Goal: Task Accomplishment & Management: Manage account settings

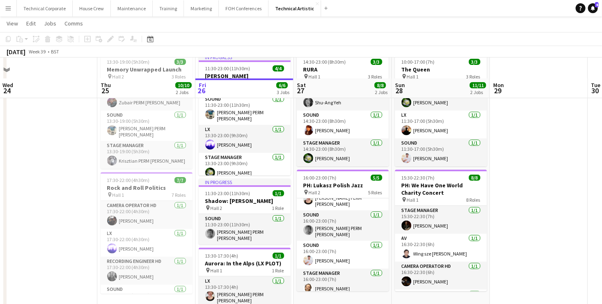
scroll to position [64, 0]
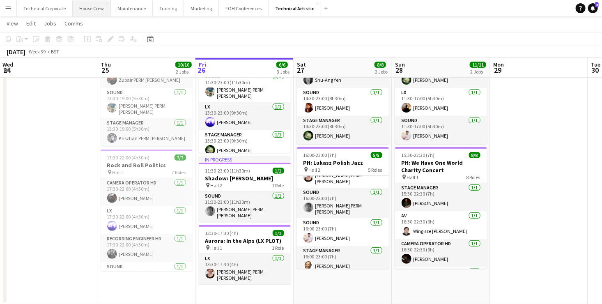
click at [80, 5] on button "House Crew Close" at bounding box center [92, 8] width 38 height 16
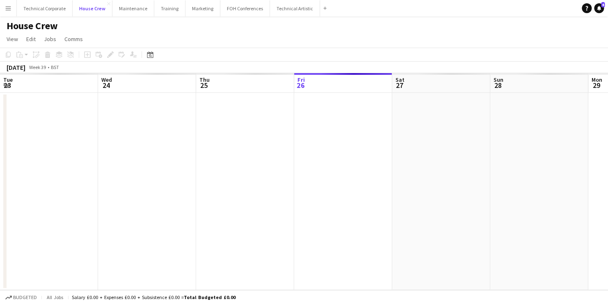
scroll to position [0, 196]
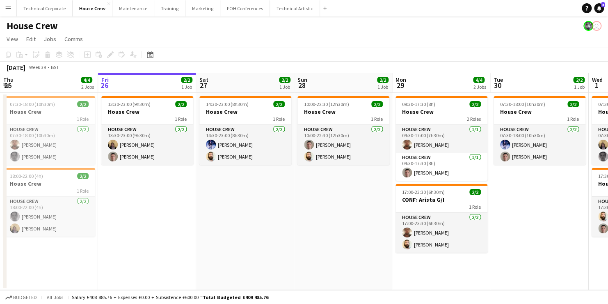
click at [140, 82] on app-board-header-date "Fri 26 2/2 1 Job" at bounding box center [147, 83] width 98 height 20
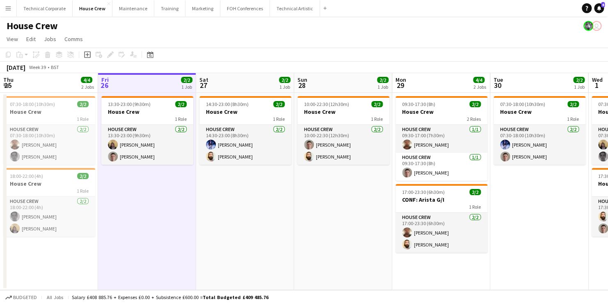
click at [150, 80] on app-board-header-date "Fri 26 2/2 1 Job" at bounding box center [147, 83] width 98 height 20
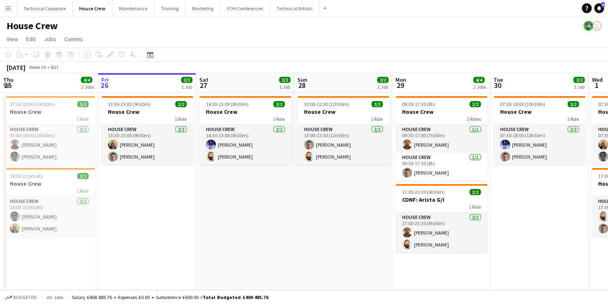
click at [259, 190] on app-date-cell "14:30-23:00 (8h30m) 2/2 House Crew 1 Role House Crew [DATE] 14:30-23:00 (8h30m)…" at bounding box center [245, 191] width 98 height 197
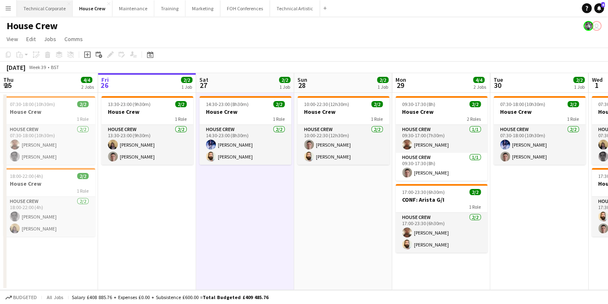
click at [42, 6] on button "Technical Corporate Close" at bounding box center [45, 8] width 56 height 16
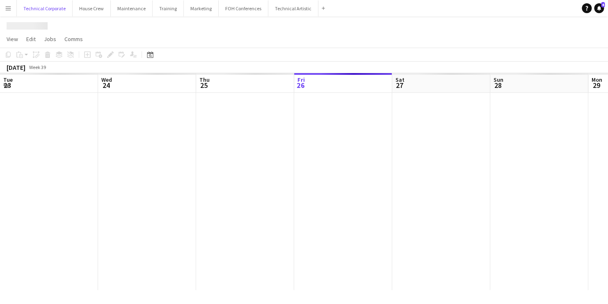
scroll to position [0, 196]
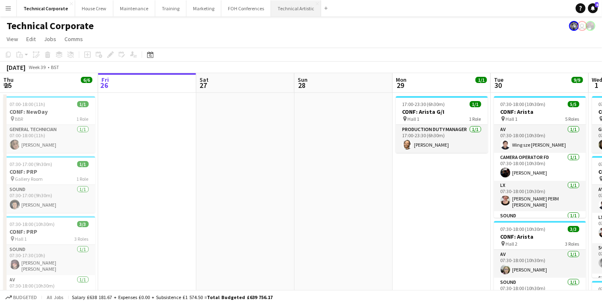
click at [277, 5] on button "Technical Artistic Close" at bounding box center [296, 8] width 50 height 16
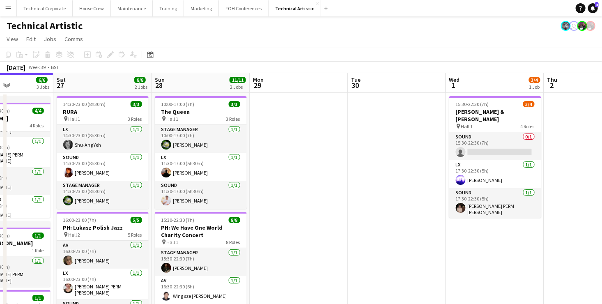
drag, startPoint x: 515, startPoint y: 178, endPoint x: 172, endPoint y: 194, distance: 343.1
click at [172, 194] on app-calendar-viewport "Tue 23 1/1 1 Job Wed 24 Thu 25 10/10 2 Jobs Fri 26 6/6 3 Jobs Sat 27 8/8 2 Jobs…" at bounding box center [301, 221] width 602 height 296
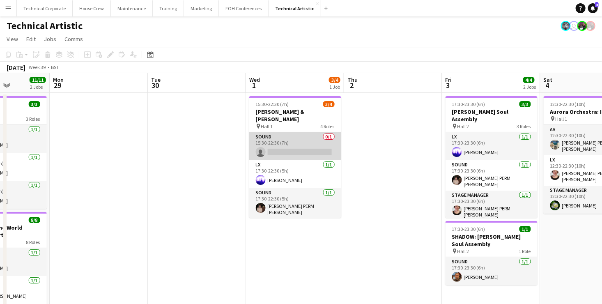
click at [301, 132] on app-card-role "Sound 0/1 15:30-22:30 (7h) single-neutral-actions" at bounding box center [295, 146] width 92 height 28
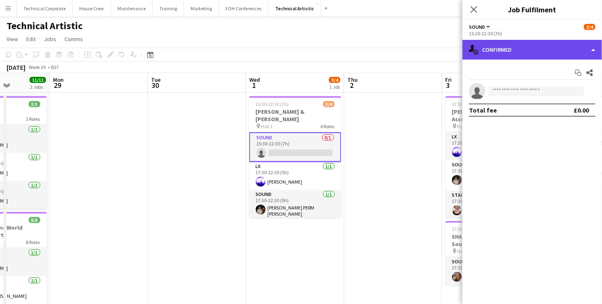
click at [524, 55] on div "single-neutral-actions-check-2 Confirmed" at bounding box center [532, 50] width 140 height 20
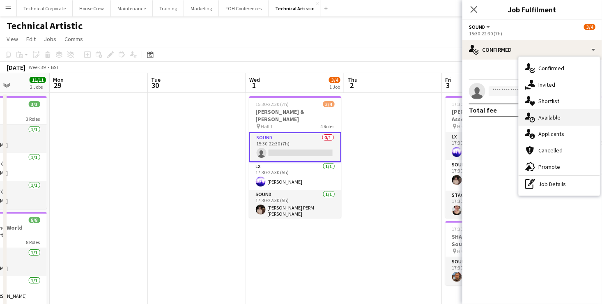
click at [562, 117] on div "single-neutral-actions-upload Available" at bounding box center [558, 117] width 81 height 16
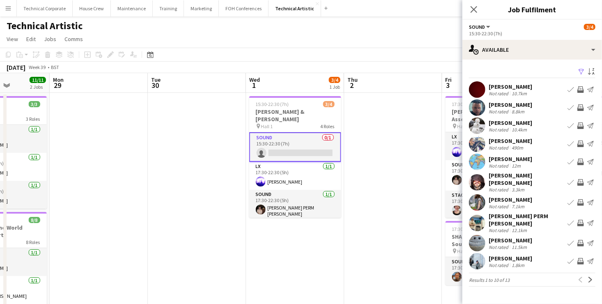
click at [582, 106] on app-icon "Invite crew" at bounding box center [580, 107] width 7 height 7
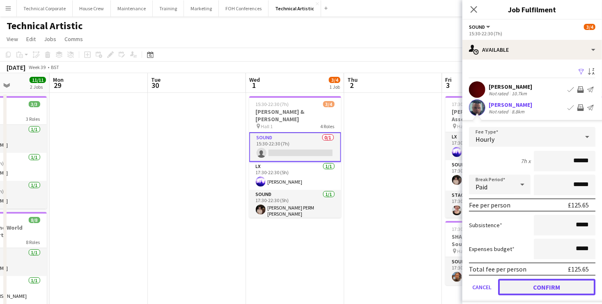
click at [578, 282] on button "Confirm" at bounding box center [546, 287] width 97 height 16
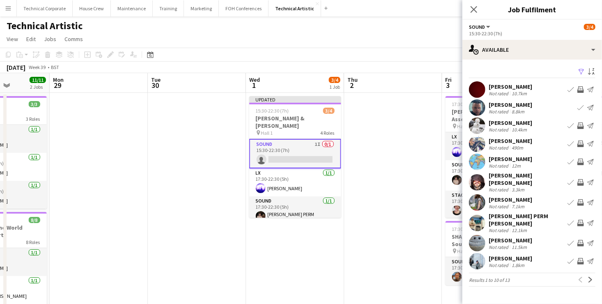
click at [578, 179] on app-icon "Invite crew" at bounding box center [580, 182] width 7 height 7
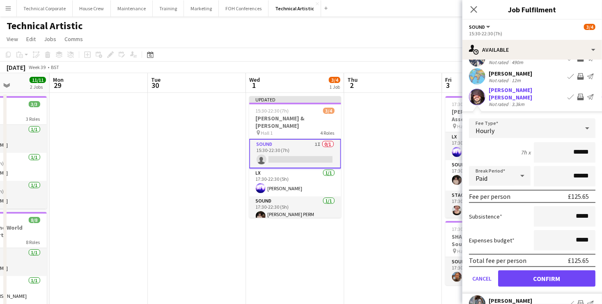
scroll to position [169, 0]
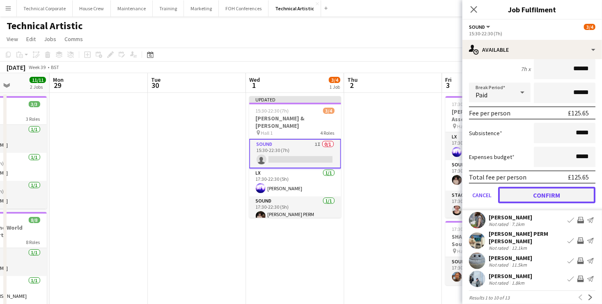
click at [560, 187] on button "Confirm" at bounding box center [546, 195] width 97 height 16
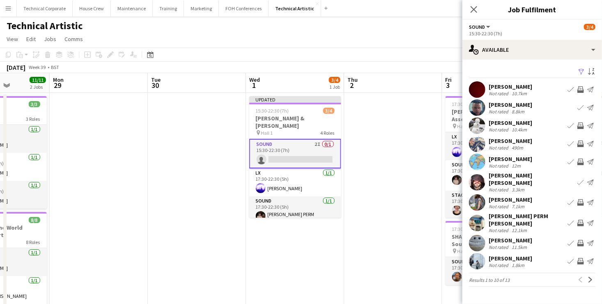
scroll to position [0, 0]
click at [587, 275] on button "Next" at bounding box center [590, 280] width 10 height 10
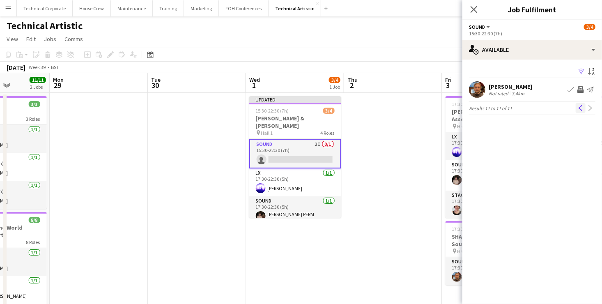
click at [580, 108] on app-icon "Previous" at bounding box center [581, 108] width 6 height 6
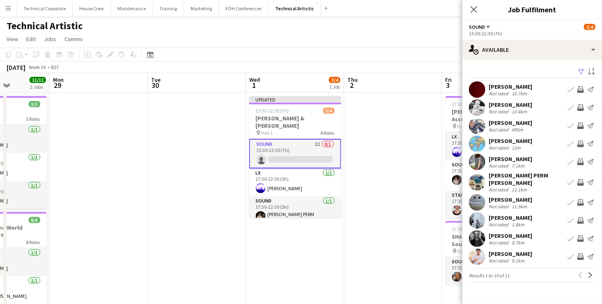
click at [582, 253] on app-icon "Invite crew" at bounding box center [580, 256] width 7 height 7
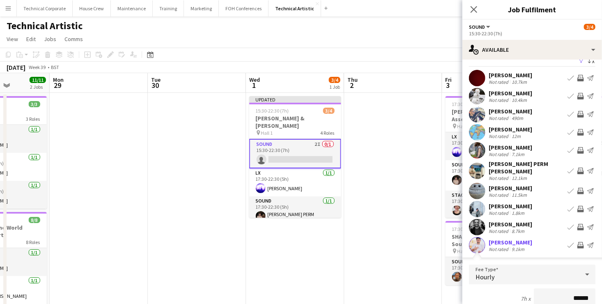
scroll to position [169, 0]
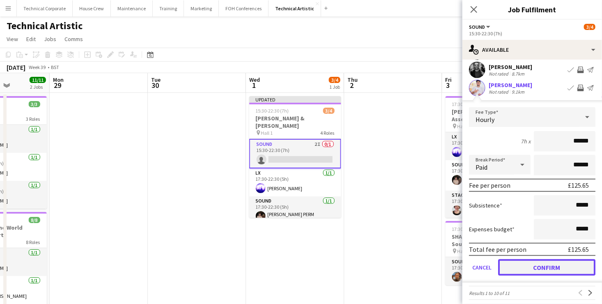
click at [563, 261] on button "Confirm" at bounding box center [546, 267] width 97 height 16
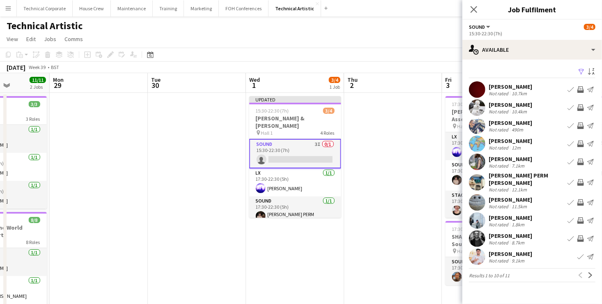
click at [581, 235] on app-icon "Invite crew" at bounding box center [580, 238] width 7 height 7
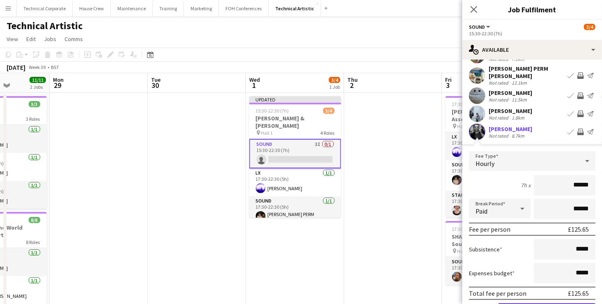
scroll to position [164, 0]
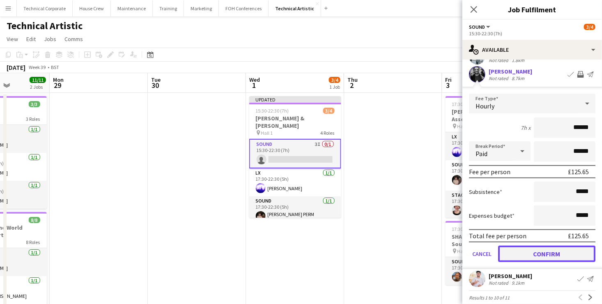
click at [564, 247] on button "Confirm" at bounding box center [546, 253] width 97 height 16
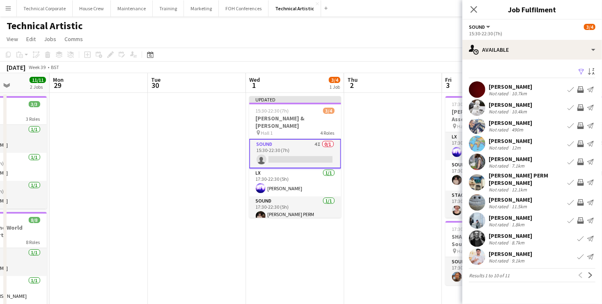
scroll to position [0, 0]
click at [274, 238] on app-date-cell "Updated 15:30-22:30 (7h) 3/4 [PERSON_NAME] & [PERSON_NAME] pin Hall 1 4 Roles S…" at bounding box center [295, 231] width 98 height 276
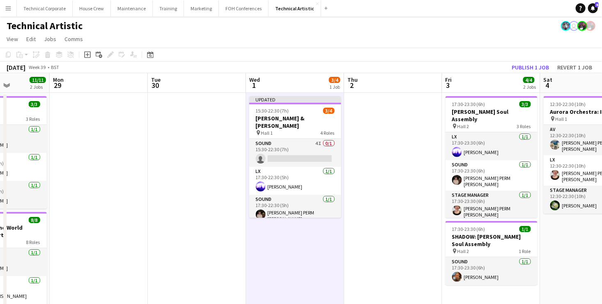
click at [5, 9] on app-icon "Menu" at bounding box center [8, 8] width 7 height 7
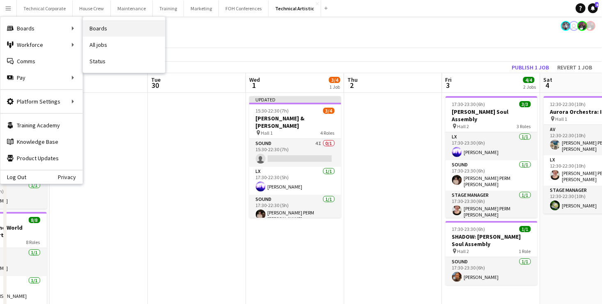
click at [107, 27] on link "Boards" at bounding box center [124, 28] width 82 height 16
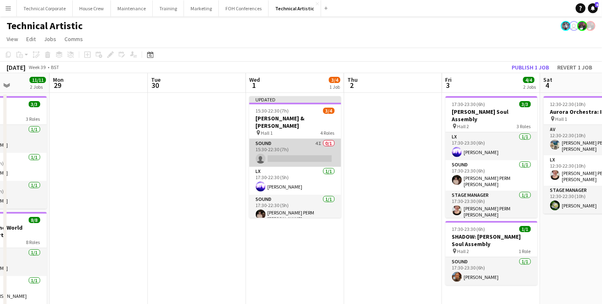
click at [280, 145] on app-card-role "Sound 4I 0/1 15:30-22:30 (7h) single-neutral-actions" at bounding box center [295, 153] width 92 height 28
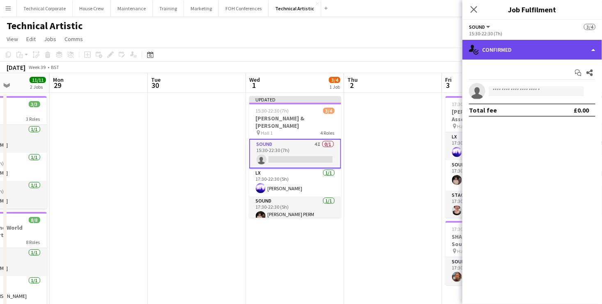
click at [549, 48] on div "single-neutral-actions-check-2 Confirmed" at bounding box center [532, 50] width 140 height 20
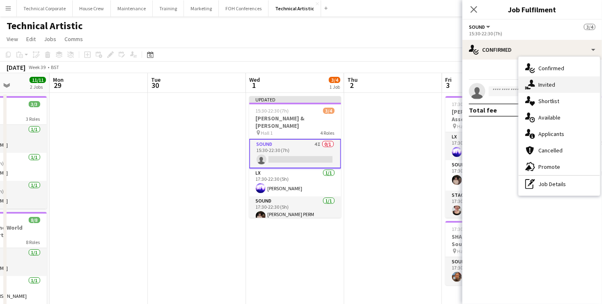
click at [562, 85] on div "single-neutral-actions-share-1 Invited" at bounding box center [558, 84] width 81 height 16
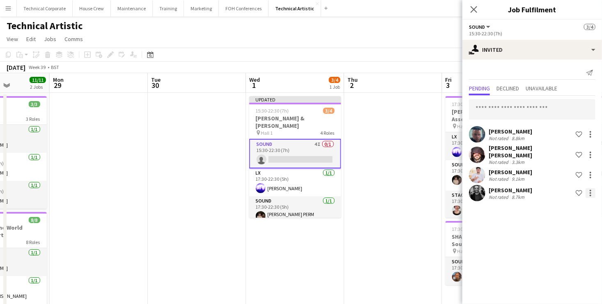
click at [590, 195] on div at bounding box center [590, 196] width 2 height 2
click at [568, 264] on span "Cancel invitation" at bounding box center [564, 262] width 48 height 7
click at [311, 243] on app-date-cell "Updated 15:30-22:30 (7h) 3/4 [PERSON_NAME] & [PERSON_NAME] pin Hall 1 4 Roles S…" at bounding box center [295, 231] width 98 height 276
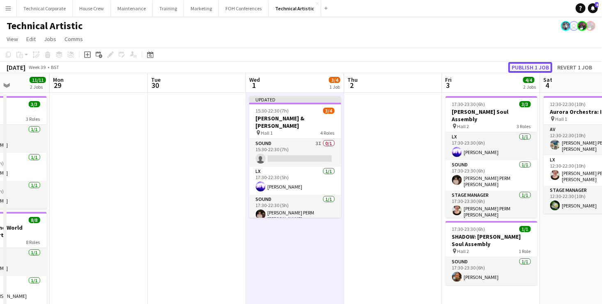
click at [532, 66] on button "Publish 1 job" at bounding box center [530, 67] width 44 height 11
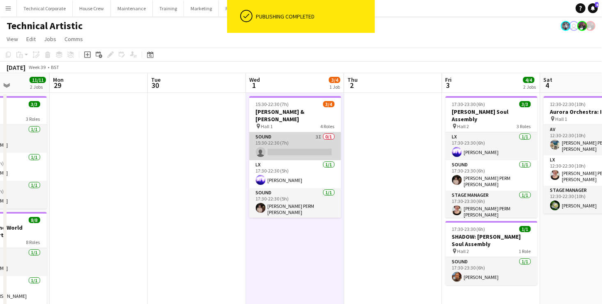
click at [296, 133] on app-card-role "Sound 3I 0/1 15:30-22:30 (7h) single-neutral-actions" at bounding box center [295, 146] width 92 height 28
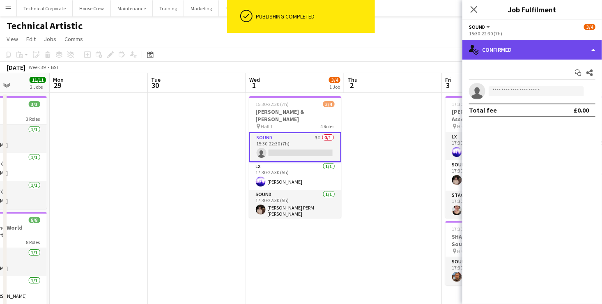
click at [529, 54] on div "single-neutral-actions-check-2 Confirmed" at bounding box center [532, 50] width 140 height 20
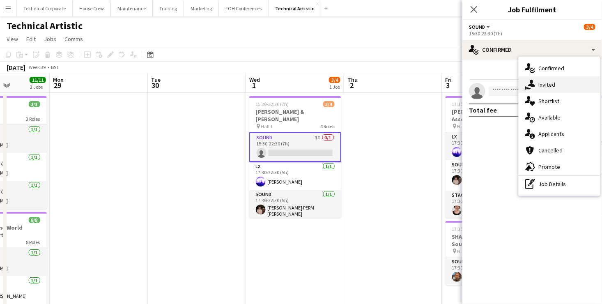
click at [552, 81] on span "Invited" at bounding box center [546, 84] width 17 height 7
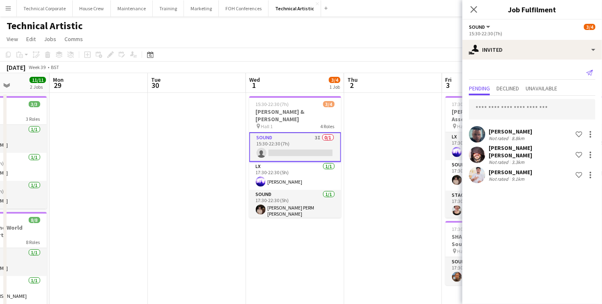
click at [590, 72] on icon "Send notification" at bounding box center [589, 72] width 7 height 7
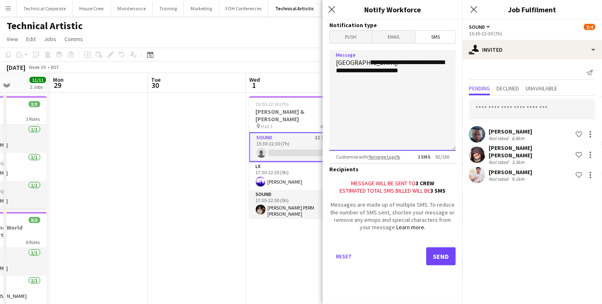
drag, startPoint x: 380, startPoint y: 71, endPoint x: 355, endPoint y: 71, distance: 24.6
click at [355, 71] on textarea "**********" at bounding box center [392, 100] width 126 height 101
type textarea "**********"
click at [439, 258] on button "Send" at bounding box center [441, 256] width 30 height 18
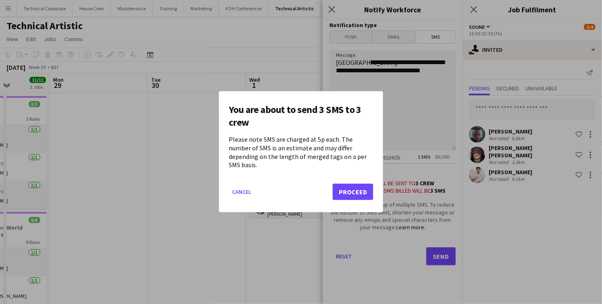
click at [361, 179] on mat-dialog-actions "Cancel Proceed" at bounding box center [301, 195] width 144 height 35
click at [362, 184] on button "Proceed" at bounding box center [352, 192] width 41 height 16
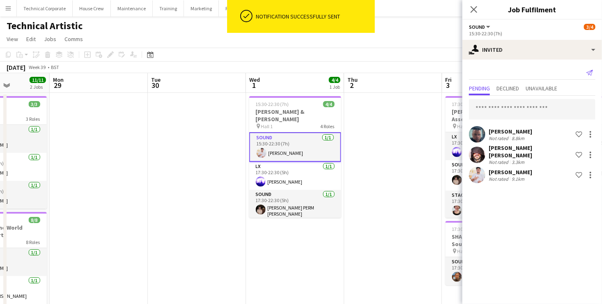
click at [592, 71] on icon at bounding box center [589, 73] width 7 height 6
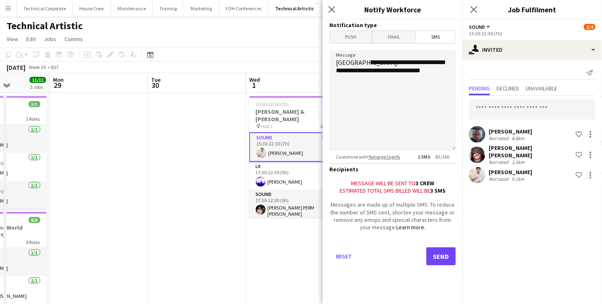
click at [333, 39] on span "Push" at bounding box center [351, 37] width 42 height 12
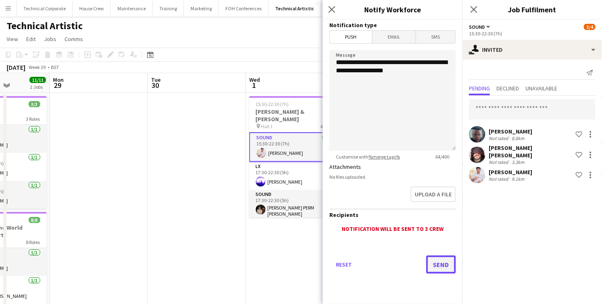
click at [445, 264] on button "Send" at bounding box center [441, 264] width 30 height 18
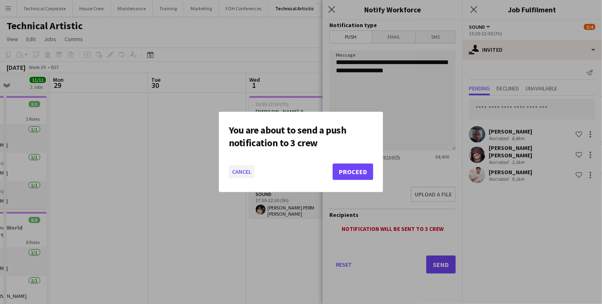
click at [238, 174] on button "Cancel" at bounding box center [242, 171] width 26 height 13
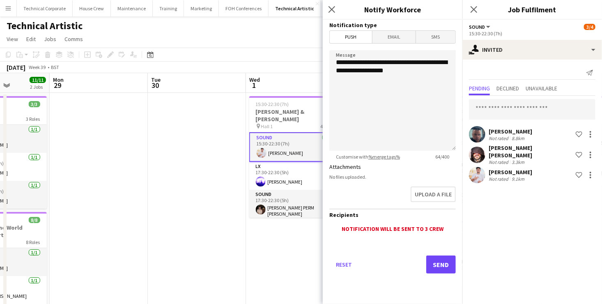
click at [285, 250] on app-date-cell "15:30-22:30 (7h) 4/4 [PERSON_NAME] & [PERSON_NAME] pin Hall 1 4 Roles Sound [DA…" at bounding box center [295, 231] width 98 height 276
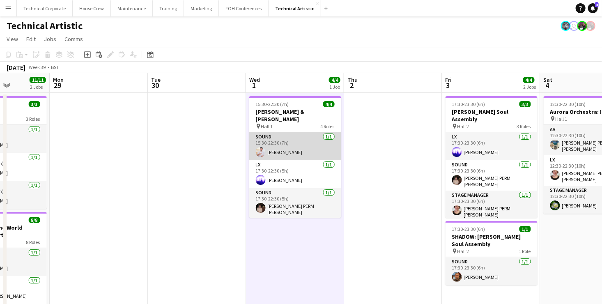
click at [304, 142] on app-card-role "Sound [DATE] 15:30-22:30 (7h) [PERSON_NAME]" at bounding box center [295, 146] width 92 height 28
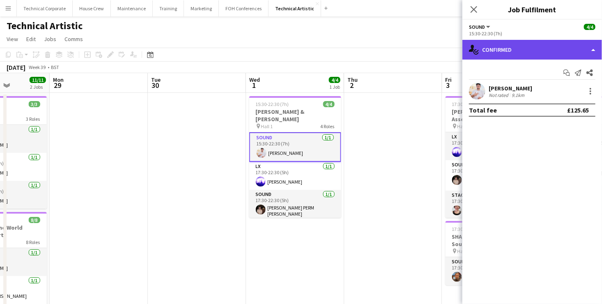
click at [538, 47] on div "single-neutral-actions-check-2 Confirmed" at bounding box center [532, 50] width 140 height 20
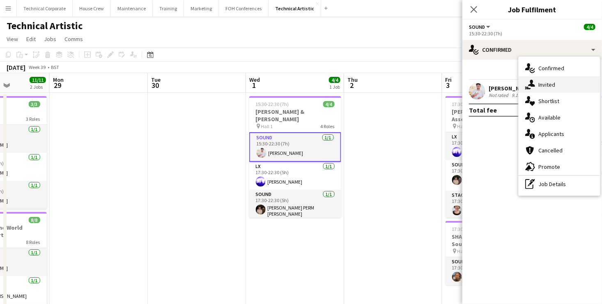
click at [558, 83] on div "single-neutral-actions-share-1 Invited" at bounding box center [558, 84] width 81 height 16
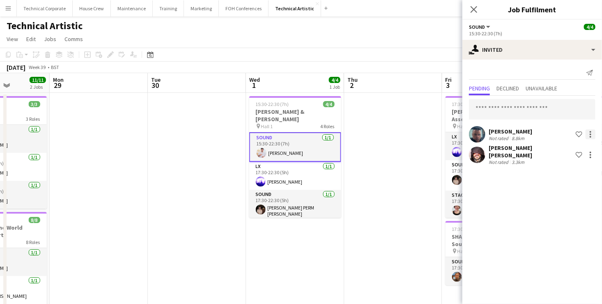
click at [590, 134] on div at bounding box center [590, 134] width 2 height 2
click at [584, 205] on span "Cancel invitation" at bounding box center [564, 207] width 48 height 7
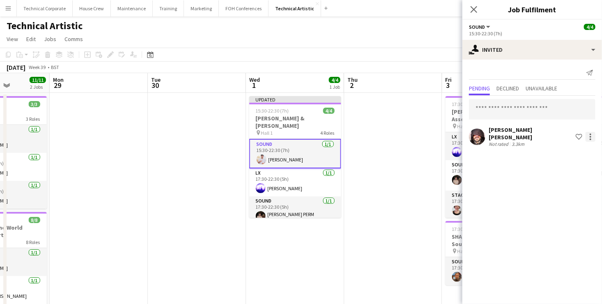
click at [591, 133] on div at bounding box center [590, 137] width 10 height 10
click at [581, 207] on span "Cancel invitation" at bounding box center [564, 207] width 48 height 7
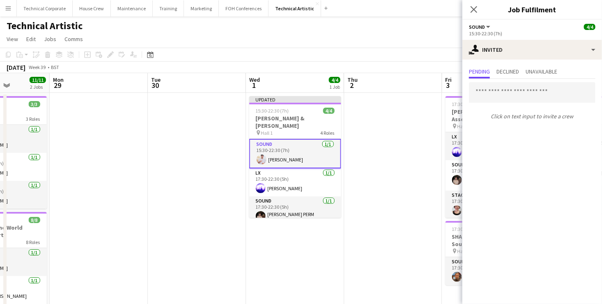
click at [320, 243] on app-date-cell "Updated 15:30-22:30 (7h) 4/4 [PERSON_NAME] & [PERSON_NAME] pin Hall 1 4 Roles S…" at bounding box center [295, 231] width 98 height 276
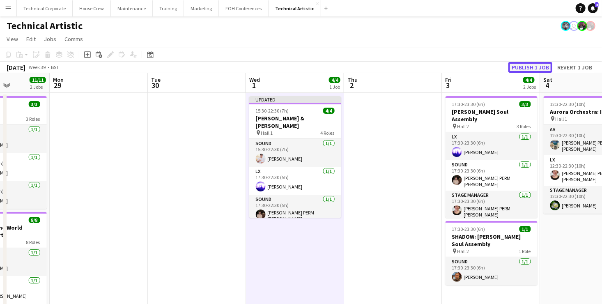
click at [519, 65] on button "Publish 1 job" at bounding box center [530, 67] width 44 height 11
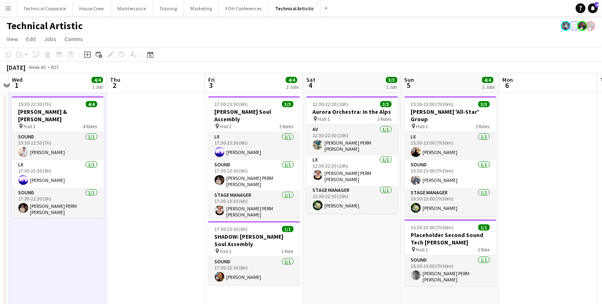
drag, startPoint x: 582, startPoint y: 227, endPoint x: 342, endPoint y: 222, distance: 240.6
click at [342, 222] on app-calendar-viewport "Sat 27 8/8 2 Jobs Sun 28 11/11 2 Jobs Mon 29 Tue 30 Wed 1 4/4 1 Job Thu 2 Fri 3…" at bounding box center [301, 221] width 602 height 296
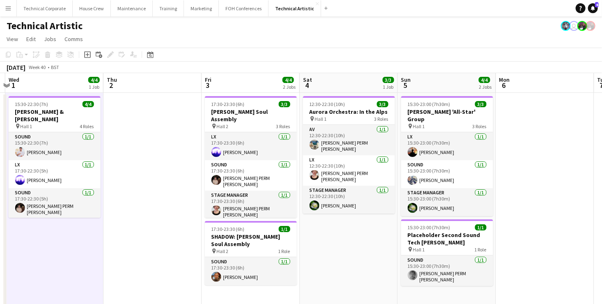
drag, startPoint x: 581, startPoint y: 178, endPoint x: 275, endPoint y: 181, distance: 306.6
click at [248, 184] on app-calendar-viewport "Sat 27 8/8 2 Jobs Sun 28 11/11 2 Jobs Mon 29 Tue 30 Wed 1 4/4 1 Job Thu 2 Fri 3…" at bounding box center [301, 221] width 602 height 296
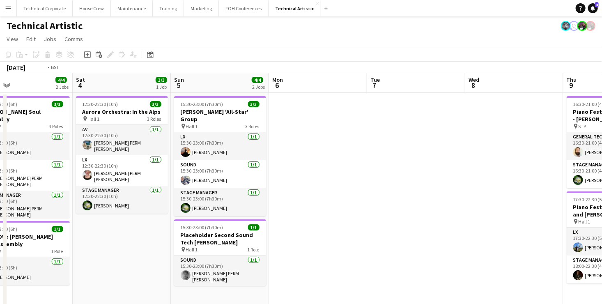
drag, startPoint x: 396, startPoint y: 184, endPoint x: 168, endPoint y: 184, distance: 227.8
click at [177, 184] on app-calendar-viewport "Wed 1 4/4 1 Job Thu 2 Fri 3 4/4 2 Jobs Sat 4 3/3 1 Job Sun 5 4/4 2 Jobs Mon 6 T…" at bounding box center [301, 263] width 602 height 380
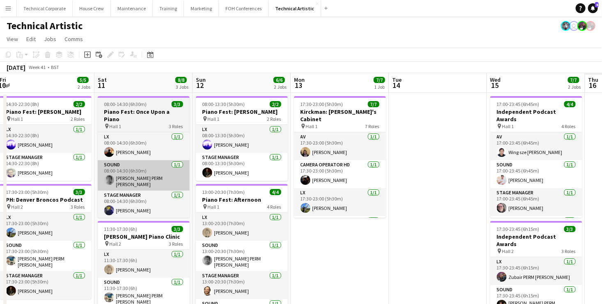
drag, startPoint x: 264, startPoint y: 171, endPoint x: 201, endPoint y: 175, distance: 62.9
click at [160, 172] on app-calendar-viewport "Tue 7 Wed 8 Thu 9 4/4 2 Jobs Fri 10 5/5 2 Jobs Sat 11 8/8 3 Jobs Sun 12 6/6 2 J…" at bounding box center [301, 263] width 602 height 380
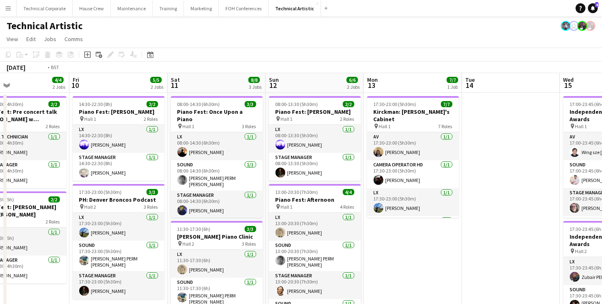
drag, startPoint x: 444, startPoint y: 156, endPoint x: 38, endPoint y: 175, distance: 406.4
click at [41, 174] on app-calendar-viewport "Tue 7 Wed 8 Thu 9 4/4 2 Jobs Fri 10 5/5 2 Jobs Sat 11 8/8 3 Jobs Sun 12 6/6 2 J…" at bounding box center [301, 277] width 602 height 408
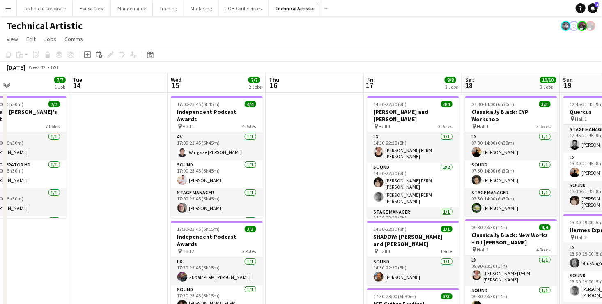
scroll to position [0, 276]
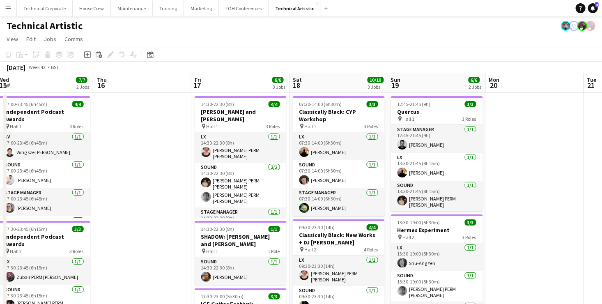
drag, startPoint x: 335, startPoint y: 125, endPoint x: 22, endPoint y: 132, distance: 313.3
click at [22, 132] on app-calendar-viewport "Sat 11 8/8 3 Jobs Sun 12 6/6 2 Jobs Mon 13 7/7 1 Job Tue 14 Wed 15 7/7 2 Jobs T…" at bounding box center [301, 277] width 602 height 408
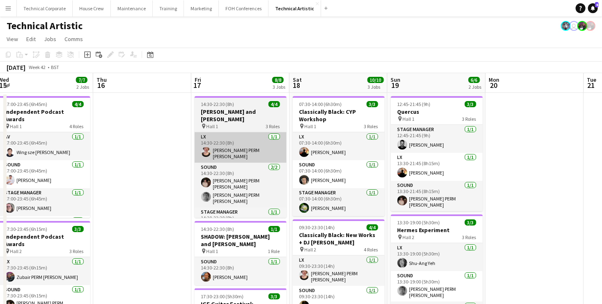
scroll to position [0, 393]
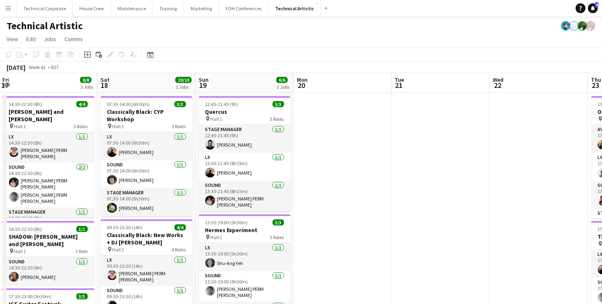
drag, startPoint x: 484, startPoint y: 144, endPoint x: 211, endPoint y: 147, distance: 272.6
click at [204, 145] on app-calendar-viewport "Mon 13 7/7 1 Job Tue 14 Wed 15 7/7 2 Jobs Thu 16 Fri 17 8/8 3 Jobs Sat 18 10/10…" at bounding box center [301, 277] width 602 height 408
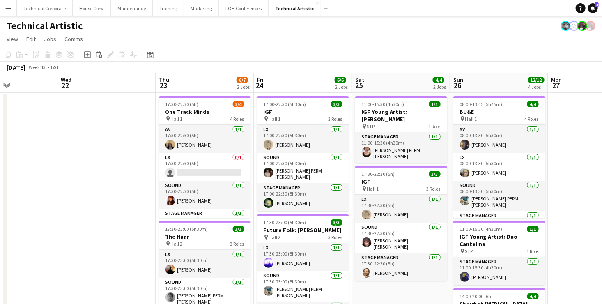
scroll to position [0, 236]
drag, startPoint x: 543, startPoint y: 168, endPoint x: 426, endPoint y: 166, distance: 117.0
click at [426, 166] on app-calendar-viewport "Sun 19 6/6 2 Jobs Mon 20 Tue 21 Wed 22 Thu 23 6/7 2 Jobs Fri 24 6/6 2 Jobs Sat …" at bounding box center [301, 308] width 602 height 470
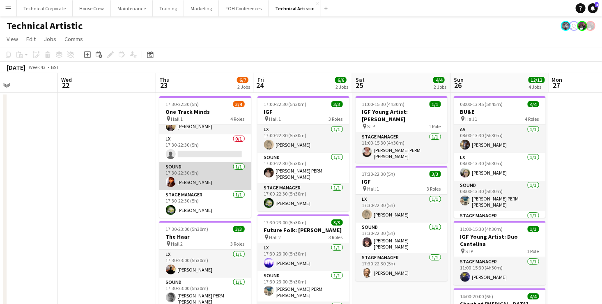
scroll to position [0, 0]
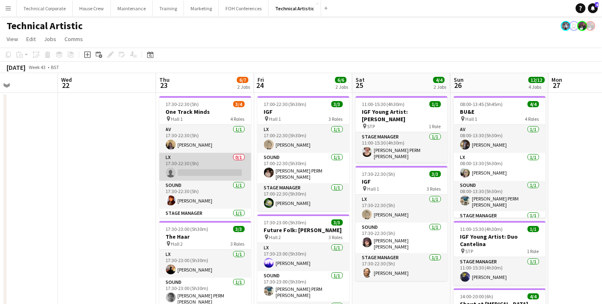
click at [204, 165] on app-card-role "LX 0/1 17:30-22:30 (5h) single-neutral-actions" at bounding box center [205, 167] width 92 height 28
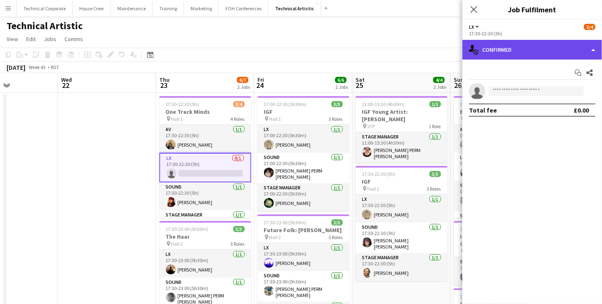
click at [560, 50] on div "single-neutral-actions-check-2 Confirmed" at bounding box center [532, 50] width 140 height 20
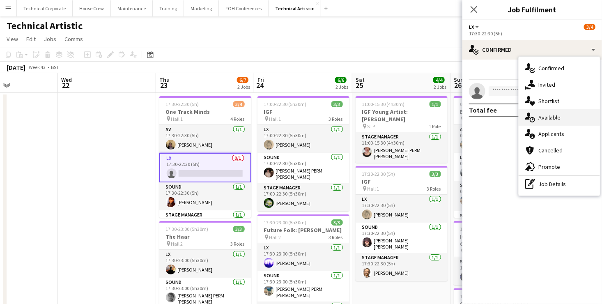
click at [555, 116] on span "Available" at bounding box center [549, 117] width 22 height 7
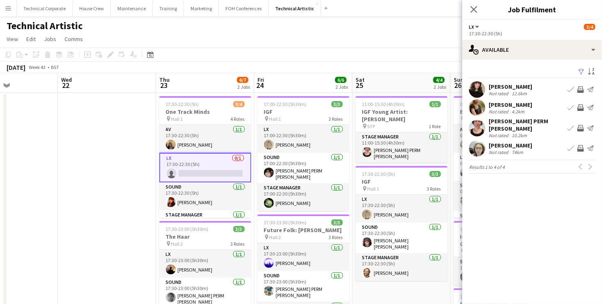
click at [580, 106] on app-icon "Invite crew" at bounding box center [580, 107] width 7 height 7
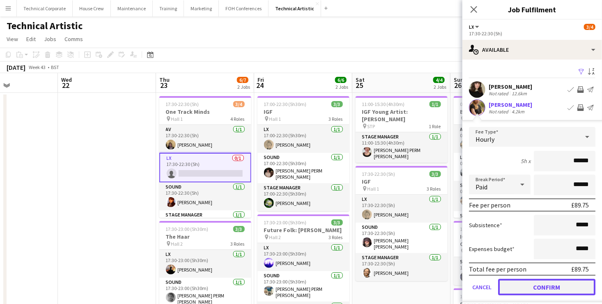
click at [557, 282] on button "Confirm" at bounding box center [546, 287] width 97 height 16
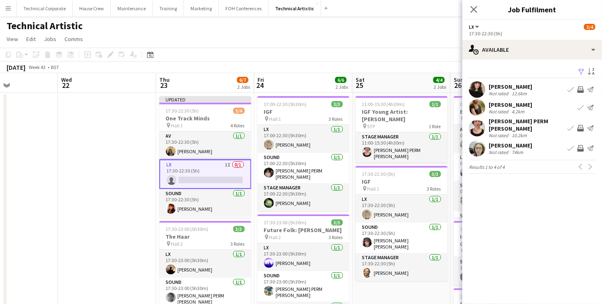
click at [578, 87] on app-icon "Invite crew" at bounding box center [580, 89] width 7 height 7
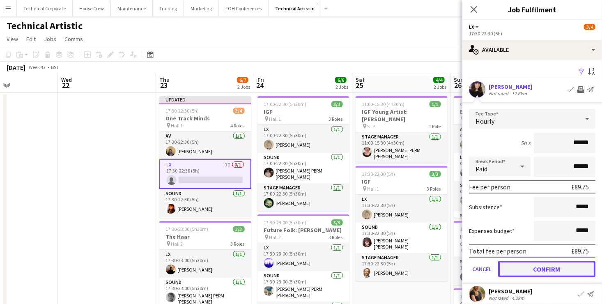
click at [561, 268] on button "Confirm" at bounding box center [546, 269] width 97 height 16
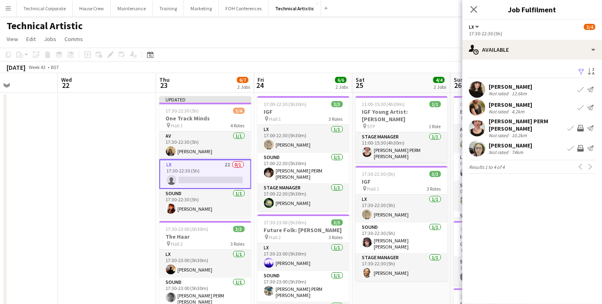
click at [303, 51] on app-toolbar "Copy Paste Paste Ctrl+V Paste with crew Ctrl+Shift+V Paste linked Job [GEOGRAPH…" at bounding box center [301, 55] width 602 height 14
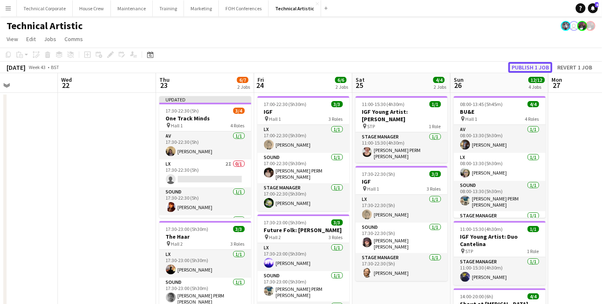
click at [539, 66] on button "Publish 1 job" at bounding box center [530, 67] width 44 height 11
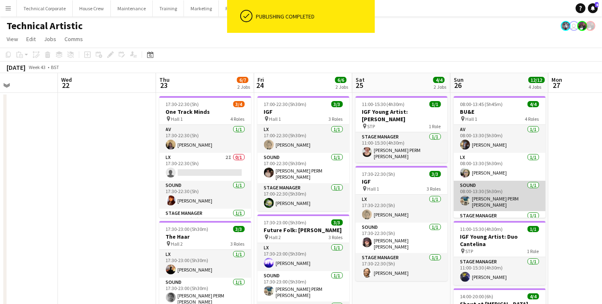
drag, startPoint x: 531, startPoint y: 195, endPoint x: 187, endPoint y: 181, distance: 344.3
click at [209, 179] on app-calendar-viewport "Sun 19 6/6 2 Jobs Mon 20 Tue 21 Wed 22 Thu 23 6/7 2 Jobs Fri 24 6/6 2 Jobs Sat …" at bounding box center [301, 308] width 602 height 470
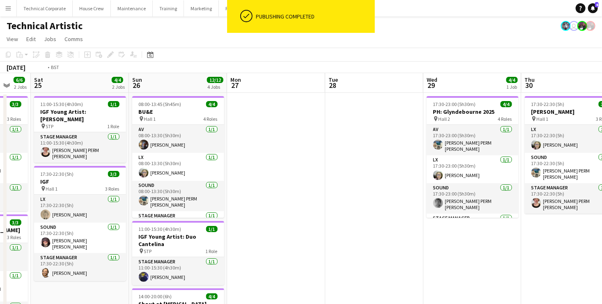
drag, startPoint x: 404, startPoint y: 180, endPoint x: 72, endPoint y: 188, distance: 332.2
click at [77, 188] on app-calendar-viewport "Wed 22 Thu 23 6/7 2 Jobs Fri 24 6/6 2 Jobs Sat 25 4/4 2 Jobs Sun 26 12/12 4 Job…" at bounding box center [301, 308] width 602 height 470
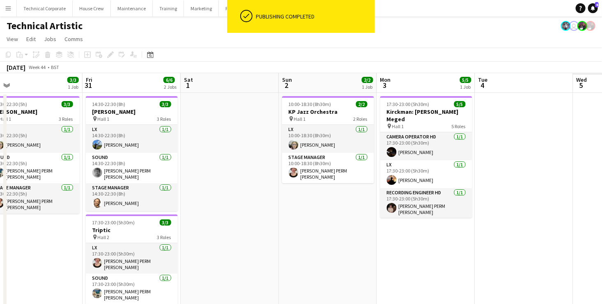
drag, startPoint x: 445, startPoint y: 176, endPoint x: 149, endPoint y: 163, distance: 295.8
click at [201, 165] on app-calendar-viewport "Sun 26 12/12 4 Jobs Mon 27 Tue 28 Wed 29 4/4 1 Job Thu 30 3/3 1 Job Fri 31 6/6 …" at bounding box center [301, 308] width 602 height 470
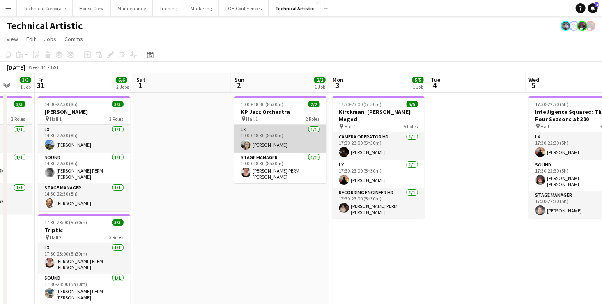
scroll to position [0, 345]
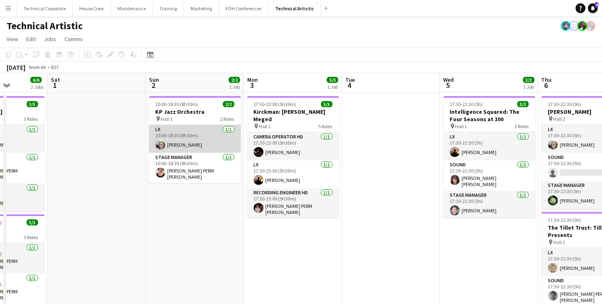
drag, startPoint x: 128, startPoint y: 151, endPoint x: 42, endPoint y: 151, distance: 85.4
click at [0, 154] on html "ok-circled Publishing completed Menu Boards Boards Boards All jobs Status Workf…" at bounding box center [301, 271] width 602 height 543
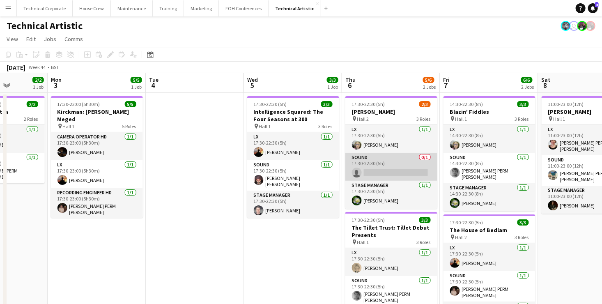
click at [401, 163] on app-card-role "Sound 0/1 17:30-22:30 (5h) single-neutral-actions" at bounding box center [391, 167] width 92 height 28
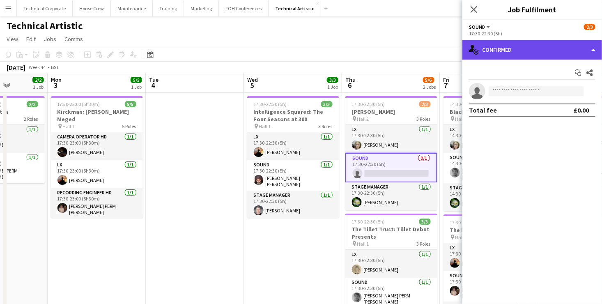
click at [554, 49] on div "single-neutral-actions-check-2 Confirmed" at bounding box center [532, 50] width 140 height 20
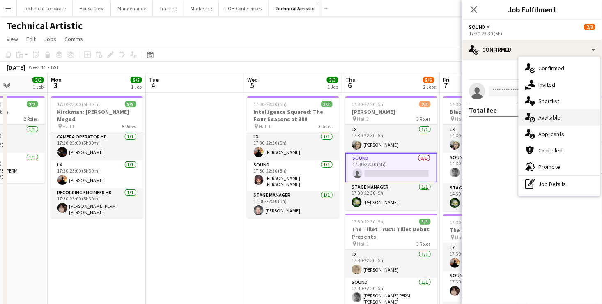
click at [562, 120] on div "single-neutral-actions-upload Available" at bounding box center [558, 117] width 81 height 16
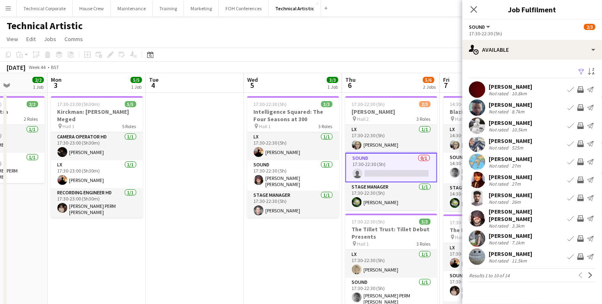
click at [582, 105] on app-icon "Invite crew" at bounding box center [580, 107] width 7 height 7
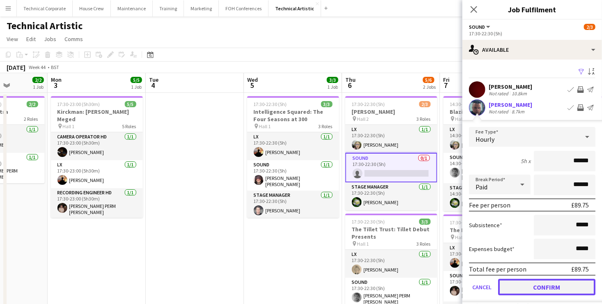
click at [572, 285] on button "Confirm" at bounding box center [546, 287] width 97 height 16
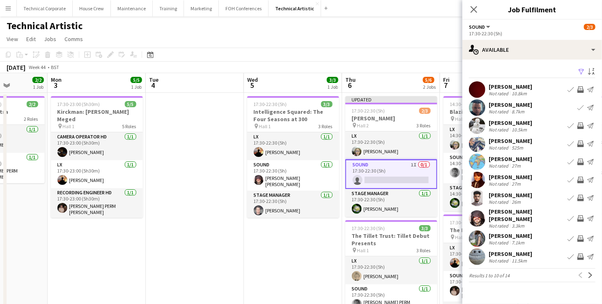
click at [580, 178] on app-icon "Invite crew" at bounding box center [580, 179] width 7 height 7
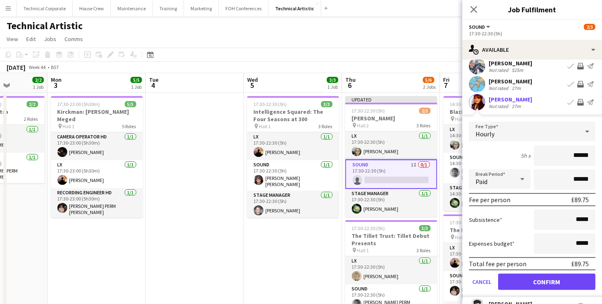
scroll to position [123, 0]
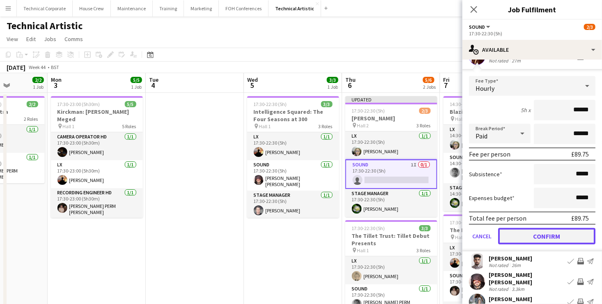
click at [553, 229] on button "Confirm" at bounding box center [546, 236] width 97 height 16
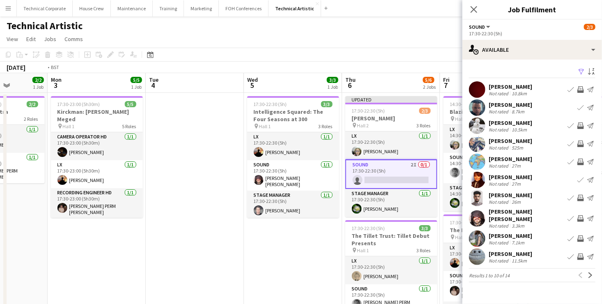
scroll to position [0, 290]
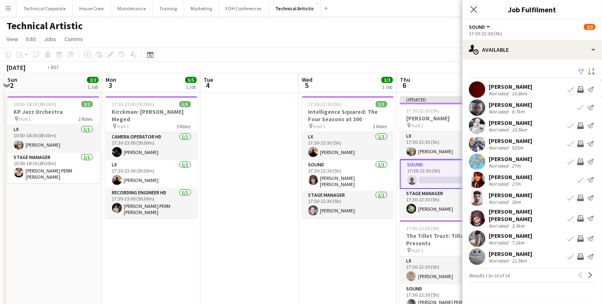
drag, startPoint x: 304, startPoint y: 235, endPoint x: 186, endPoint y: 231, distance: 118.3
click at [163, 232] on app-calendar-viewport "Thu 30 3/3 1 Job Fri 31 6/6 2 Jobs Sat 1 Sun 2 2/2 1 Job Mon 3 5/5 1 Job Tue 4 …" at bounding box center [301, 308] width 602 height 470
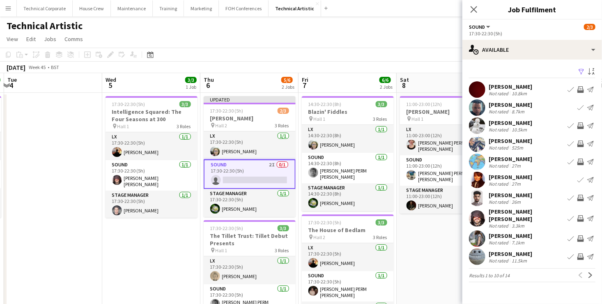
click at [580, 213] on button "Invite crew" at bounding box center [580, 218] width 10 height 10
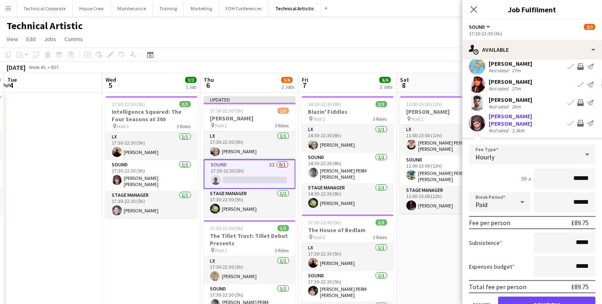
scroll to position [164, 0]
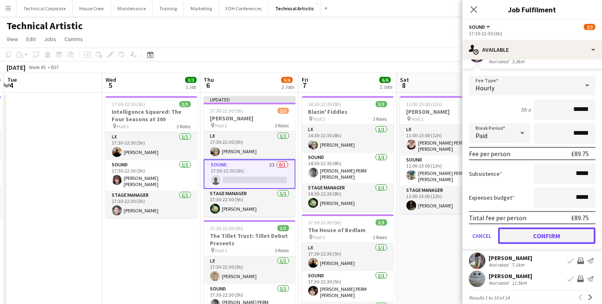
click at [552, 227] on button "Confirm" at bounding box center [546, 235] width 97 height 16
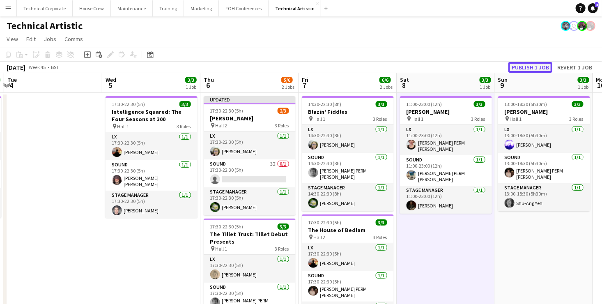
click at [537, 62] on button "Publish 1 job" at bounding box center [530, 67] width 44 height 11
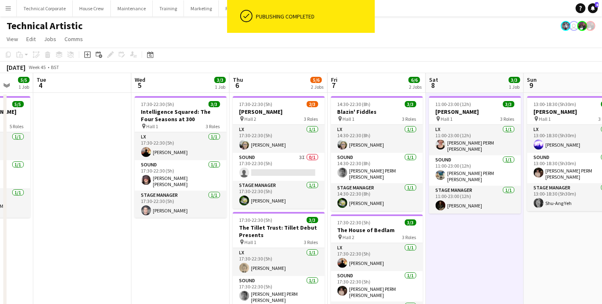
click at [333, 236] on app-calendar-viewport "Sat 1 Sun 2 2/2 1 Job Mon 3 5/5 1 Job Tue 4 Wed 5 3/3 1 Job Thu 6 5/6 2 Jobs Fr…" at bounding box center [301, 308] width 602 height 470
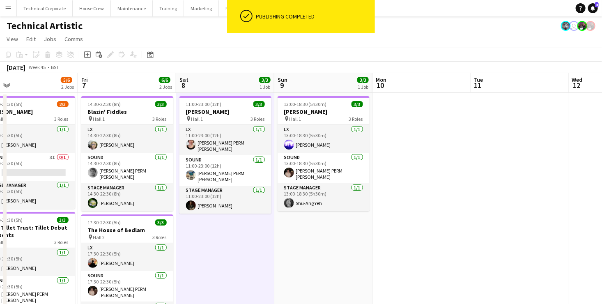
drag, startPoint x: 504, startPoint y: 209, endPoint x: 236, endPoint y: 209, distance: 268.9
click at [286, 211] on app-calendar-viewport "Mon 3 5/5 1 Job Tue 4 Wed 5 3/3 1 Job Thu 6 5/6 2 Jobs Fri 7 6/6 2 Jobs Sat 8 3…" at bounding box center [301, 308] width 602 height 470
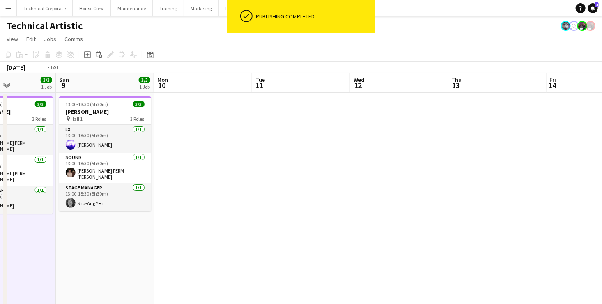
drag, startPoint x: 428, startPoint y: 158, endPoint x: 89, endPoint y: 156, distance: 339.0
click at [80, 158] on app-calendar-viewport "Wed 5 3/3 1 Job Thu 6 5/6 2 Jobs Fri 7 6/6 2 Jobs Sat 8 3/3 1 Job Sun 9 3/3 1 J…" at bounding box center [301, 308] width 602 height 470
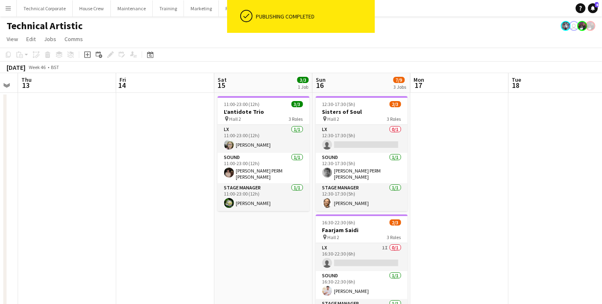
drag, startPoint x: 266, startPoint y: 152, endPoint x: 46, endPoint y: 148, distance: 220.5
click at [46, 148] on app-calendar-viewport "Sun 9 3/3 1 Job Mon 10 Tue 11 Wed 12 Thu 13 Fri 14 Sat 15 3/3 1 Job Sun 16 7/9 …" at bounding box center [301, 308] width 602 height 470
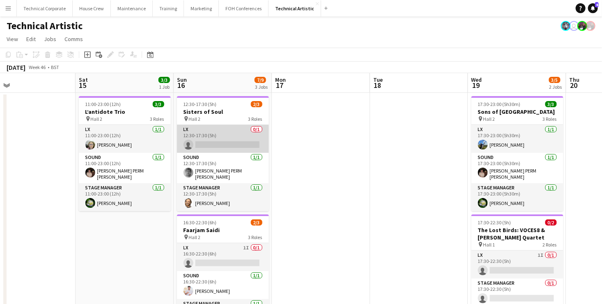
click at [248, 138] on app-card-role "LX 0/1 12:30-17:30 (5h) single-neutral-actions" at bounding box center [223, 139] width 92 height 28
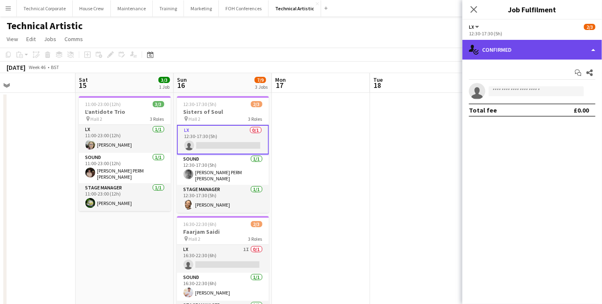
click at [529, 53] on div "single-neutral-actions-check-2 Confirmed" at bounding box center [532, 50] width 140 height 20
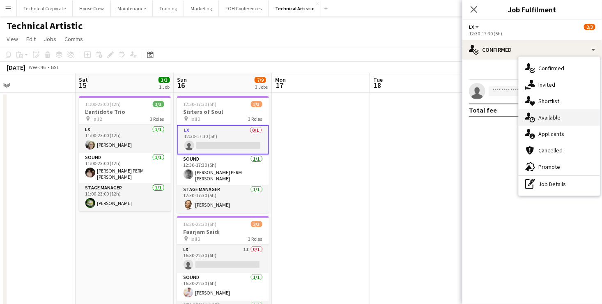
click at [558, 118] on span "Available" at bounding box center [549, 117] width 22 height 7
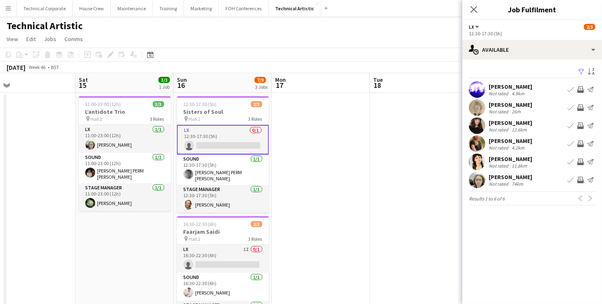
click at [580, 90] on app-icon "Invite crew" at bounding box center [580, 89] width 7 height 7
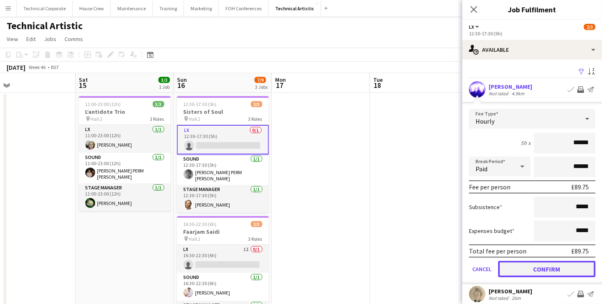
click at [578, 266] on button "Confirm" at bounding box center [546, 269] width 97 height 16
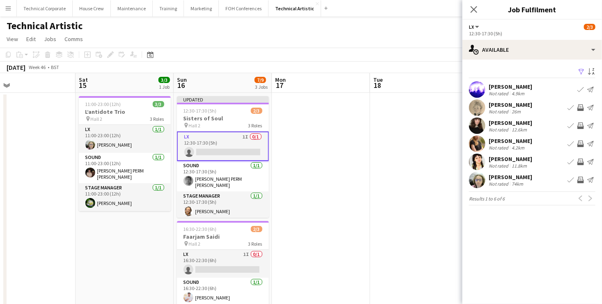
drag, startPoint x: 345, startPoint y: 206, endPoint x: 394, endPoint y: 182, distance: 54.7
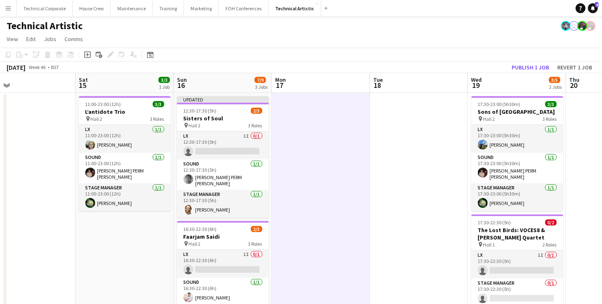
scroll to position [0, 315]
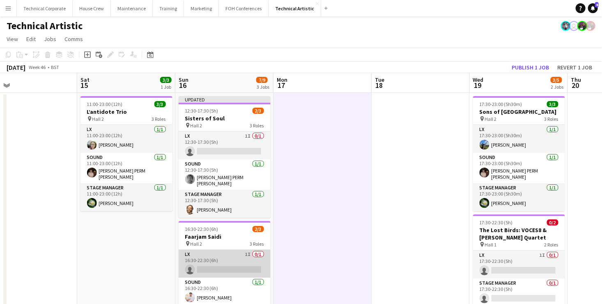
click at [229, 269] on app-card-role "LX 1I 0/1 16:30-22:30 (6h) single-neutral-actions" at bounding box center [225, 264] width 92 height 28
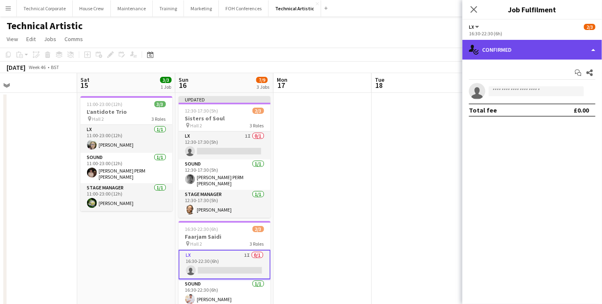
click at [530, 53] on div "single-neutral-actions-check-2 Confirmed" at bounding box center [532, 50] width 140 height 20
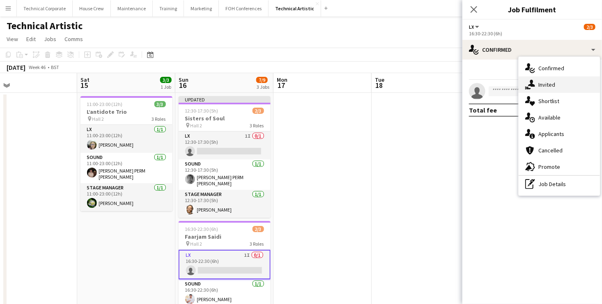
click at [554, 85] on span "Invited" at bounding box center [546, 84] width 17 height 7
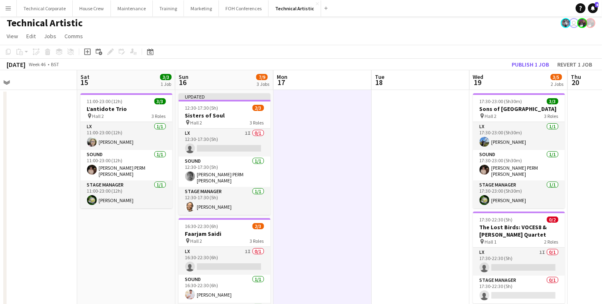
scroll to position [0, 0]
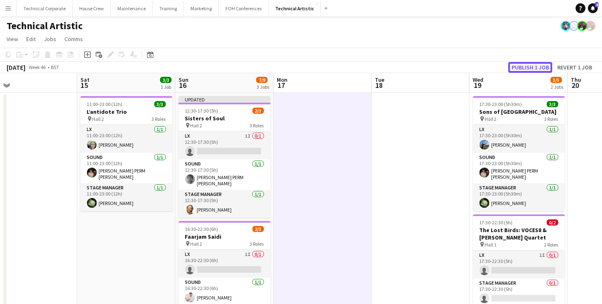
click at [528, 65] on button "Publish 1 job" at bounding box center [530, 67] width 44 height 11
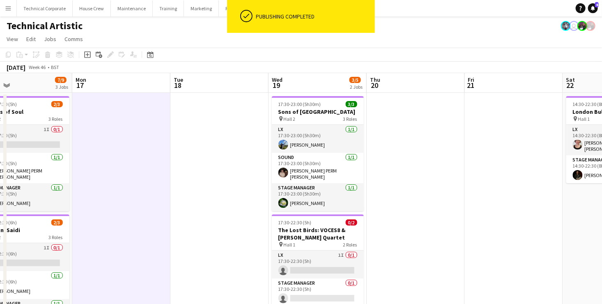
scroll to position [0, 330]
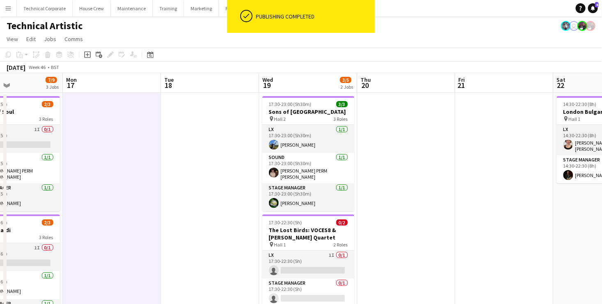
drag, startPoint x: 536, startPoint y: 219, endPoint x: 325, endPoint y: 198, distance: 211.6
click at [325, 198] on app-calendar-viewport "Thu 13 Fri 14 Sat 15 3/3 1 Job Sun 16 7/9 3 Jobs Mon 17 Tue 18 Wed 19 3/5 2 Job…" at bounding box center [301, 308] width 602 height 470
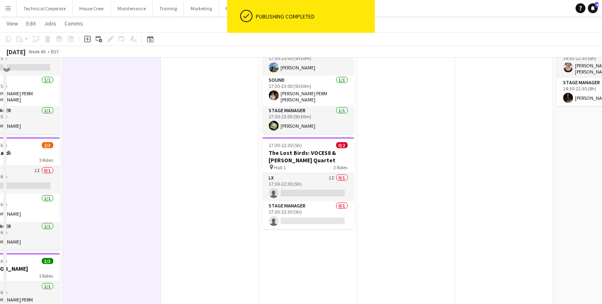
scroll to position [123, 0]
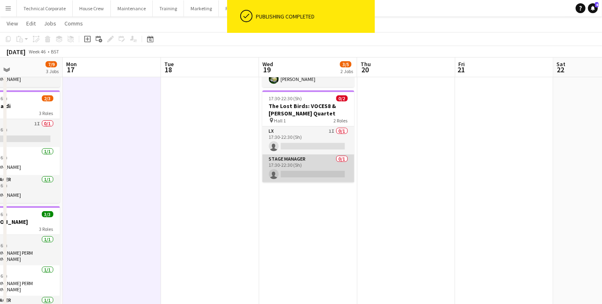
click at [315, 170] on app-card-role "Stage Manager 0/1 17:30-22:30 (5h) single-neutral-actions" at bounding box center [308, 168] width 92 height 28
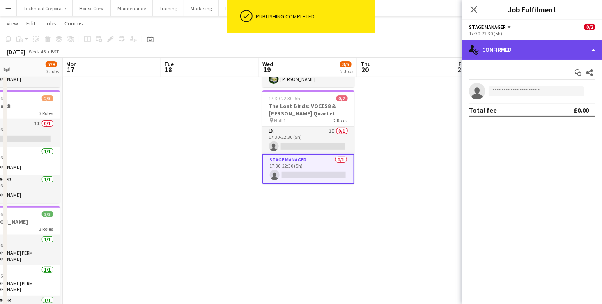
click at [519, 53] on div "single-neutral-actions-check-2 Confirmed" at bounding box center [532, 50] width 140 height 20
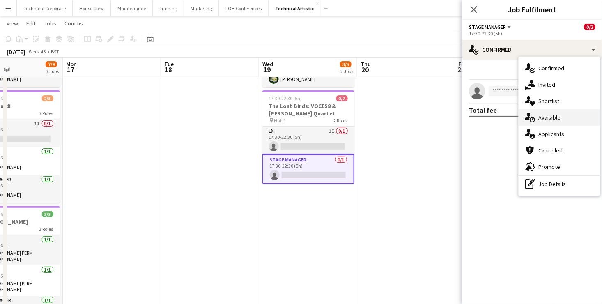
click at [564, 119] on div "single-neutral-actions-upload Available" at bounding box center [558, 117] width 81 height 16
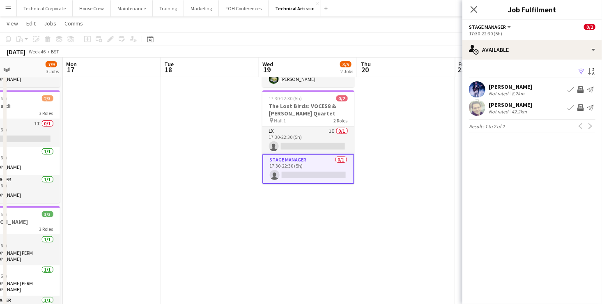
click at [580, 107] on app-icon "Invite crew" at bounding box center [580, 107] width 7 height 7
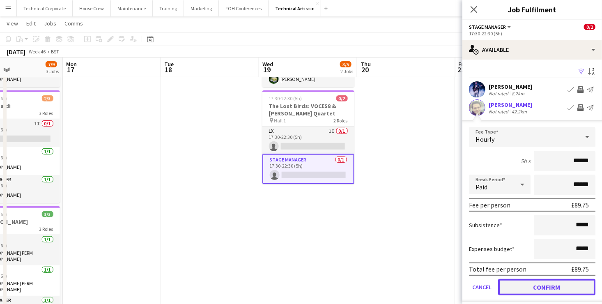
click at [545, 284] on button "Confirm" at bounding box center [546, 287] width 97 height 16
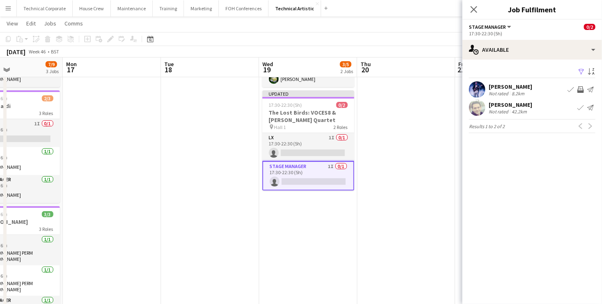
drag, startPoint x: 248, startPoint y: 210, endPoint x: 276, endPoint y: 209, distance: 28.7
click at [249, 210] on app-date-cell at bounding box center [210, 194] width 98 height 450
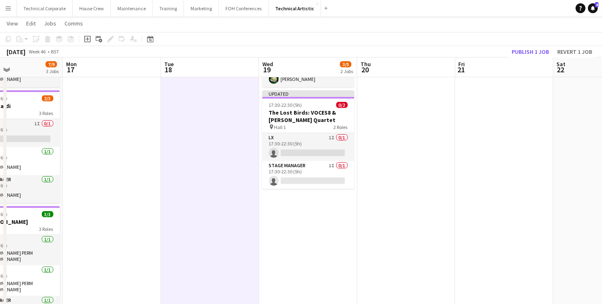
scroll to position [0, 328]
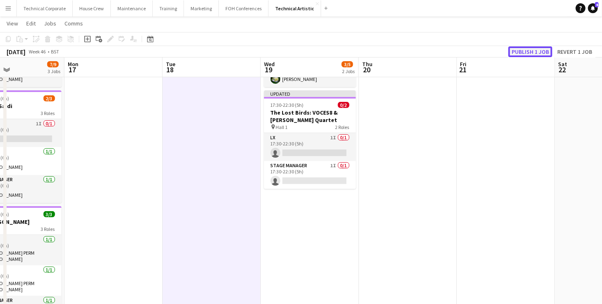
click at [523, 51] on button "Publish 1 job" at bounding box center [530, 51] width 44 height 11
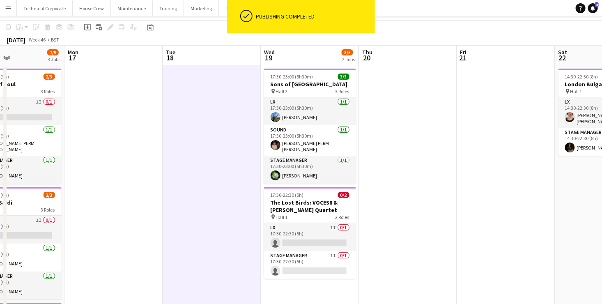
scroll to position [0, 0]
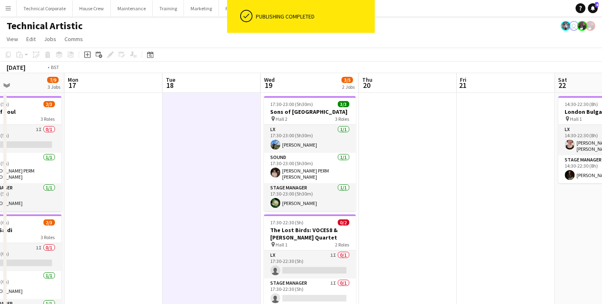
drag, startPoint x: 337, startPoint y: 167, endPoint x: 212, endPoint y: 171, distance: 124.4
click at [152, 158] on app-calendar-viewport "Thu 13 Fri 14 Sat 15 3/3 1 Job Sun 16 7/9 3 Jobs Mon 17 Tue 18 Wed 19 3/5 2 Job…" at bounding box center [301, 308] width 602 height 470
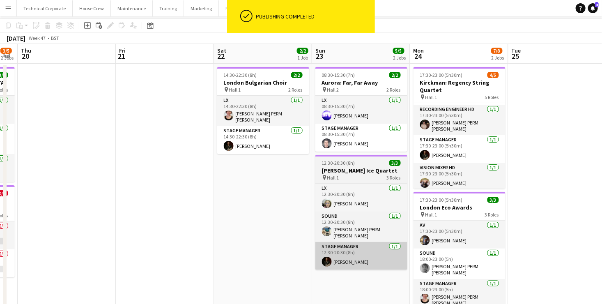
scroll to position [41, 0]
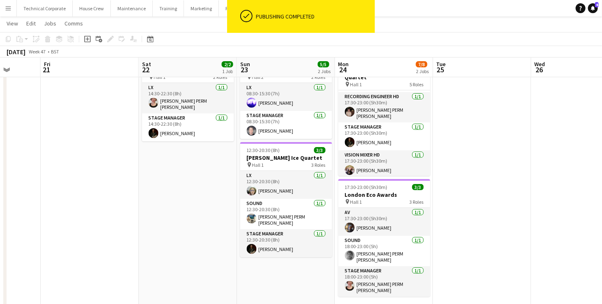
click at [187, 184] on app-calendar-viewport "Sun 16 7/9 3 Jobs Mon 17 Tue 18 Wed 19 3/5 2 Jobs Thu 20 Fri 21 Sat 22 2/2 1 Jo…" at bounding box center [301, 246] width 602 height 510
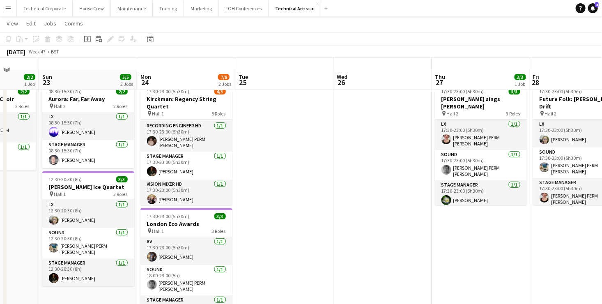
scroll to position [0, 0]
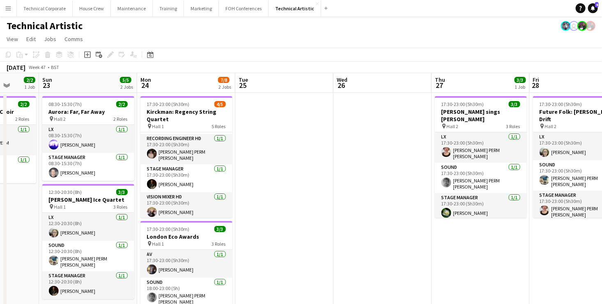
drag, startPoint x: 537, startPoint y: 216, endPoint x: 374, endPoint y: 205, distance: 163.3
click at [385, 205] on app-calendar-viewport "Thu 20 Fri 21 Sat 22 2/2 1 Job Sun 23 5/5 2 Jobs Mon 24 7/8 2 Jobs Tue 25 Wed 2…" at bounding box center [301, 308] width 602 height 470
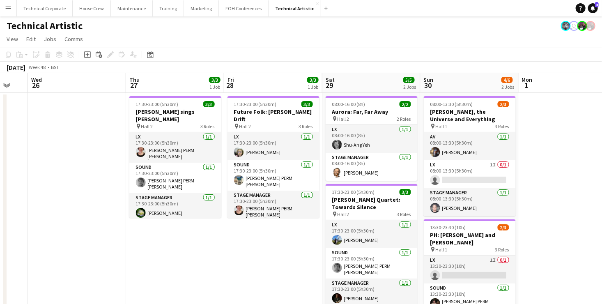
drag, startPoint x: 596, startPoint y: 191, endPoint x: 371, endPoint y: 189, distance: 224.1
click at [371, 189] on app-calendar-viewport "Sat 22 2/2 1 Job Sun 23 5/5 2 Jobs Mon 24 7/8 2 Jobs Tue 25 Wed 26 Thu 27 3/3 1…" at bounding box center [301, 308] width 602 height 470
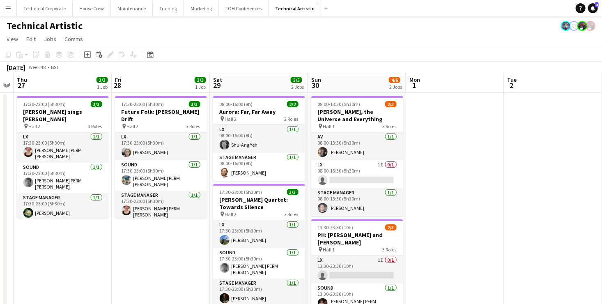
drag, startPoint x: 530, startPoint y: 175, endPoint x: 142, endPoint y: 183, distance: 388.8
click at [142, 182] on app-calendar-viewport "Mon 24 7/8 2 Jobs Tue 25 Wed 26 Thu 27 3/3 1 Job Fri 28 3/3 1 Job Sat 29 5/5 2 …" at bounding box center [301, 308] width 602 height 470
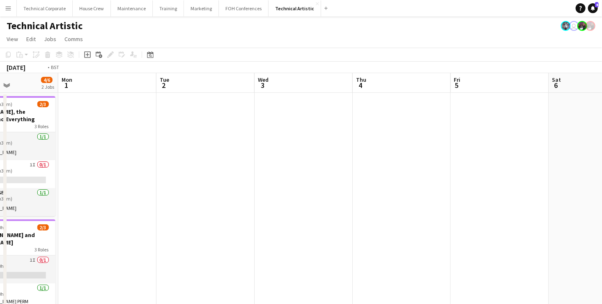
drag, startPoint x: 467, startPoint y: 199, endPoint x: 184, endPoint y: 176, distance: 283.8
click at [85, 167] on app-calendar-viewport "Thu 27 3/3 1 Job Fri 28 3/3 1 Job Sat 29 5/5 2 Jobs Sun 30 4/6 2 Jobs Mon 1 Tue…" at bounding box center [301, 308] width 602 height 470
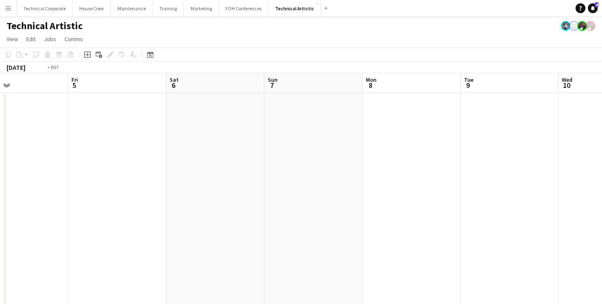
drag, startPoint x: 204, startPoint y: 170, endPoint x: 586, endPoint y: 181, distance: 382.7
click at [584, 181] on app-calendar-viewport "Tue 2 Wed 3 Thu 4 Fri 5 Sat 6 Sun 7 Mon 8 Tue 9 Wed 10 Thu 11 Fri 12 Sat 13" at bounding box center [301, 308] width 602 height 470
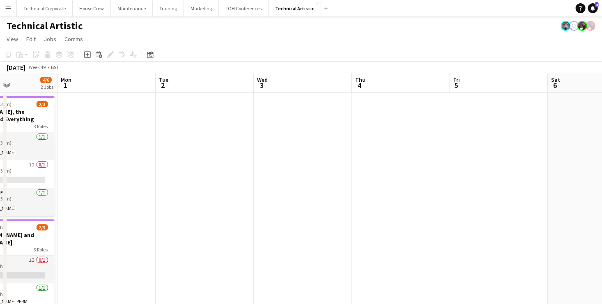
drag, startPoint x: 385, startPoint y: 179, endPoint x: 527, endPoint y: 123, distance: 153.4
click at [519, 127] on app-calendar-viewport "Fri 28 3/3 1 Job Sat 29 5/5 2 Jobs Sun 30 4/6 2 Jobs Mon 1 Tue 2 Wed 3 Thu 4 Fr…" at bounding box center [301, 308] width 602 height 470
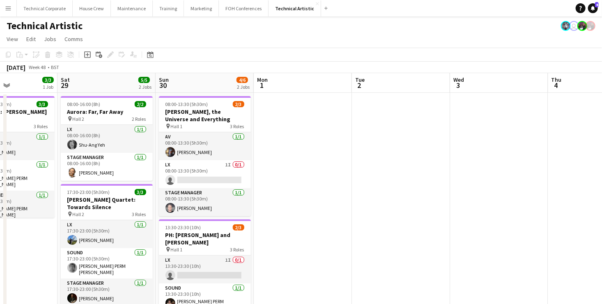
scroll to position [0, 221]
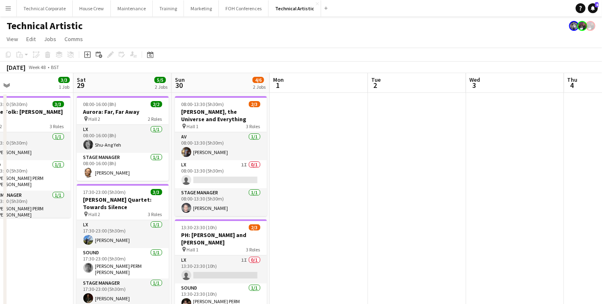
drag, startPoint x: 294, startPoint y: 186, endPoint x: 607, endPoint y: 138, distance: 316.9
click at [601, 147] on html "Menu Boards Boards Boards All jobs Status Workforce Workforce My Workforce Recr…" at bounding box center [301, 174] width 602 height 349
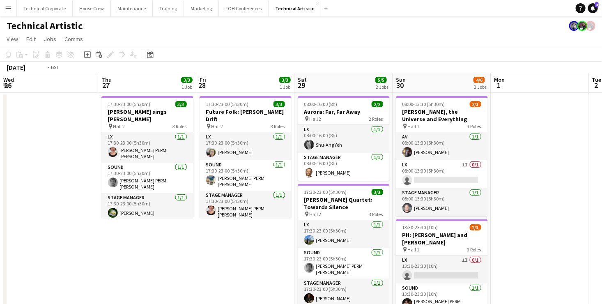
drag, startPoint x: 131, startPoint y: 195, endPoint x: 483, endPoint y: 166, distance: 353.4
click at [472, 164] on app-calendar-viewport "Mon 24 7/8 2 Jobs Tue 25 Wed 26 Thu 27 3/3 1 Job Fri 28 3/3 1 Job Sat 29 5/5 2 …" at bounding box center [301, 211] width 602 height 277
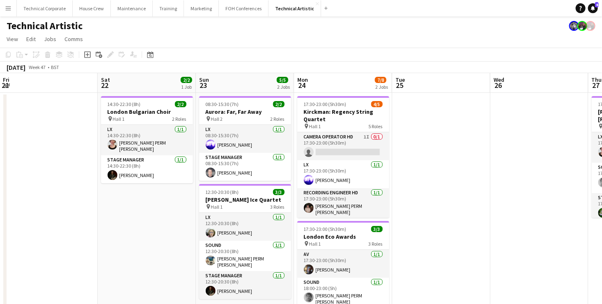
drag, startPoint x: 327, startPoint y: 188, endPoint x: 514, endPoint y: 169, distance: 188.6
click at [514, 169] on app-calendar-viewport "Wed 19 Thu 20 Fri 21 Sat 22 2/2 1 Job Sun 23 5/5 2 Jobs Mon 24 7/8 2 Jobs Tue 2…" at bounding box center [301, 211] width 602 height 277
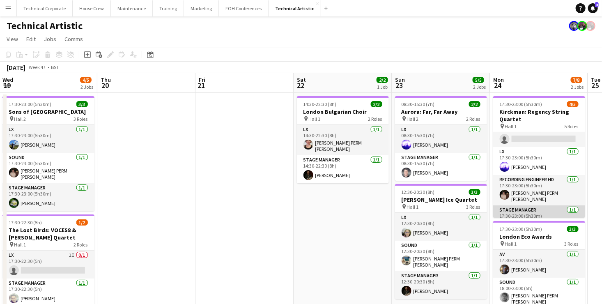
scroll to position [0, 0]
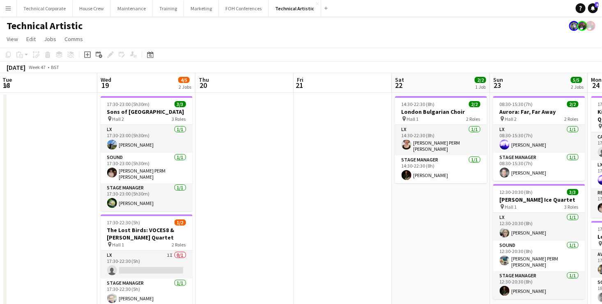
drag, startPoint x: 165, startPoint y: 187, endPoint x: 388, endPoint y: 181, distance: 223.4
click at [385, 181] on app-calendar-viewport "Sun 16 Mon 17 Tue 18 Wed 19 4/5 2 Jobs Thu 20 Fri 21 Sat 22 2/2 1 Job Sun 23 5/…" at bounding box center [301, 211] width 602 height 277
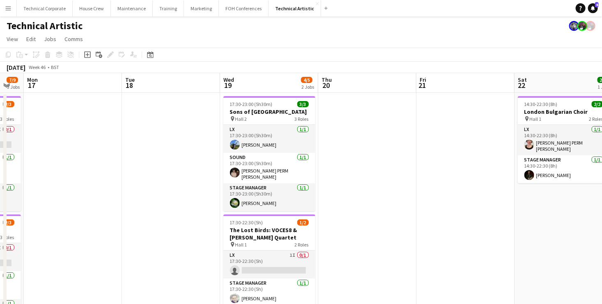
drag, startPoint x: 66, startPoint y: 188, endPoint x: 227, endPoint y: 186, distance: 160.9
click at [222, 187] on app-calendar-viewport "Sat 15 3/3 1 Job Sun 16 7/9 3 Jobs Mon 17 Tue 18 Wed 19 4/5 2 Jobs Thu 20 Fri 2…" at bounding box center [301, 269] width 602 height 393
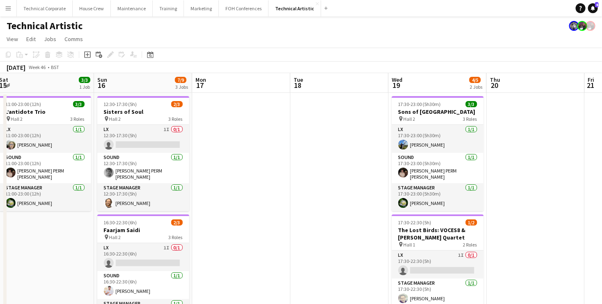
drag, startPoint x: 184, startPoint y: 205, endPoint x: 419, endPoint y: 206, distance: 234.8
click at [406, 206] on app-calendar-viewport "Thu 13 Fri 14 Sat 15 3/3 1 Job Sun 16 7/9 3 Jobs Mon 17 Tue 18 Wed 19 4/5 2 Job…" at bounding box center [301, 269] width 602 height 393
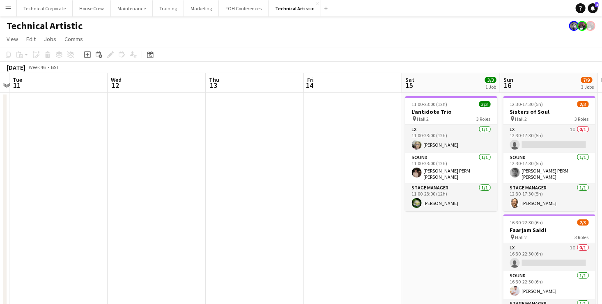
drag, startPoint x: 179, startPoint y: 248, endPoint x: 413, endPoint y: 243, distance: 234.8
click at [409, 243] on app-calendar-viewport "Sun 9 Mon 10 Tue 11 Wed 12 Thu 13 Fri 14 Sat 15 3/3 1 Job Sun 16 7/9 3 Jobs Mon…" at bounding box center [301, 269] width 602 height 393
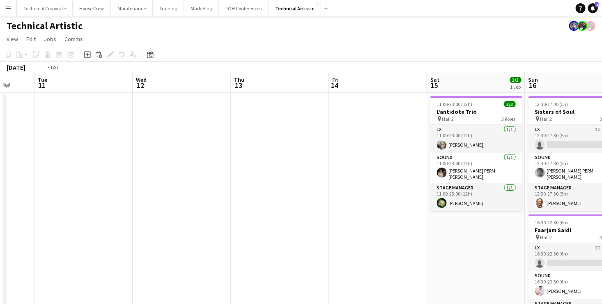
drag, startPoint x: 232, startPoint y: 233, endPoint x: 426, endPoint y: 229, distance: 195.0
click at [454, 229] on app-calendar-viewport "Sat 8 3/3 1 Job Sun 9 3/3 1 Job Mon 10 Tue 11 Wed 12 Thu 13 Fri 14 Sat 15 3/3 1…" at bounding box center [301, 269] width 602 height 393
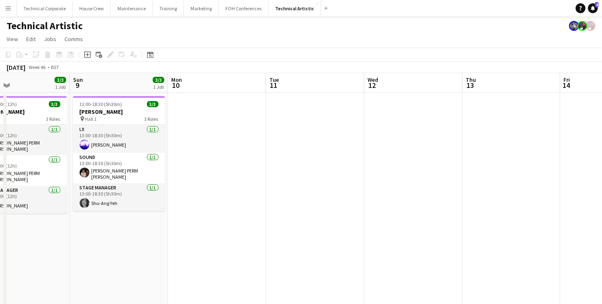
drag, startPoint x: 324, startPoint y: 233, endPoint x: 503, endPoint y: 229, distance: 179.4
click at [503, 229] on app-calendar-viewport "Thu 6 6/6 2 Jobs Fri 7 6/6 2 Jobs Sat 8 3/3 1 Job Sun 9 3/3 1 Job Mon 10 Tue 11…" at bounding box center [301, 269] width 602 height 393
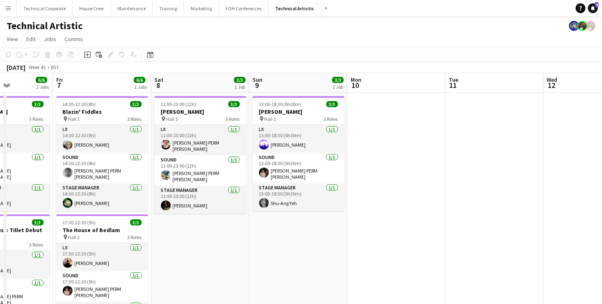
drag, startPoint x: 203, startPoint y: 236, endPoint x: 363, endPoint y: 240, distance: 159.7
click at [353, 240] on app-calendar-viewport "Tue 4 Wed 5 3/3 1 Job Thu 6 6/6 2 Jobs Fri 7 6/6 2 Jobs Sat 8 3/3 1 Job Sun 9 3…" at bounding box center [301, 269] width 602 height 393
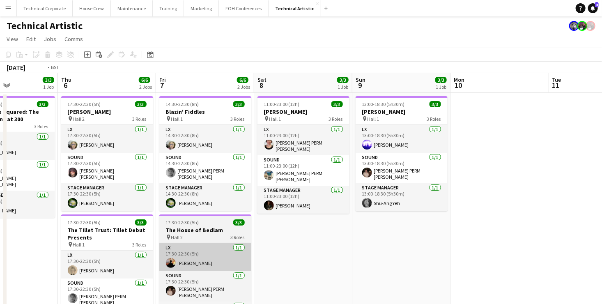
drag, startPoint x: 360, startPoint y: 245, endPoint x: 547, endPoint y: 247, distance: 186.8
click at [557, 250] on app-calendar-viewport "Mon 3 5/5 1 Job Tue 4 Wed 5 3/3 1 Job Thu 6 6/6 2 Jobs Fri 7 6/6 2 Jobs Sat 8 3…" at bounding box center [301, 269] width 602 height 393
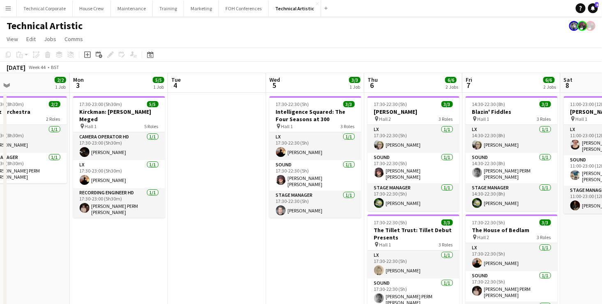
drag, startPoint x: 280, startPoint y: 245, endPoint x: 440, endPoint y: 242, distance: 159.7
click at [437, 243] on app-calendar-viewport "Fri 31 6/6 2 Jobs Sat 1 Sun 2 2/2 1 Job Mon 3 5/5 1 Job Tue 4 Wed 5 3/3 1 Job T…" at bounding box center [301, 269] width 602 height 393
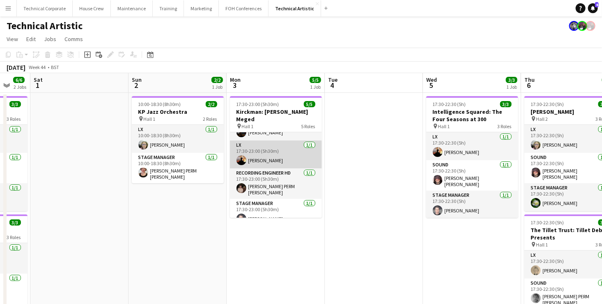
scroll to position [46, 0]
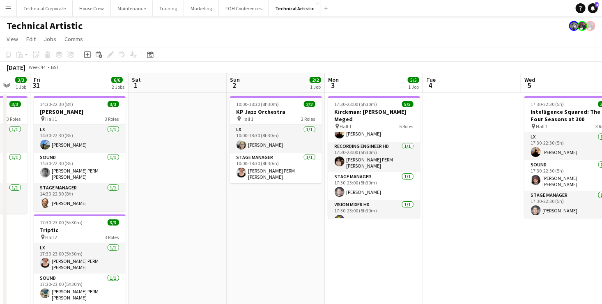
drag, startPoint x: 261, startPoint y: 233, endPoint x: 514, endPoint y: 238, distance: 252.9
click at [515, 238] on app-calendar-viewport "Wed 29 4/4 1 Job Thu 30 3/3 1 Job Fri 31 6/6 2 Jobs Sat 1 Sun 2 2/2 1 Job Mon 3…" at bounding box center [301, 269] width 602 height 393
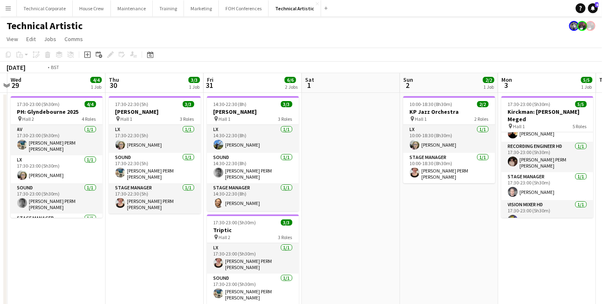
drag, startPoint x: 323, startPoint y: 221, endPoint x: 529, endPoint y: 213, distance: 206.2
click at [528, 213] on app-calendar-viewport "Mon 27 Tue 28 Wed 29 4/4 1 Job Thu 30 3/3 1 Job Fri 31 6/6 2 Jobs Sat 1 Sun 2 2…" at bounding box center [301, 269] width 602 height 393
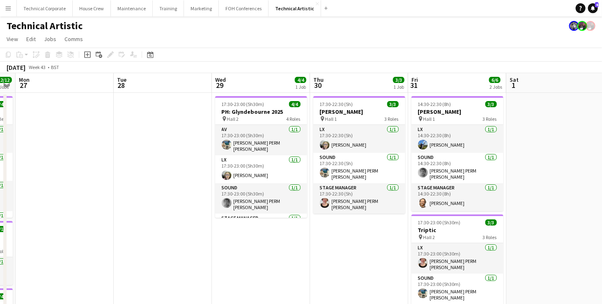
drag, startPoint x: 609, startPoint y: 233, endPoint x: 543, endPoint y: 237, distance: 66.2
click at [601, 234] on html "Menu Boards Boards Boards All jobs Status Workforce Workforce My Workforce Recr…" at bounding box center [301, 271] width 602 height 543
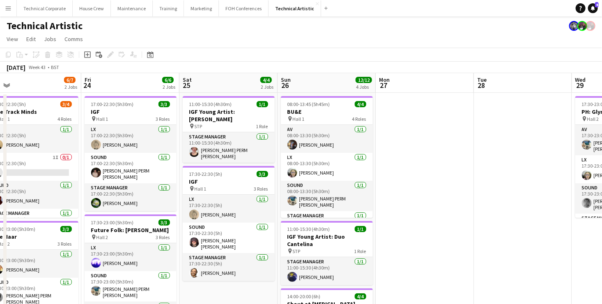
drag, startPoint x: 391, startPoint y: 235, endPoint x: 598, endPoint y: 222, distance: 206.9
click at [601, 227] on html "Menu Boards Boards Boards All jobs Status Workforce Workforce My Workforce Recr…" at bounding box center [301, 271] width 602 height 543
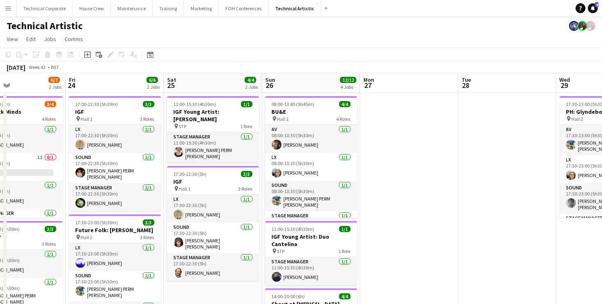
scroll to position [0, 241]
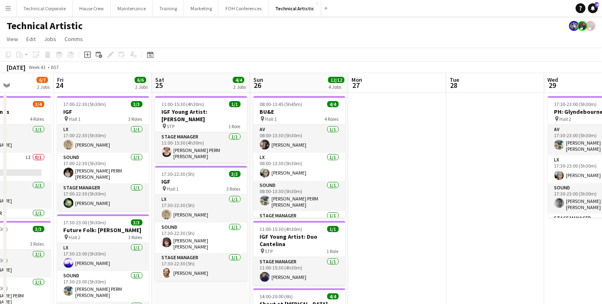
drag, startPoint x: 394, startPoint y: 211, endPoint x: 609, endPoint y: 209, distance: 214.7
click at [601, 209] on html "Menu Boards Boards Boards All jobs Status Workforce Workforce My Workforce Recr…" at bounding box center [301, 271] width 602 height 543
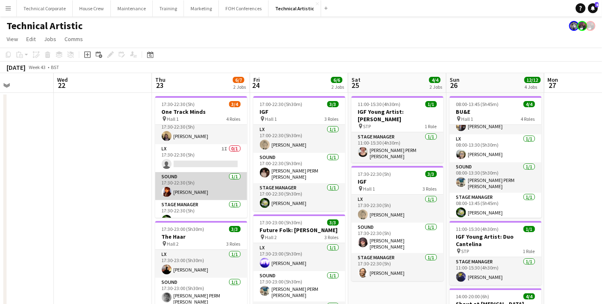
scroll to position [0, 0]
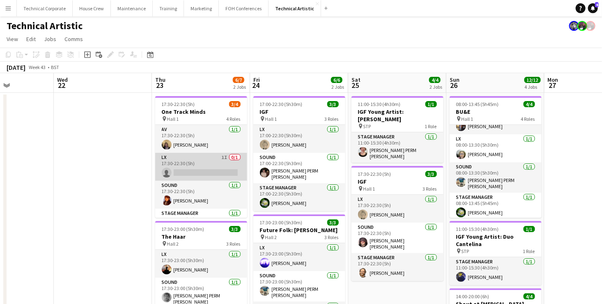
click at [216, 164] on app-card-role "LX 1I 0/1 17:30-22:30 (5h) single-neutral-actions" at bounding box center [201, 167] width 92 height 28
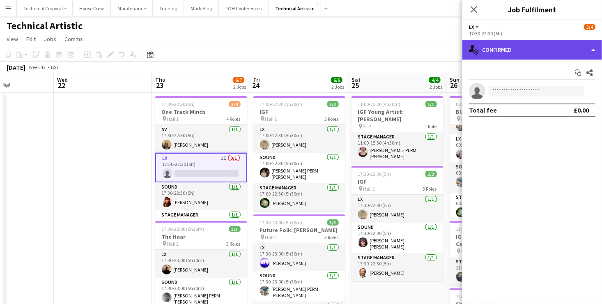
click at [566, 53] on div "single-neutral-actions-check-2 Confirmed" at bounding box center [532, 50] width 140 height 20
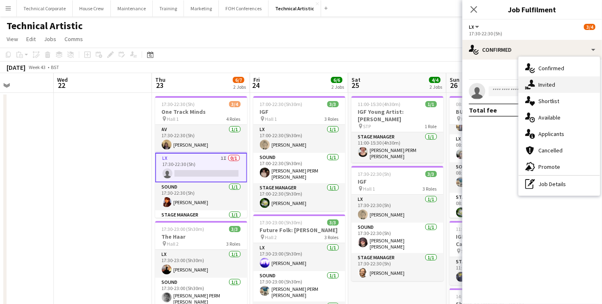
click at [567, 86] on div "single-neutral-actions-share-1 Invited" at bounding box center [558, 84] width 81 height 16
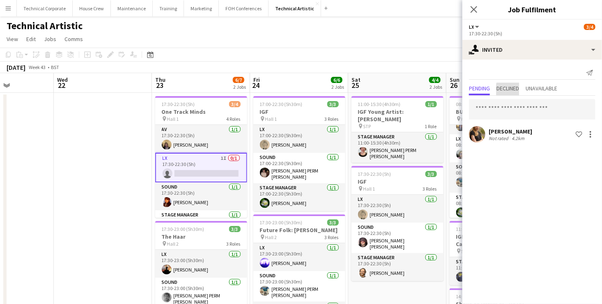
click at [515, 89] on span "Declined" at bounding box center [507, 88] width 23 height 6
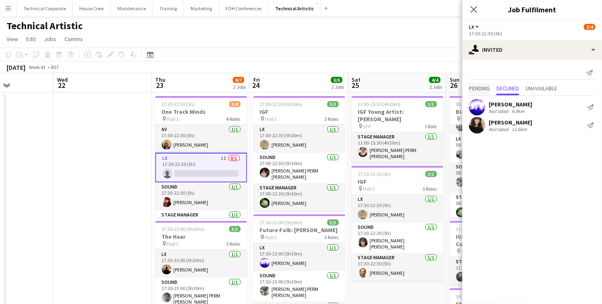
click at [477, 85] on span "Pending" at bounding box center [479, 88] width 21 height 6
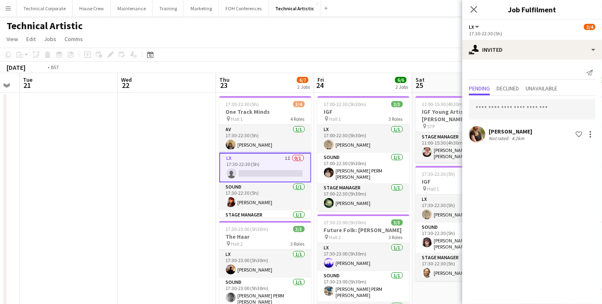
drag, startPoint x: 94, startPoint y: 171, endPoint x: 451, endPoint y: 170, distance: 356.7
click at [451, 170] on app-calendar-viewport "Sun 19 6/6 2 Jobs Mon 20 Tue 21 Wed 22 Thu 23 6/7 2 Jobs Fri 24 6/6 2 Jobs Sat …" at bounding box center [301, 308] width 602 height 470
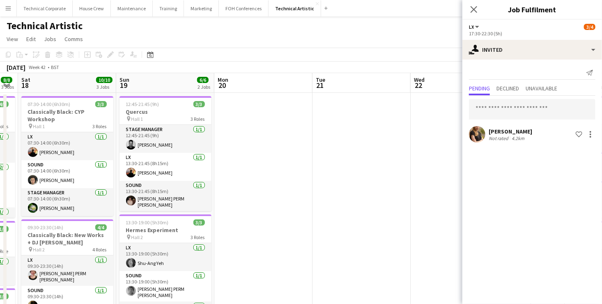
drag, startPoint x: 268, startPoint y: 171, endPoint x: 468, endPoint y: 161, distance: 200.5
click at [468, 161] on body "Menu Boards Boards Boards All jobs Status Workforce Workforce My Workforce Recr…" at bounding box center [301, 271] width 602 height 543
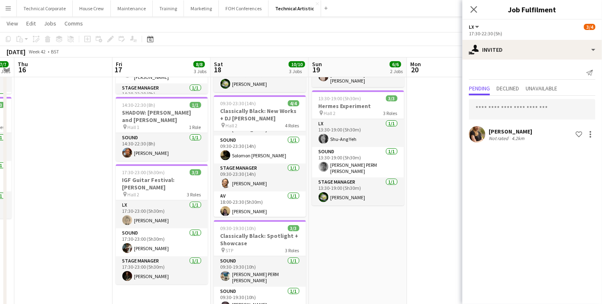
click at [371, 243] on app-date-cell "12:45-21:45 (9h) 3/3 Quercus pin Hall 1 3 Roles Stage Manager [DATE] 12:45-21:4…" at bounding box center [358, 194] width 98 height 450
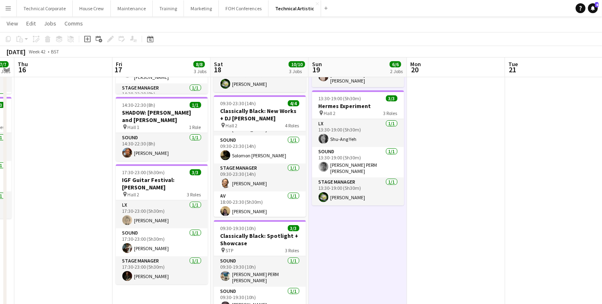
drag, startPoint x: 533, startPoint y: 200, endPoint x: 183, endPoint y: 220, distance: 349.9
click at [204, 220] on app-calendar-viewport "Tue 14 Wed 15 7/7 2 Jobs Thu 16 Fri 17 8/8 3 Jobs Sat 18 10/10 3 Jobs Sun 19 6/…" at bounding box center [301, 164] width 602 height 510
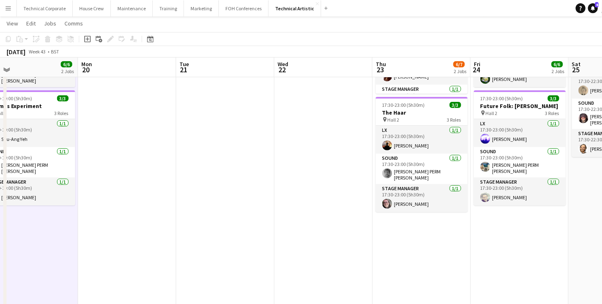
drag, startPoint x: 510, startPoint y: 243, endPoint x: 241, endPoint y: 238, distance: 268.9
click at [248, 238] on app-calendar-viewport "Fri 17 8/8 3 Jobs Sat 18 10/10 3 Jobs Sun 19 6/6 2 Jobs Mon 20 Tue 21 Wed 22 Th…" at bounding box center [301, 164] width 602 height 510
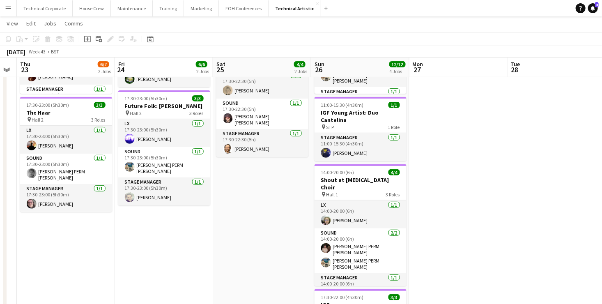
drag, startPoint x: 376, startPoint y: 212, endPoint x: 283, endPoint y: 212, distance: 93.2
click at [283, 212] on app-calendar-viewport "Sun 19 6/6 2 Jobs Mon 20 Tue 21 Wed 22 Thu 23 6/7 2 Jobs Fri 24 6/6 2 Jobs Sat …" at bounding box center [301, 164] width 602 height 510
click at [277, 179] on app-date-cell "11:00-15:30 (4h30m) 1/1 IGF Young Artist: [PERSON_NAME] pin STP 1 Role Stage Ma…" at bounding box center [262, 194] width 98 height 450
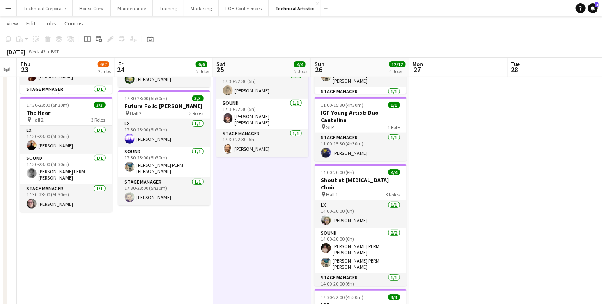
click at [276, 180] on app-date-cell "11:00-15:30 (4h30m) 1/1 IGF Young Artist: [PERSON_NAME] pin STP 1 Role Stage Ma…" at bounding box center [262, 194] width 98 height 450
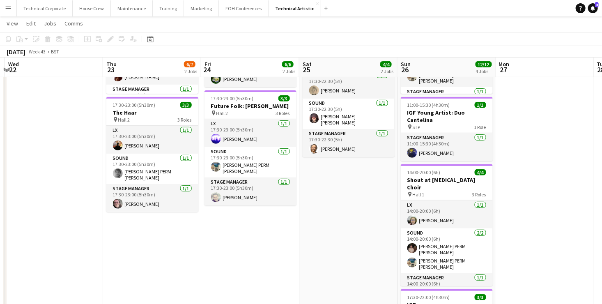
drag, startPoint x: 60, startPoint y: 229, endPoint x: 263, endPoint y: 218, distance: 203.9
click at [263, 218] on app-calendar-viewport "Sun 19 6/6 2 Jobs Mon 20 Tue 21 Wed 22 Thu 23 6/7 2 Jobs Fri 24 6/6 2 Jobs Sat …" at bounding box center [301, 164] width 602 height 510
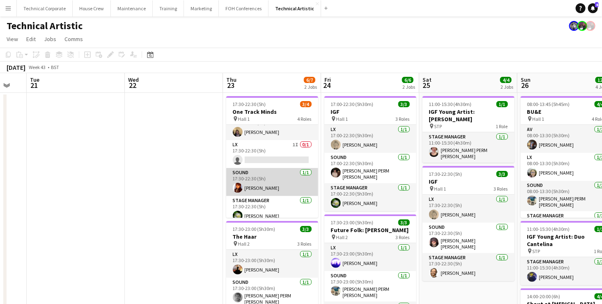
scroll to position [18, 0]
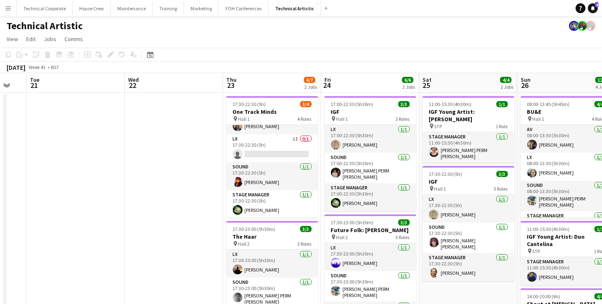
drag, startPoint x: 222, startPoint y: 166, endPoint x: 58, endPoint y: 166, distance: 164.2
click at [58, 166] on app-calendar-viewport "Sun 19 6/6 2 Jobs Mon 20 Tue 21 Wed 22 Thu 23 6/7 2 Jobs Fri 24 6/6 2 Jobs Sat …" at bounding box center [301, 308] width 602 height 470
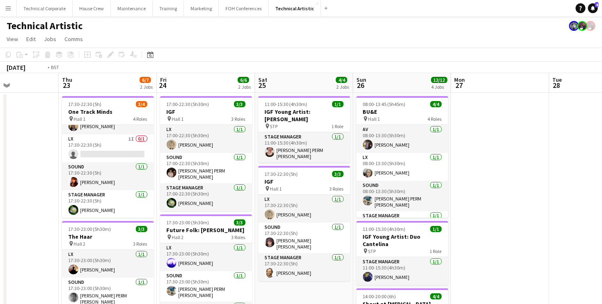
drag, startPoint x: 207, startPoint y: 166, endPoint x: 535, endPoint y: 177, distance: 328.1
click at [507, 161] on app-calendar-viewport "Sun 19 6/6 2 Jobs Mon 20 Tue 21 Wed 22 Thu 23 6/7 2 Jobs Fri 24 6/6 2 Jobs Sat …" at bounding box center [301, 308] width 602 height 470
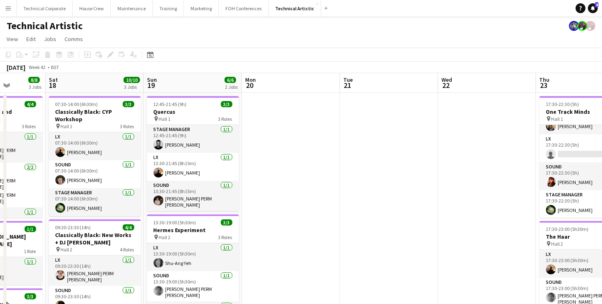
drag, startPoint x: 436, startPoint y: 156, endPoint x: 470, endPoint y: 156, distance: 34.1
click at [461, 156] on app-calendar-viewport "Wed 15 7/7 2 Jobs Thu 16 Fri 17 8/8 3 Jobs Sat 18 10/10 3 Jobs Sun 19 6/6 2 Job…" at bounding box center [301, 308] width 602 height 470
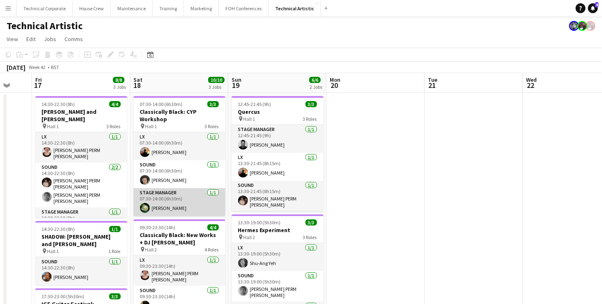
drag, startPoint x: 179, startPoint y: 200, endPoint x: 375, endPoint y: 195, distance: 196.3
click at [355, 194] on app-calendar-viewport "Wed 15 7/7 2 Jobs Thu 16 Fri 17 8/8 3 Jobs Sat 18 10/10 3 Jobs Sun 19 6/6 2 Job…" at bounding box center [301, 308] width 602 height 470
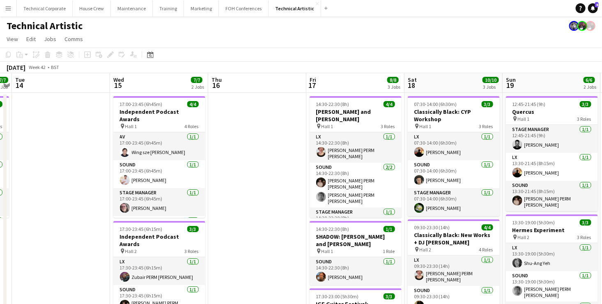
drag, startPoint x: 221, startPoint y: 193, endPoint x: 439, endPoint y: 182, distance: 218.2
click at [428, 181] on app-calendar-viewport "Sun 12 Mon 13 7/7 1 Job Tue 14 Wed 15 7/7 2 Jobs Thu 16 Fri 17 8/8 3 Jobs Sat 1…" at bounding box center [301, 308] width 602 height 470
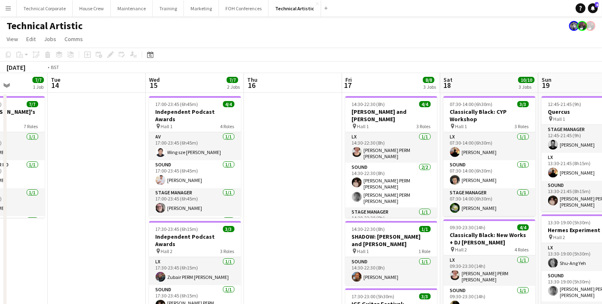
scroll to position [0, 247]
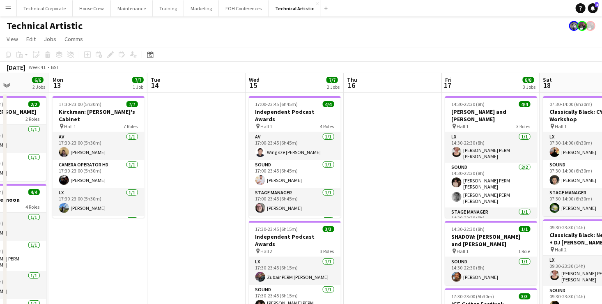
drag, startPoint x: 220, startPoint y: 176, endPoint x: 448, endPoint y: 174, distance: 228.2
click at [431, 168] on app-calendar-viewport "Fri 10 5/5 2 Jobs Sat 11 8/8 3 Jobs Sun 12 6/6 2 Jobs Mon 13 7/7 1 Job Tue 14 W…" at bounding box center [301, 308] width 602 height 470
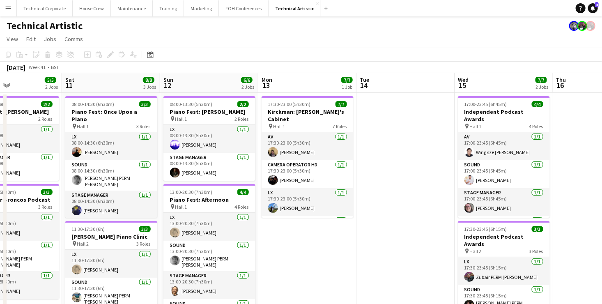
drag, startPoint x: 474, startPoint y: 189, endPoint x: 561, endPoint y: 186, distance: 86.3
click at [558, 186] on app-calendar-viewport "Wed 8 Thu 9 4/4 2 Jobs Fri 10 5/5 2 Jobs Sat 11 8/8 3 Jobs Sun 12 6/6 2 Jobs Mo…" at bounding box center [301, 308] width 602 height 470
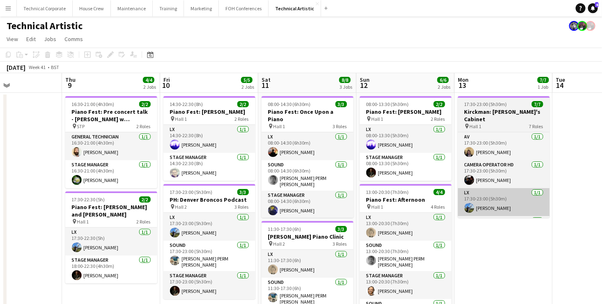
scroll to position [0, 216]
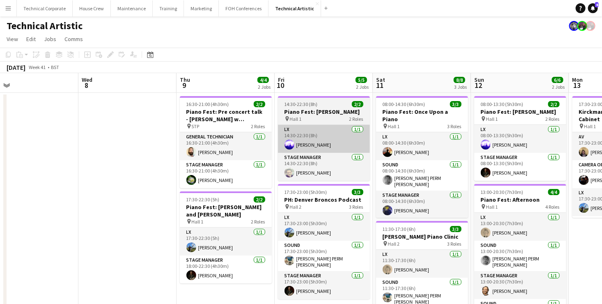
drag, startPoint x: 199, startPoint y: 146, endPoint x: 366, endPoint y: 146, distance: 166.6
click at [360, 146] on app-calendar-viewport "Sun 5 4/4 2 Jobs Mon 6 Tue 7 Wed 8 Thu 9 4/4 2 Jobs Fri 10 5/5 2 Jobs Sat 11 8/…" at bounding box center [301, 308] width 602 height 470
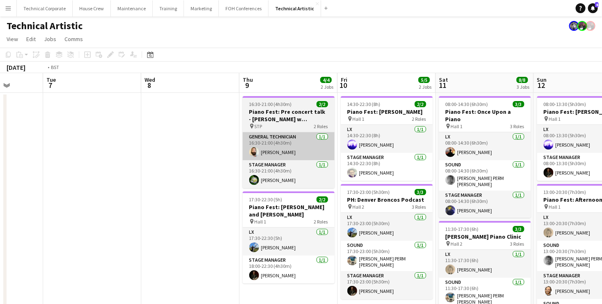
drag, startPoint x: 211, startPoint y: 159, endPoint x: 433, endPoint y: 146, distance: 222.1
click at [367, 149] on app-calendar-viewport "Sat 4 3/3 1 Job Sun 5 4/4 2 Jobs Mon 6 Tue 7 Wed 8 Thu 9 4/4 2 Jobs Fri 10 5/5 …" at bounding box center [301, 308] width 602 height 470
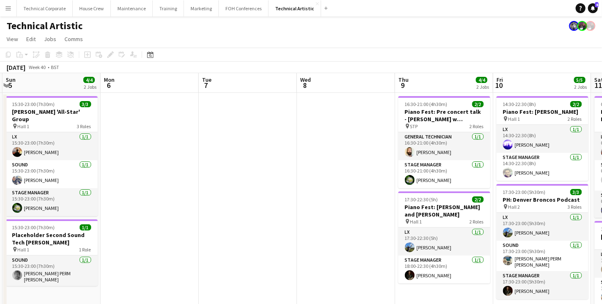
drag, startPoint x: 165, startPoint y: 135, endPoint x: 338, endPoint y: 150, distance: 173.8
click at [335, 148] on app-calendar-viewport "Fri 3 4/4 2 Jobs Sat 4 3/3 1 Job Sun 5 4/4 2 Jobs Mon 6 Tue 7 Wed 8 Thu 9 4/4 2…" at bounding box center [301, 308] width 602 height 470
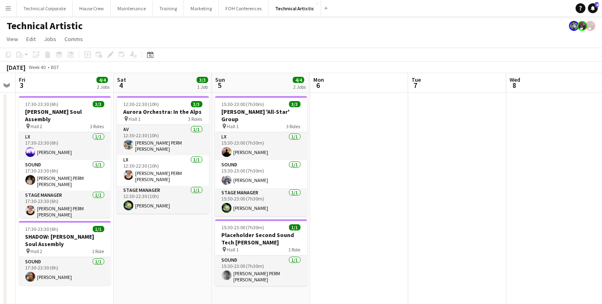
drag, startPoint x: 311, startPoint y: 144, endPoint x: 568, endPoint y: 156, distance: 258.0
click at [564, 155] on app-calendar-viewport "Wed 1 4/4 1 Job Thu 2 Fri 3 4/4 2 Jobs Sat 4 3/3 1 Job Sun 5 4/4 2 Jobs Mon 6 T…" at bounding box center [301, 308] width 602 height 470
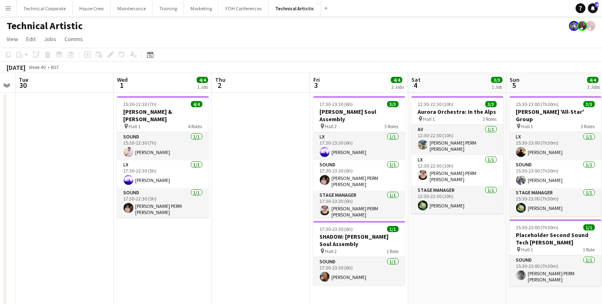
scroll to position [0, 260]
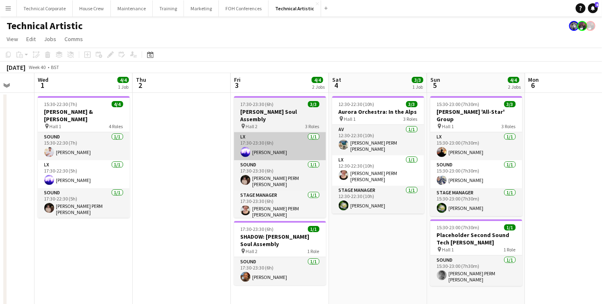
drag, startPoint x: 159, startPoint y: 135, endPoint x: 360, endPoint y: 136, distance: 201.1
click at [286, 133] on app-calendar-viewport "Sun 28 11/11 2 Jobs Mon 29 Tue 30 Wed 1 4/4 1 Job Thu 2 Fri 3 4/4 2 Jobs Sat 4 …" at bounding box center [301, 308] width 602 height 470
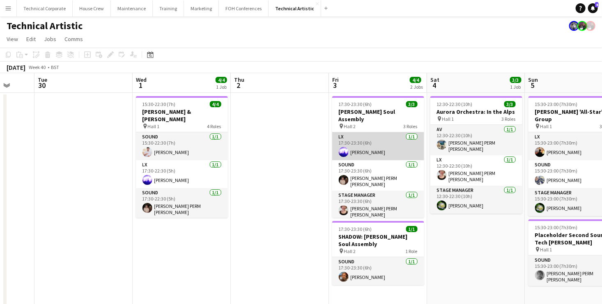
scroll to position [0, 232]
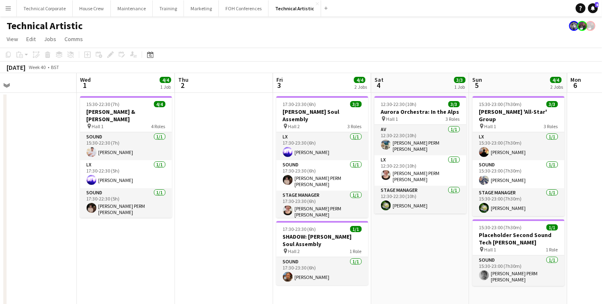
drag, startPoint x: 316, startPoint y: 141, endPoint x: 46, endPoint y: 131, distance: 269.5
click at [54, 131] on app-calendar-viewport "Sat 27 8/8 2 Jobs Sun 28 11/11 2 Jobs Mon 29 Tue 30 Wed 1 4/4 1 Job Thu 2 Fri 3…" at bounding box center [301, 308] width 602 height 470
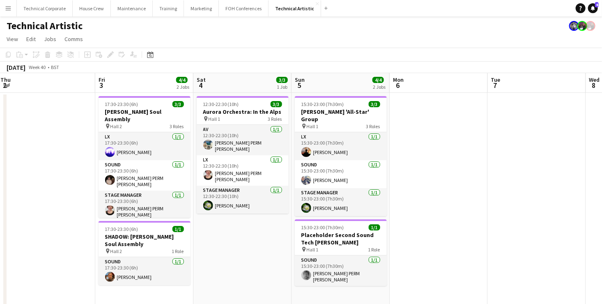
drag, startPoint x: 395, startPoint y: 156, endPoint x: 111, endPoint y: 145, distance: 284.2
click at [110, 145] on app-calendar-viewport "Mon 29 Tue 30 Wed 1 4/4 1 Job Thu 2 Fri 3 4/4 2 Jobs Sat 4 3/3 1 Job Sun 5 4/4 …" at bounding box center [301, 308] width 602 height 470
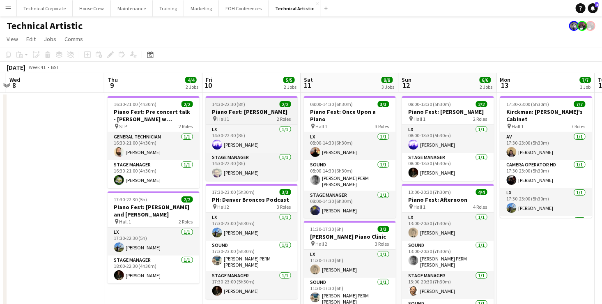
drag, startPoint x: 458, startPoint y: 149, endPoint x: 199, endPoint y: 119, distance: 261.1
click at [125, 118] on app-calendar-viewport "Sat 4 3/3 1 Job Sun 5 4/4 2 Jobs Mon 6 Tue 7 Wed 8 Thu 9 4/4 2 Jobs Fri 10 5/5 …" at bounding box center [301, 308] width 602 height 470
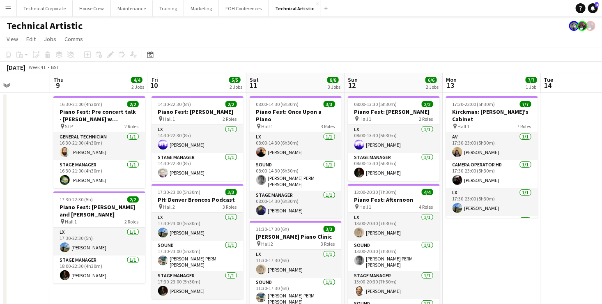
drag, startPoint x: 494, startPoint y: 142, endPoint x: 290, endPoint y: 134, distance: 203.7
click at [290, 134] on app-calendar-viewport "Mon 6 Tue 7 Wed 8 Thu 9 4/4 2 Jobs Fri 10 5/5 2 Jobs Sat 11 8/8 3 Jobs Sun 12 6…" at bounding box center [301, 308] width 602 height 470
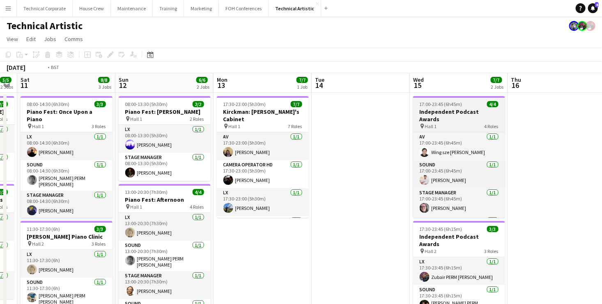
drag, startPoint x: 406, startPoint y: 143, endPoint x: 120, endPoint y: 124, distance: 286.3
click at [80, 118] on app-calendar-viewport "Wed 8 Thu 9 4/4 2 Jobs Fri 10 5/5 2 Jobs Sat 11 8/8 3 Jobs Sun 12 6/6 2 Jobs Mo…" at bounding box center [301, 308] width 602 height 470
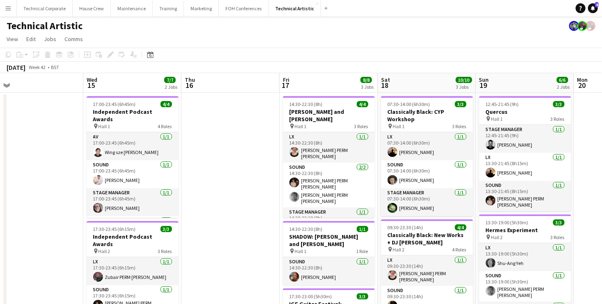
drag, startPoint x: 396, startPoint y: 149, endPoint x: 163, endPoint y: 126, distance: 233.5
click at [151, 125] on app-calendar-viewport "Sat 11 8/8 3 Jobs Sun 12 6/6 2 Jobs Mon 13 7/7 1 Job Tue 14 Wed 15 7/7 2 Jobs T…" at bounding box center [301, 308] width 602 height 470
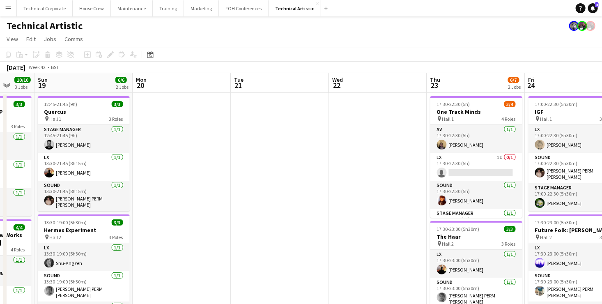
drag, startPoint x: 365, startPoint y: 140, endPoint x: 216, endPoint y: 134, distance: 149.1
click at [218, 134] on app-calendar-viewport "Wed 15 7/7 2 Jobs Thu 16 Fri 17 8/8 3 Jobs Sat 18 10/10 3 Jobs Sun 19 6/6 2 Job…" at bounding box center [301, 308] width 602 height 470
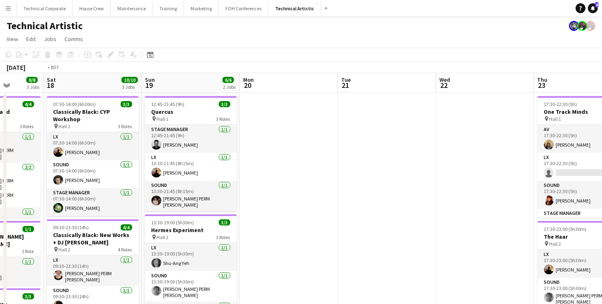
drag, startPoint x: 436, startPoint y: 153, endPoint x: 179, endPoint y: 132, distance: 257.4
click at [182, 133] on app-calendar-viewport "Wed 15 7/7 2 Jobs Thu 16 Fri 17 8/8 3 Jobs Sat 18 10/10 3 Jobs Sun 19 6/6 2 Job…" at bounding box center [301, 308] width 602 height 470
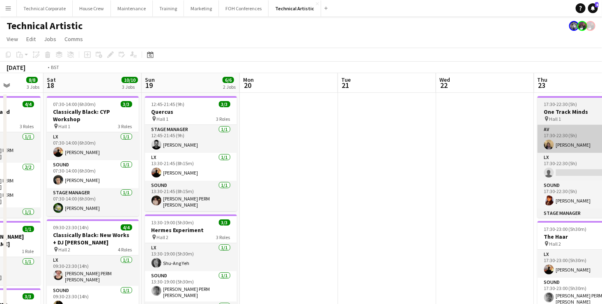
scroll to position [0, 268]
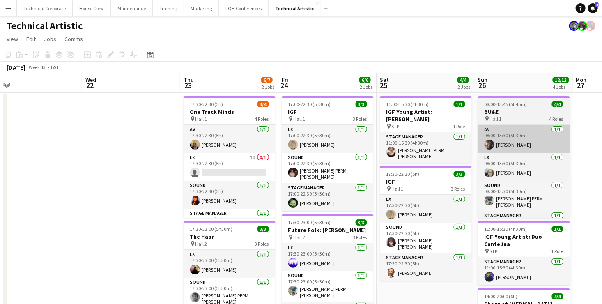
drag, startPoint x: 572, startPoint y: 132, endPoint x: 382, endPoint y: 140, distance: 189.8
click at [395, 140] on app-calendar-viewport "Sat 18 10/10 3 Jobs Sun 19 6/6 2 Jobs Mon 20 Tue 21 Wed 22 Thu 23 6/7 2 Jobs Fr…" at bounding box center [301, 308] width 602 height 470
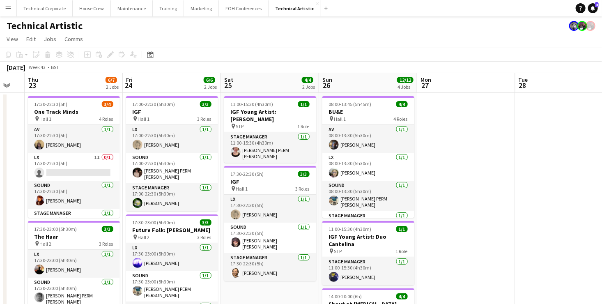
scroll to position [0, 278]
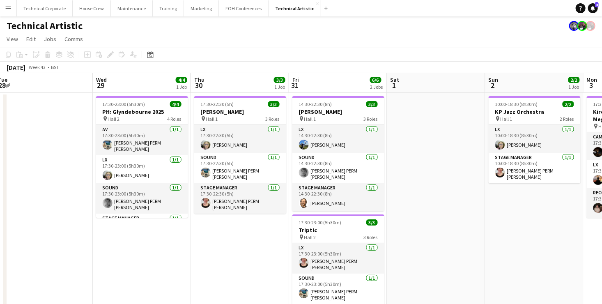
drag, startPoint x: 502, startPoint y: 139, endPoint x: 132, endPoint y: 141, distance: 370.2
click at [135, 140] on app-calendar-viewport "Fri 24 6/6 2 Jobs Sat 25 4/4 2 Jobs Sun 26 12/12 4 Jobs Mon 27 Tue 28 Wed 29 4/…" at bounding box center [301, 308] width 602 height 470
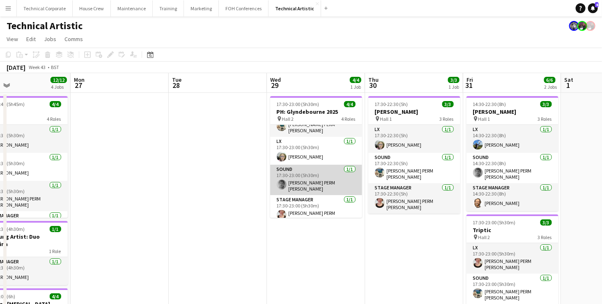
scroll to position [0, 0]
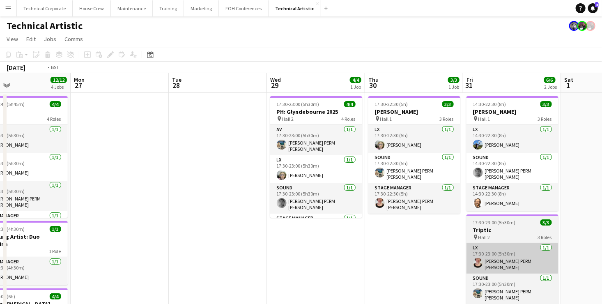
drag, startPoint x: 445, startPoint y: 250, endPoint x: 247, endPoint y: 242, distance: 197.6
click at [227, 243] on app-calendar-viewport "Fri 24 6/6 2 Jobs Sat 25 4/4 2 Jobs Sun 26 12/12 4 Jobs Mon 27 Tue 28 Wed 29 4/…" at bounding box center [301, 308] width 602 height 470
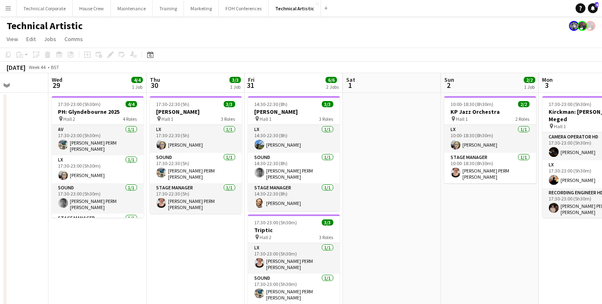
drag, startPoint x: 543, startPoint y: 222, endPoint x: 223, endPoint y: 241, distance: 320.7
click at [225, 241] on app-calendar-viewport "Sun 26 12/12 4 Jobs Mon 27 Tue 28 Wed 29 4/4 1 Job Thu 30 3/3 1 Job Fri 31 6/6 …" at bounding box center [301, 308] width 602 height 470
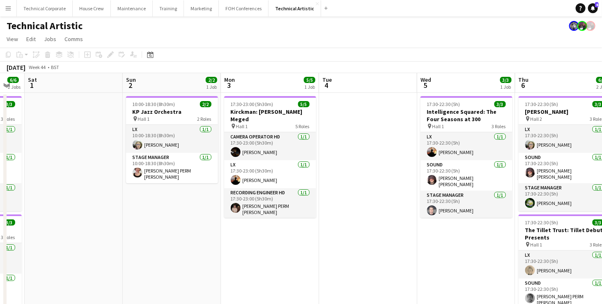
drag, startPoint x: 478, startPoint y: 228, endPoint x: 241, endPoint y: 215, distance: 237.2
click at [266, 217] on app-calendar-viewport "Wed 29 4/4 1 Job Thu 30 3/3 1 Job Fri 31 6/6 2 Jobs Sat 1 Sun 2 2/2 1 Job Mon 3…" at bounding box center [301, 308] width 602 height 470
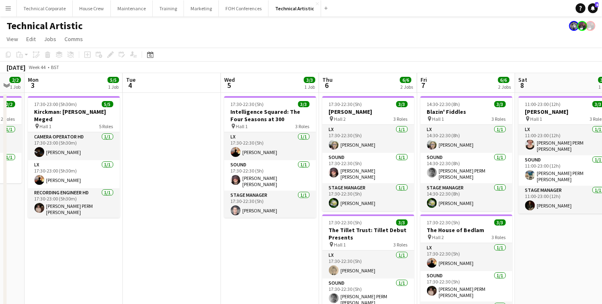
scroll to position [0, 286]
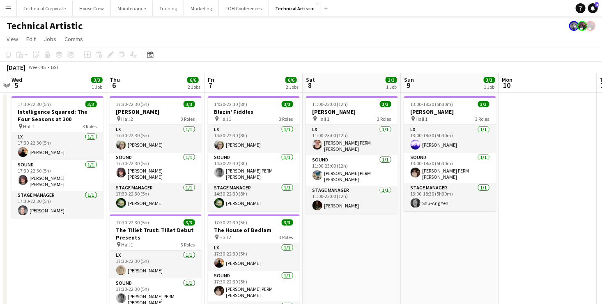
drag, startPoint x: 562, startPoint y: 225, endPoint x: 352, endPoint y: 210, distance: 210.3
click at [349, 211] on app-calendar-viewport "Sun 2 2/2 1 Job Mon 3 5/5 1 Job Tue 4 Wed 5 3/3 1 Job Thu 6 6/6 2 Jobs Fri 7 6/…" at bounding box center [301, 308] width 602 height 470
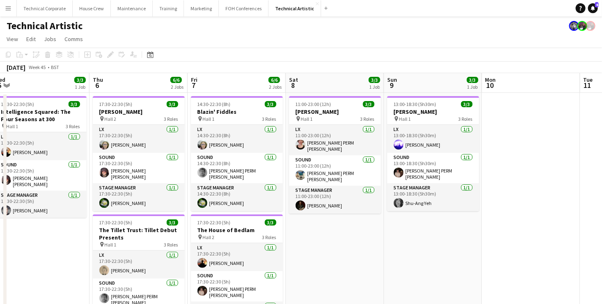
drag, startPoint x: 489, startPoint y: 197, endPoint x: 210, endPoint y: 224, distance: 280.4
click at [191, 220] on app-calendar-viewport "Sun 2 2/2 1 Job Mon 3 5/5 1 Job Tue 4 Wed 5 3/3 1 Job Thu 6 6/6 2 Jobs Fri 7 6/…" at bounding box center [301, 308] width 602 height 470
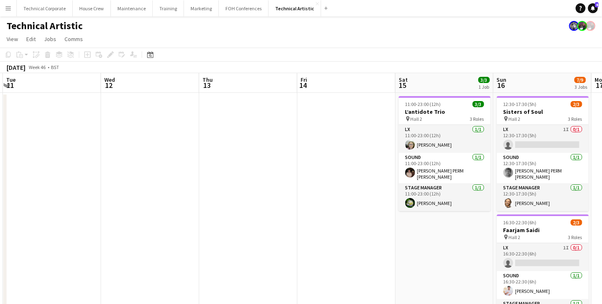
drag, startPoint x: 411, startPoint y: 225, endPoint x: 286, endPoint y: 221, distance: 125.2
click at [197, 218] on app-calendar-viewport "Sat 8 3/3 1 Job Sun 9 3/3 1 Job Mon 10 Tue 11 Wed 12 Thu 13 Fri 14 Sat 15 3/3 1…" at bounding box center [301, 308] width 602 height 470
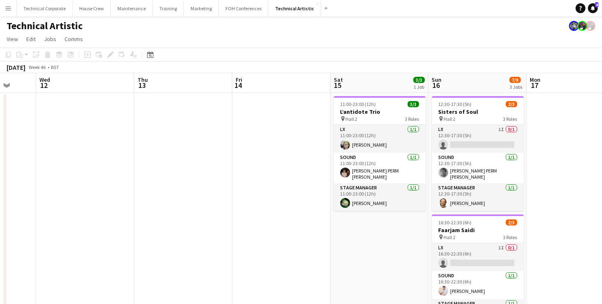
scroll to position [0, 279]
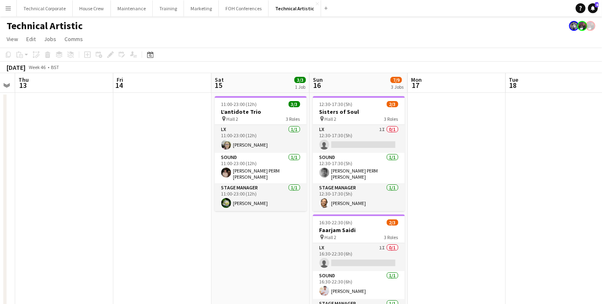
drag, startPoint x: 377, startPoint y: 218, endPoint x: 200, endPoint y: 216, distance: 176.9
click at [200, 216] on app-calendar-viewport "Mon 10 Tue 11 Wed 12 Thu 13 Fri 14 Sat 15 3/3 1 Job Sun 16 7/9 3 Jobs Mon 17 Tu…" at bounding box center [301, 308] width 602 height 470
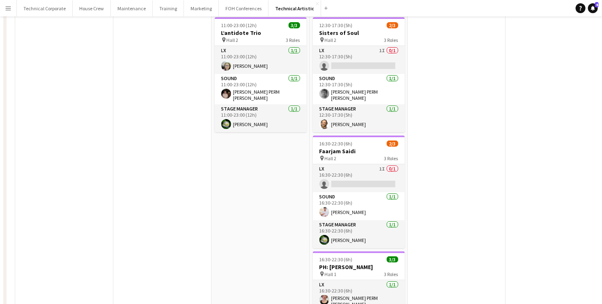
scroll to position [0, 0]
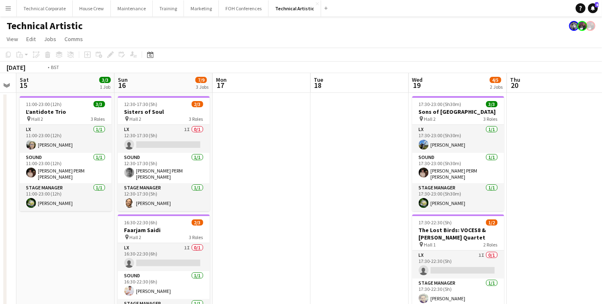
click at [78, 212] on app-calendar-viewport "Mon 10 Tue 11 Wed 12 Thu 13 Fri 14 Sat 15 3/3 1 Job Sun 16 7/9 3 Jobs Mon 17 Tu…" at bounding box center [301, 308] width 602 height 470
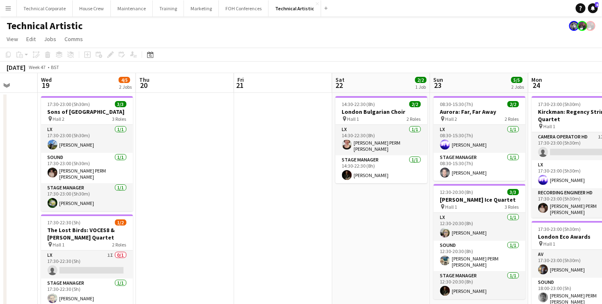
drag, startPoint x: 423, startPoint y: 142, endPoint x: 204, endPoint y: 156, distance: 220.0
click at [201, 158] on app-calendar-viewport "Sat 15 3/3 1 Job Sun 16 7/9 3 Jobs Mon 17 Tue 18 Wed 19 4/5 2 Jobs Thu 20 Fri 2…" at bounding box center [301, 308] width 602 height 470
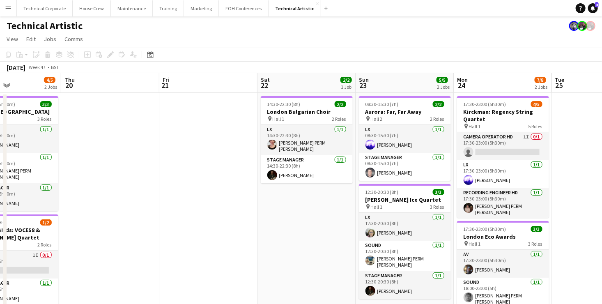
click at [409, 82] on app-board-header-date "Sun 23 5/5 2 Jobs" at bounding box center [404, 83] width 98 height 20
drag, startPoint x: 129, startPoint y: 167, endPoint x: 403, endPoint y: 168, distance: 273.8
click at [383, 170] on app-calendar-viewport "Mon 17 Tue 18 Wed 19 4/5 2 Jobs Thu 20 Fri 21 Sat 22 2/2 1 Job Sun 23 5/5 2 Job…" at bounding box center [301, 308] width 602 height 470
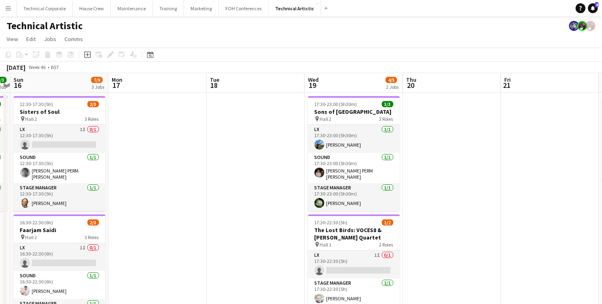
drag, startPoint x: 163, startPoint y: 183, endPoint x: 337, endPoint y: 169, distance: 175.0
click at [332, 169] on app-calendar-viewport "Fri 14 Sat 15 3/3 1 Job Sun 16 7/9 3 Jobs Mon 17 Tue 18 Wed 19 4/5 2 Jobs Thu 2…" at bounding box center [301, 308] width 602 height 470
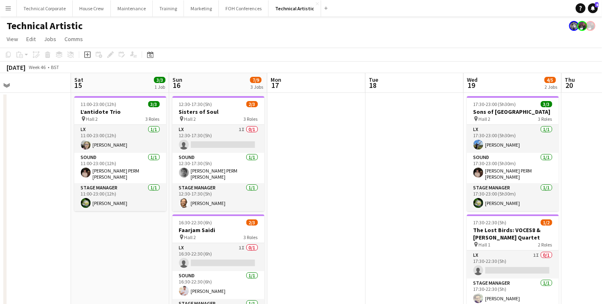
drag, startPoint x: 263, startPoint y: 188, endPoint x: 415, endPoint y: 180, distance: 152.1
click at [412, 180] on app-calendar-viewport "Wed 12 Thu 13 Fri 14 Sat 15 3/3 1 Job Sun 16 7/9 3 Jobs Mon 17 Tue 18 Wed 19 4/…" at bounding box center [301, 308] width 602 height 470
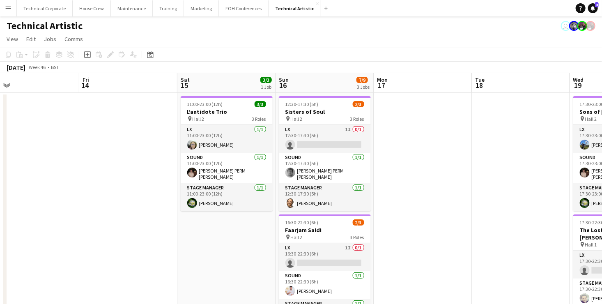
drag, startPoint x: 547, startPoint y: 160, endPoint x: 213, endPoint y: 164, distance: 334.1
click at [216, 164] on app-calendar-viewport "Tue 11 Wed 12 Thu 13 Fri 14 Sat 15 3/3 1 Job Sun 16 7/9 3 Jobs Mon 17 Tue 18 We…" at bounding box center [301, 308] width 602 height 470
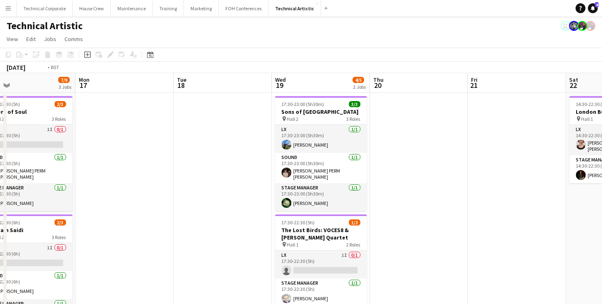
drag, startPoint x: 503, startPoint y: 166, endPoint x: 334, endPoint y: 170, distance: 169.6
click at [337, 170] on app-calendar-viewport "Thu 13 Fri 14 Sat 15 3/3 1 Job Sun 16 7/9 3 Jobs Mon 17 Tue 18 Wed 19 4/5 2 Job…" at bounding box center [301, 308] width 602 height 470
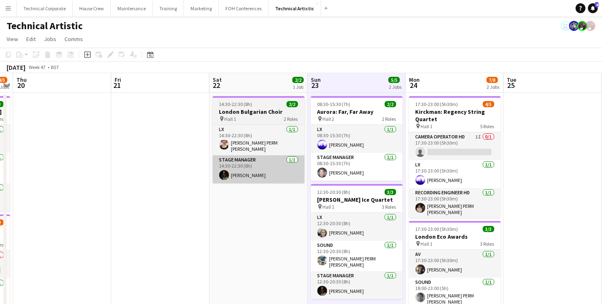
drag, startPoint x: 454, startPoint y: 171, endPoint x: 289, endPoint y: 170, distance: 165.0
click at [293, 172] on app-calendar-viewport "Mon 17 Tue 18 Wed 19 4/5 2 Jobs Thu 20 Fri 21 Sat 22 2/2 1 Job Sun 23 5/5 2 Job…" at bounding box center [301, 308] width 602 height 470
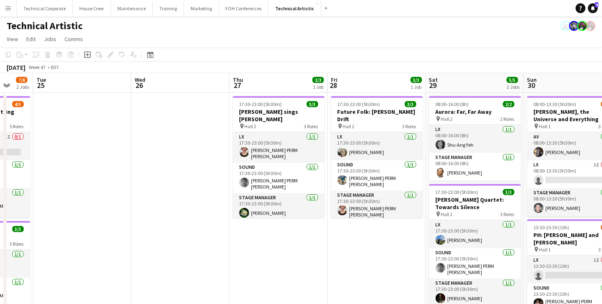
drag, startPoint x: 572, startPoint y: 159, endPoint x: 196, endPoint y: 140, distance: 376.5
click at [195, 141] on app-calendar-viewport "Fri 21 Sat 22 2/2 1 Job Sun 23 5/5 2 Jobs Mon 24 7/8 2 Jobs Tue 25 Wed 26 Thu 2…" at bounding box center [301, 308] width 602 height 470
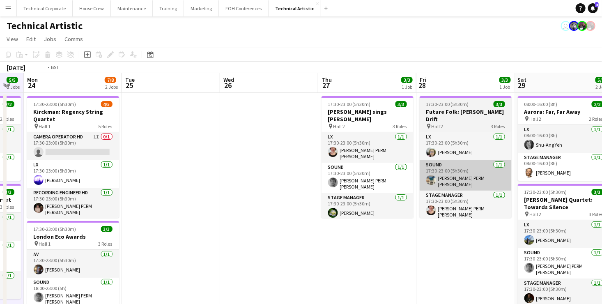
scroll to position [0, 275]
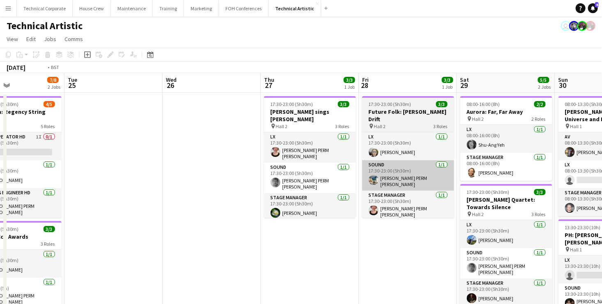
drag, startPoint x: 521, startPoint y: 172, endPoint x: 302, endPoint y: 156, distance: 220.2
click at [327, 158] on app-calendar-viewport "Fri 21 Sat 22 2/2 1 Job Sun 23 5/5 2 Jobs Mon 24 7/8 2 Jobs Tue 25 Wed 26 Thu 2…" at bounding box center [301, 308] width 602 height 470
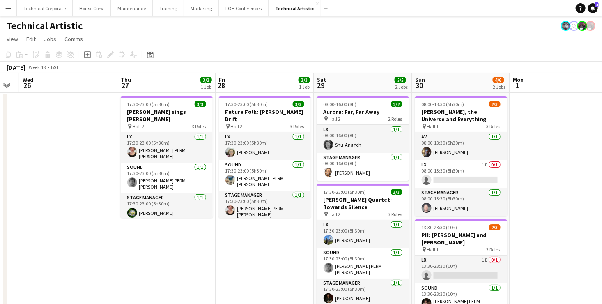
click at [152, 84] on app-board-header-date "Thu 27 3/3 1 Job" at bounding box center [166, 83] width 98 height 20
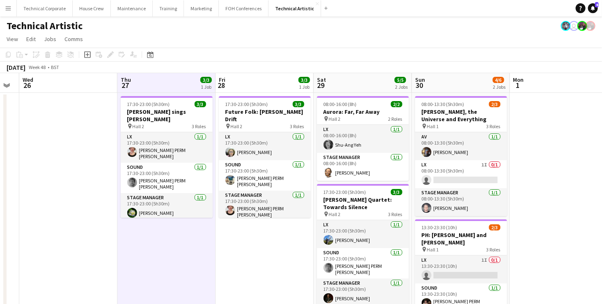
click at [152, 84] on app-board-header-date "Thu 27 3/3 1 Job" at bounding box center [166, 83] width 98 height 20
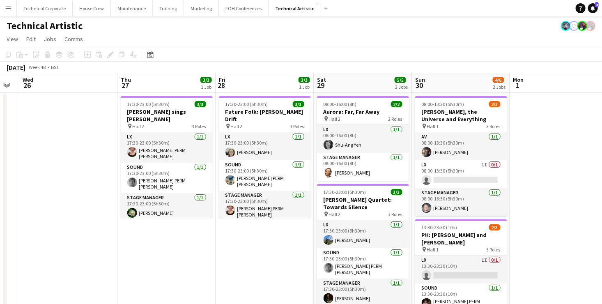
click at [365, 83] on app-board-header-date "Sat 29 5/5 2 Jobs" at bounding box center [363, 83] width 98 height 20
click at [365, 84] on app-board-header-date "Sat 29 5/5 2 Jobs" at bounding box center [363, 83] width 98 height 20
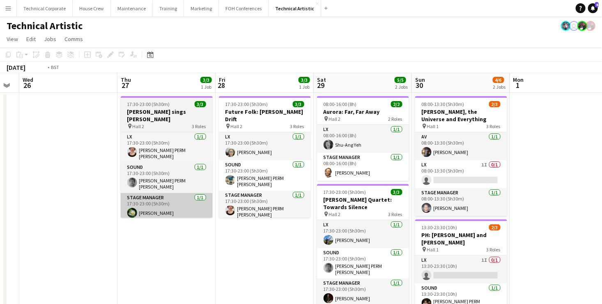
drag, startPoint x: 104, startPoint y: 265, endPoint x: 486, endPoint y: 204, distance: 387.5
click at [409, 222] on app-calendar-viewport "Sun 23 5/5 2 Jobs Mon 24 7/8 2 Jobs Tue 25 Wed 26 Thu 27 3/3 1 Job Fri 28 3/3 1…" at bounding box center [301, 211] width 602 height 277
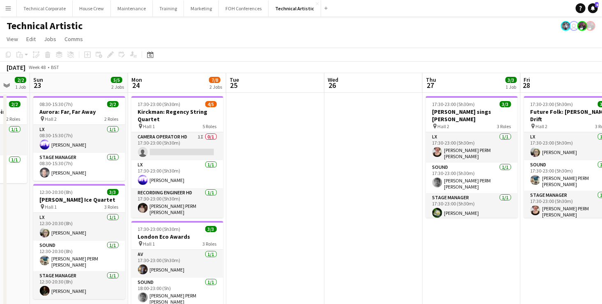
click at [554, 169] on app-calendar-viewport "Thu 20 Fri 21 Sat 22 2/2 1 Job Sun 23 5/5 2 Jobs Mon 24 7/8 2 Jobs Tue 25 Wed 2…" at bounding box center [301, 211] width 602 height 277
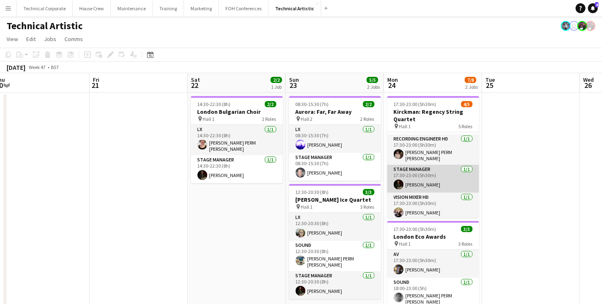
scroll to position [0, 0]
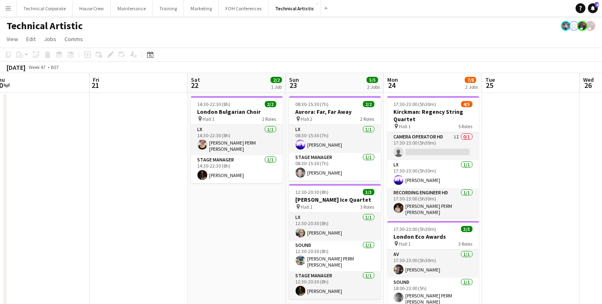
click at [440, 223] on app-calendar-viewport "Tue 18 Wed 19 4/5 2 Jobs Thu 20 Fri 21 Sat 22 2/2 1 Job Sun 23 5/5 2 Jobs Mon 2…" at bounding box center [301, 211] width 602 height 277
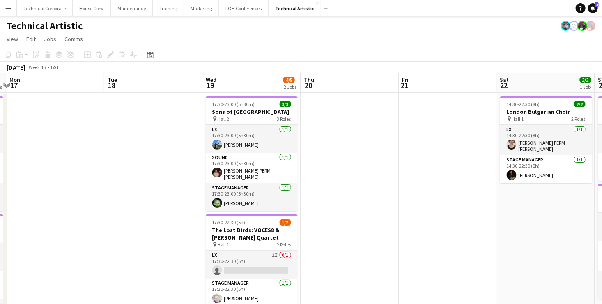
drag, startPoint x: 64, startPoint y: 209, endPoint x: 327, endPoint y: 185, distance: 264.6
click at [294, 192] on app-calendar-viewport "Fri 14 Sat 15 3/3 1 Job Sun 16 7/9 3 Jobs Mon 17 Tue 18 Wed 19 4/5 2 Jobs Thu 2…" at bounding box center [301, 269] width 602 height 393
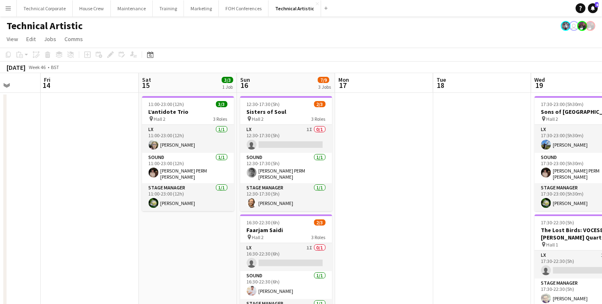
drag, startPoint x: 365, startPoint y: 208, endPoint x: 440, endPoint y: 206, distance: 75.1
click at [422, 201] on app-calendar-viewport "Tue 11 Wed 12 Thu 13 Fri 14 Sat 15 3/3 1 Job Sun 16 7/9 3 Jobs Mon 17 Tue 18 We…" at bounding box center [301, 269] width 602 height 393
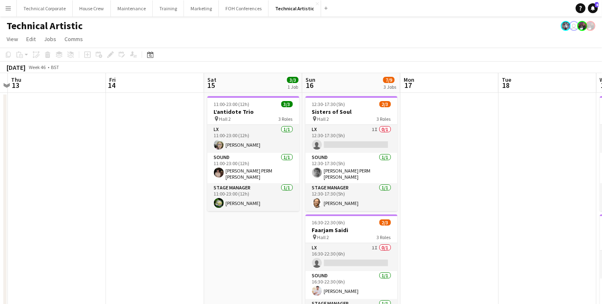
click at [458, 212] on app-calendar-viewport "Tue 11 Wed 12 Thu 13 Fri 14 Sat 15 3/3 1 Job Sun 16 7/9 3 Jobs Mon 17 Tue 18 We…" at bounding box center [301, 269] width 602 height 393
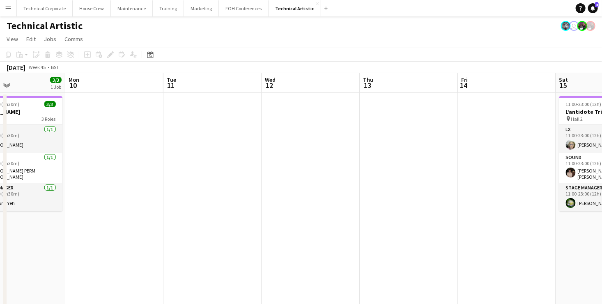
drag, startPoint x: 387, startPoint y: 204, endPoint x: 398, endPoint y: 203, distance: 11.2
click at [512, 197] on app-calendar-viewport "Fri 7 Sat 8 3/3 1 Job Sun 9 3/3 1 Job Mon 10 Tue 11 Wed 12 Thu 13 Fri 14 Sat 15…" at bounding box center [301, 269] width 602 height 393
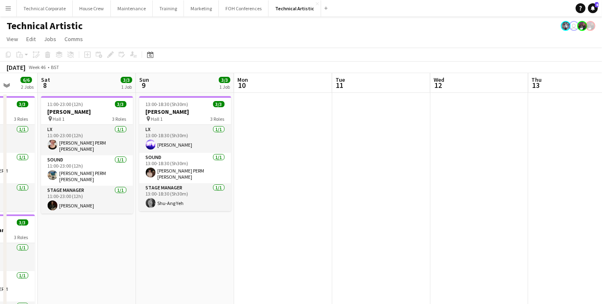
click at [478, 190] on app-calendar-viewport "Wed 5 3/3 1 Job Thu 6 6/6 2 Jobs Fri 7 6/6 2 Jobs Sat 8 3/3 1 Job Sun 9 3/3 1 J…" at bounding box center [301, 269] width 602 height 393
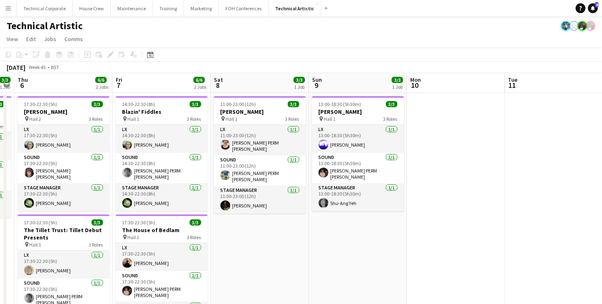
drag, startPoint x: 258, startPoint y: 246, endPoint x: 506, endPoint y: 225, distance: 248.9
click at [502, 225] on app-calendar-viewport "Mon 3 5/5 1 Job Tue 4 Wed 5 3/3 1 Job Thu 6 6/6 2 Jobs Fri 7 6/6 2 Jobs Sat 8 3…" at bounding box center [301, 269] width 602 height 393
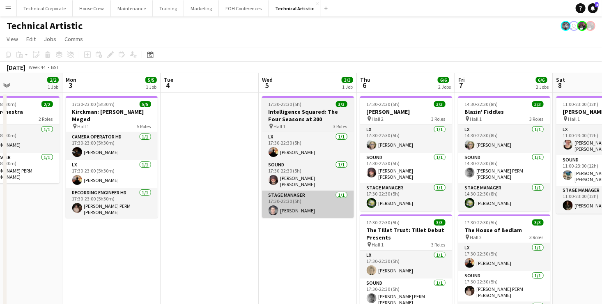
drag, startPoint x: 264, startPoint y: 221, endPoint x: 467, endPoint y: 202, distance: 203.7
click at [477, 199] on app-calendar-viewport "Fri 31 Sat 1 Sun 2 2/2 1 Job Mon 3 5/5 1 Job Tue 4 Wed 5 3/3 1 Job Thu 6 6/6 2 …" at bounding box center [301, 269] width 602 height 393
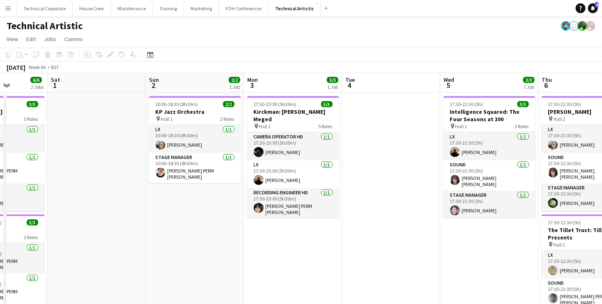
drag, startPoint x: 148, startPoint y: 229, endPoint x: 426, endPoint y: 208, distance: 278.2
click at [421, 209] on app-calendar-viewport "Thu 30 3/3 1 Job Fri 31 6/6 2 Jobs Sat 1 Sun 2 2/2 1 Job Mon 3 5/5 1 Job Tue 4 …" at bounding box center [301, 269] width 602 height 393
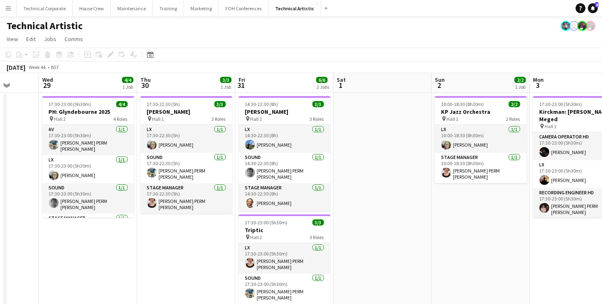
drag, startPoint x: 570, startPoint y: 185, endPoint x: 542, endPoint y: 193, distance: 29.1
click at [572, 185] on app-calendar-viewport "Mon 27 Tue 28 Wed 29 4/4 1 Job Thu 30 3/3 1 Job Fri 31 6/6 2 Jobs Sat 1 Sun 2 2…" at bounding box center [301, 269] width 602 height 393
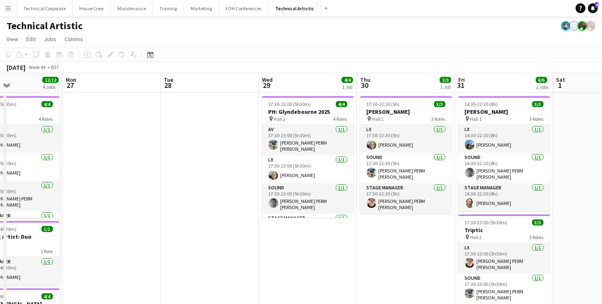
drag, startPoint x: 404, startPoint y: 183, endPoint x: 447, endPoint y: 192, distance: 43.7
click at [565, 173] on app-calendar-viewport "Fri 24 6/6 2 Jobs Sat 25 4/4 2 Jobs Sun 26 12/12 4 Jobs Mon 27 Tue 28 Wed 29 4/…" at bounding box center [301, 308] width 602 height 470
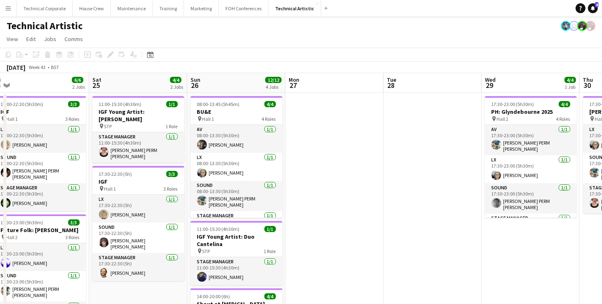
drag, startPoint x: 356, startPoint y: 191, endPoint x: 552, endPoint y: 178, distance: 196.2
click at [542, 179] on app-calendar-viewport "Wed 22 Thu 23 6/7 2 Jobs Fri 24 6/6 2 Jobs Sat 25 4/4 2 Jobs Sun 26 12/12 4 Job…" at bounding box center [301, 308] width 602 height 470
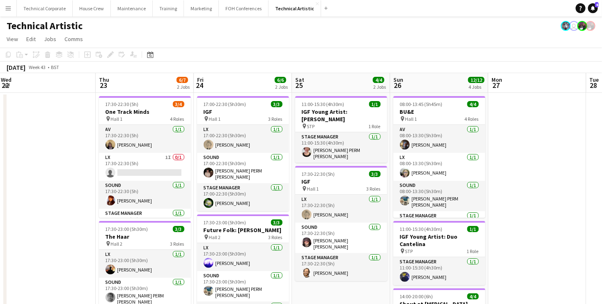
drag, startPoint x: 344, startPoint y: 193, endPoint x: 535, endPoint y: 176, distance: 192.4
click at [526, 176] on app-calendar-viewport "Mon 20 Tue 21 Wed 22 Thu 23 6/7 2 Jobs Fri 24 6/6 2 Jobs Sat 25 4/4 2 Jobs Sun …" at bounding box center [301, 308] width 602 height 470
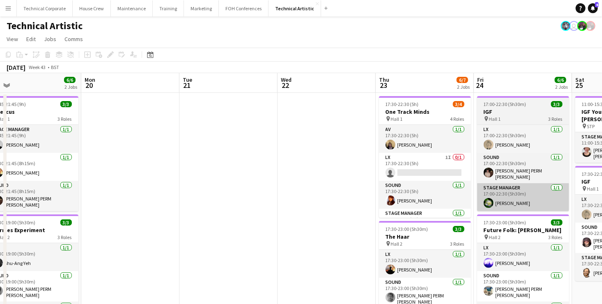
scroll to position [0, 213]
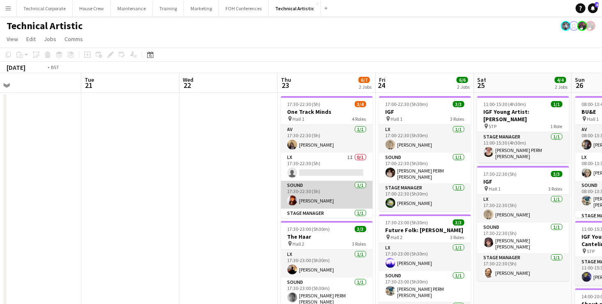
drag, startPoint x: 295, startPoint y: 197, endPoint x: 511, endPoint y: 205, distance: 216.1
click at [470, 196] on app-calendar-viewport "Sat 18 10/10 3 Jobs Sun 19 6/6 2 Jobs Mon 20 Tue 21 Wed 22 Thu 23 6/7 2 Jobs Fr…" at bounding box center [301, 308] width 602 height 470
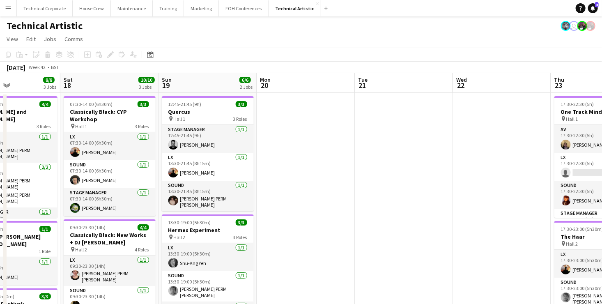
drag, startPoint x: 192, startPoint y: 194, endPoint x: 467, endPoint y: 204, distance: 275.2
click at [451, 203] on app-calendar-viewport "Wed 15 Thu 16 Fri 17 8/8 3 Jobs Sat 18 10/10 3 Jobs Sun 19 6/6 2 Jobs Mon 20 Tu…" at bounding box center [301, 308] width 602 height 470
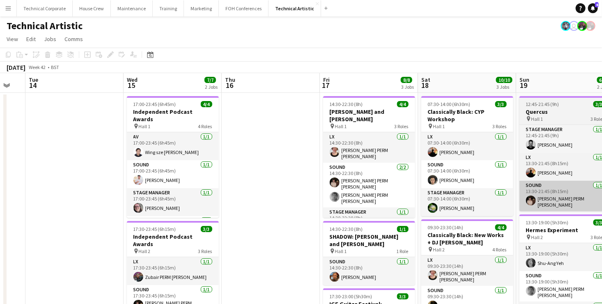
drag, startPoint x: 328, startPoint y: 198, endPoint x: 542, endPoint y: 202, distance: 214.7
click at [534, 201] on app-calendar-viewport "Sun 12 Mon 13 Tue 14 Wed 15 7/7 2 Jobs Thu 16 Fri 17 8/8 3 Jobs Sat 18 10/10 3 …" at bounding box center [301, 308] width 602 height 470
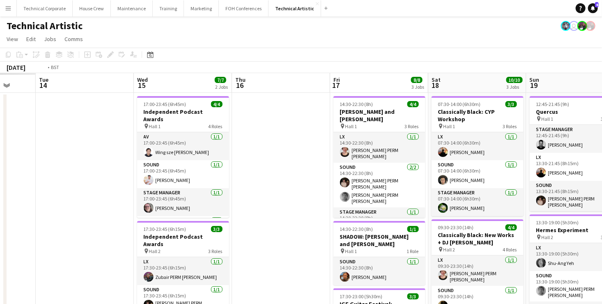
drag, startPoint x: 442, startPoint y: 190, endPoint x: 463, endPoint y: 195, distance: 20.9
click at [462, 194] on app-calendar-viewport "Sat 11 Sun 12 Mon 13 Tue 14 Wed 15 7/7 2 Jobs Thu 16 Fri 17 8/8 3 Jobs Sat 18 1…" at bounding box center [301, 308] width 602 height 470
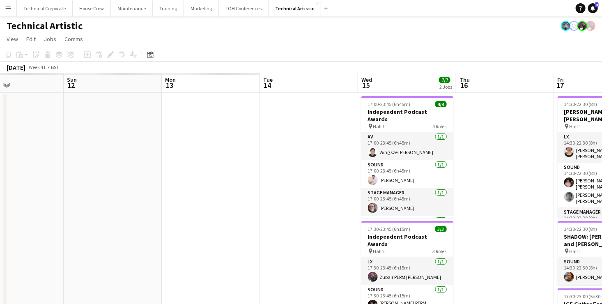
drag, startPoint x: 254, startPoint y: 183, endPoint x: 436, endPoint y: 187, distance: 181.9
click at [481, 183] on app-calendar-viewport "Thu 9 Fri 10 Sat 11 Sun 12 Mon 13 Tue 14 Wed 15 7/7 2 Jobs Thu 16 Fri 17 8/8 3 …" at bounding box center [301, 308] width 602 height 470
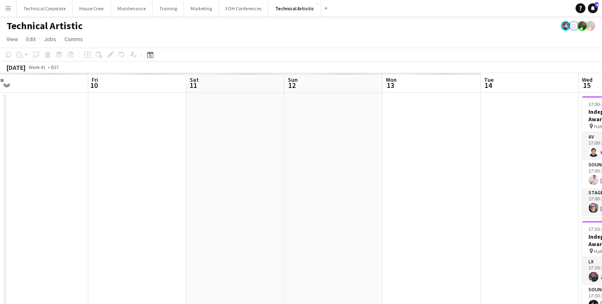
drag, startPoint x: 275, startPoint y: 177, endPoint x: 478, endPoint y: 180, distance: 203.2
click at [475, 180] on app-calendar-viewport "Tue 7 Wed 8 Thu 9 Fri 10 Sat 11 Sun 12 Mon 13 Tue 14 Wed 15 7/7 2 Jobs Thu 16 F…" at bounding box center [301, 308] width 602 height 470
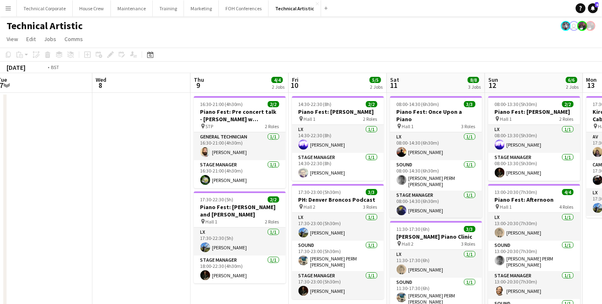
drag, startPoint x: 388, startPoint y: 181, endPoint x: 524, endPoint y: 180, distance: 136.3
click at [523, 180] on app-calendar-viewport "Sun 5 4/4 2 Jobs Mon 6 Tue 7 Wed 8 Thu 9 4/4 2 Jobs Fri 10 5/5 2 Jobs Sat 11 8/…" at bounding box center [301, 308] width 602 height 470
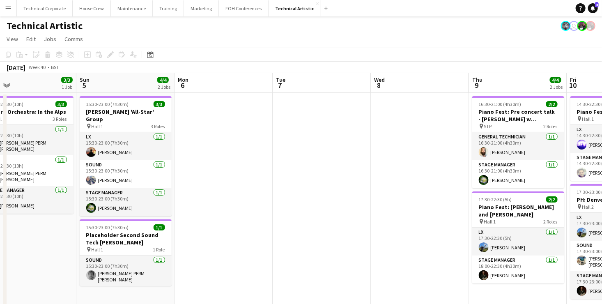
drag, startPoint x: 477, startPoint y: 174, endPoint x: 542, endPoint y: 175, distance: 65.3
click at [543, 174] on app-calendar-viewport "Thu 2 Fri 3 Sat 4 3/3 1 Job Sun 5 4/4 2 Jobs Mon 6 Tue 7 Wed 8 Thu 9 4/4 2 Jobs…" at bounding box center [301, 308] width 602 height 470
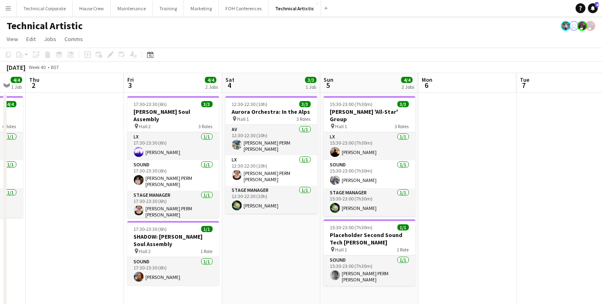
drag, startPoint x: 103, startPoint y: 182, endPoint x: 401, endPoint y: 178, distance: 297.2
click at [400, 176] on app-calendar-viewport "Tue 30 Wed 1 4/4 1 Job Thu 2 Fri 3 4/4 2 Jobs Sat 4 3/3 1 Job Sun 5 4/4 2 Jobs …" at bounding box center [301, 308] width 602 height 470
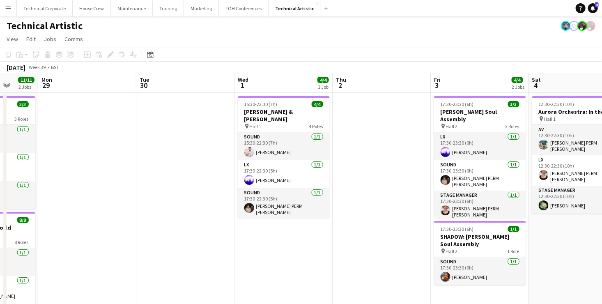
drag, startPoint x: 153, startPoint y: 174, endPoint x: 422, endPoint y: 172, distance: 269.3
click at [417, 173] on app-calendar-viewport "Fri 26 6/6 3 Jobs Sat 27 8/8 2 Jobs Sun 28 11/11 2 Jobs Mon 29 Tue 30 Wed 1 4/4…" at bounding box center [301, 308] width 602 height 470
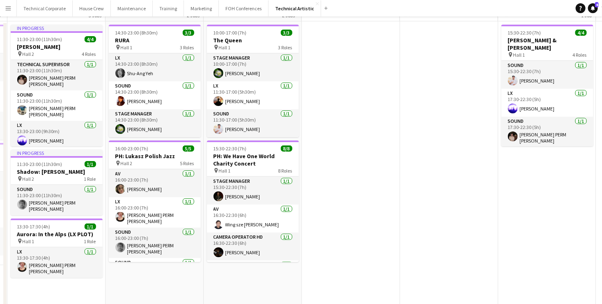
scroll to position [0, 0]
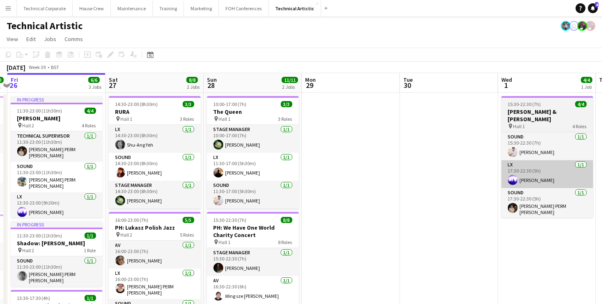
drag, startPoint x: 475, startPoint y: 172, endPoint x: 285, endPoint y: 165, distance: 190.6
click at [233, 165] on app-calendar-viewport "Wed 24 Thu 25 10/10 2 Jobs Fri 26 6/6 3 Jobs Sat 27 8/8 2 Jobs Sun 28 11/11 2 J…" at bounding box center [301, 308] width 602 height 470
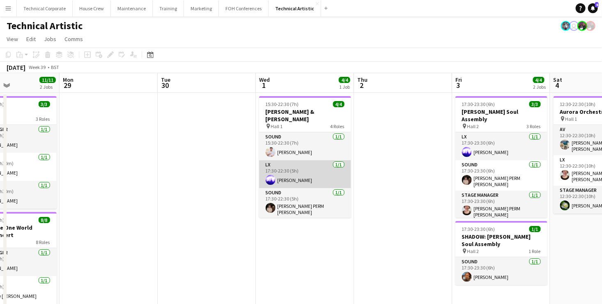
scroll to position [18, 0]
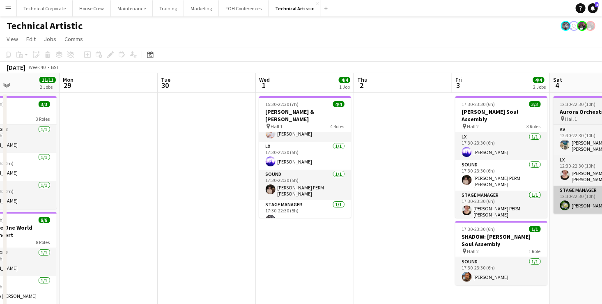
drag, startPoint x: 404, startPoint y: 218, endPoint x: 312, endPoint y: 206, distance: 92.4
click at [212, 217] on app-calendar-viewport "Fri 26 6/6 3 Jobs Sat 27 8/8 2 Jobs Sun 28 11/11 2 Jobs Mon 29 Tue 30 Wed 1 4/4…" at bounding box center [301, 308] width 602 height 470
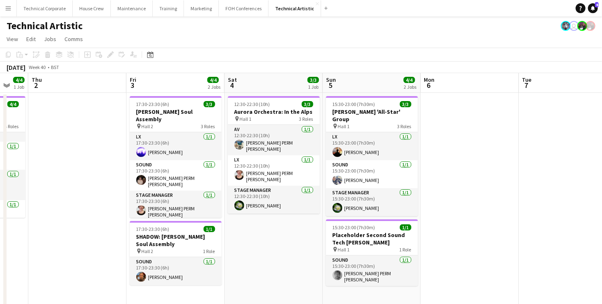
drag, startPoint x: 67, startPoint y: 158, endPoint x: 283, endPoint y: 145, distance: 216.3
click at [281, 147] on app-calendar-viewport "Sun 28 11/11 2 Jobs Mon 29 Tue 30 Wed 1 4/4 1 Job Thu 2 Fri 3 4/4 2 Jobs Sat 4 …" at bounding box center [301, 308] width 602 height 470
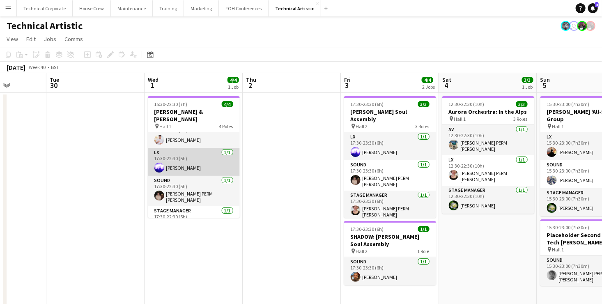
scroll to position [18, 0]
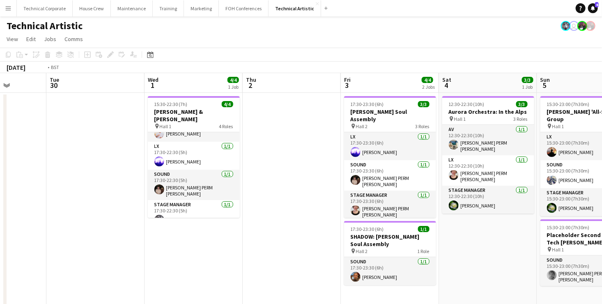
drag, startPoint x: 87, startPoint y: 235, endPoint x: 416, endPoint y: 226, distance: 328.5
click at [391, 227] on app-calendar-viewport "Sat 27 8/8 2 Jobs Sun 28 11/11 2 Jobs Mon 29 Tue 30 Wed 1 4/4 1 Job Thu 2 Fri 3…" at bounding box center [301, 308] width 602 height 470
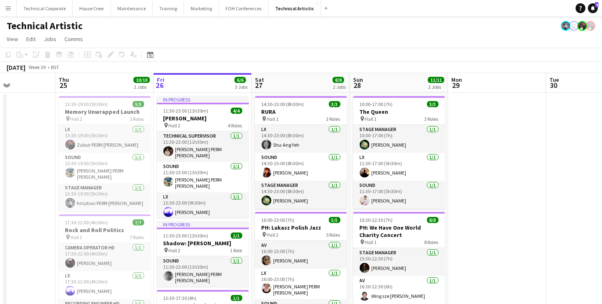
scroll to position [0, 239]
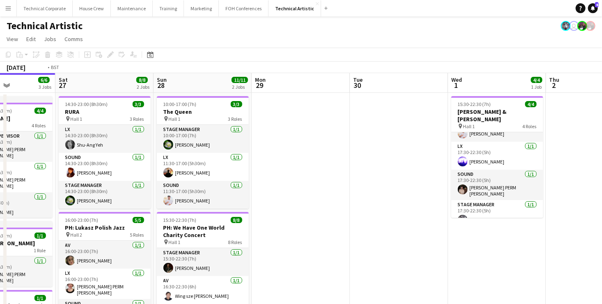
drag, startPoint x: 553, startPoint y: 223, endPoint x: 280, endPoint y: 231, distance: 273.5
click at [274, 233] on app-calendar-viewport "Wed 24 Thu 25 10/10 2 Jobs Fri 26 6/6 3 Jobs Sat 27 8/8 2 Jobs Sun 28 11/11 2 J…" at bounding box center [301, 308] width 602 height 470
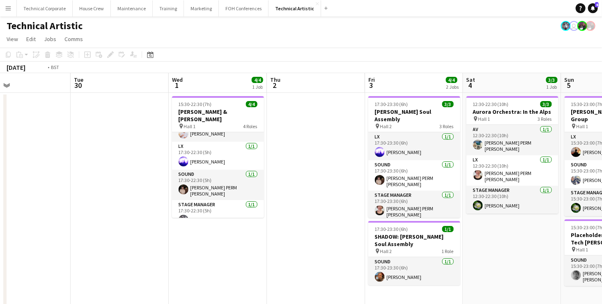
drag, startPoint x: 81, startPoint y: 185, endPoint x: 224, endPoint y: 192, distance: 143.4
click at [221, 185] on app-calendar-viewport "Fri 26 6/6 3 Jobs Sat 27 8/8 2 Jobs Sun 28 11/11 2 Jobs Mon 29 Tue 30 Wed 1 4/4…" at bounding box center [301, 308] width 602 height 470
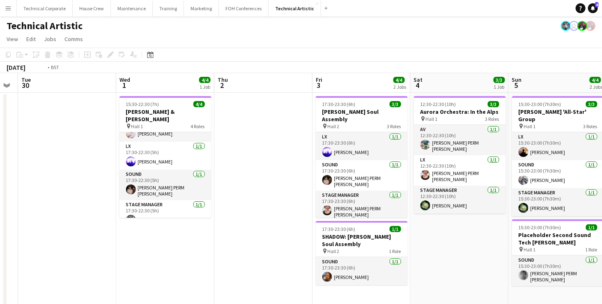
drag, startPoint x: 482, startPoint y: 166, endPoint x: 267, endPoint y: 161, distance: 215.1
click at [267, 161] on app-calendar-viewport "Fri 26 6/6 3 Jobs Sat 27 8/8 2 Jobs Sun 28 11/11 2 Jobs Mon 29 Tue 30 Wed 1 4/4…" at bounding box center [301, 308] width 602 height 470
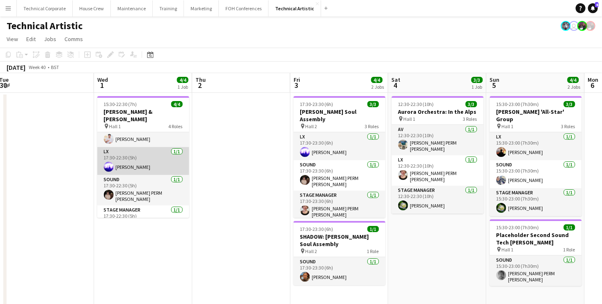
scroll to position [18, 0]
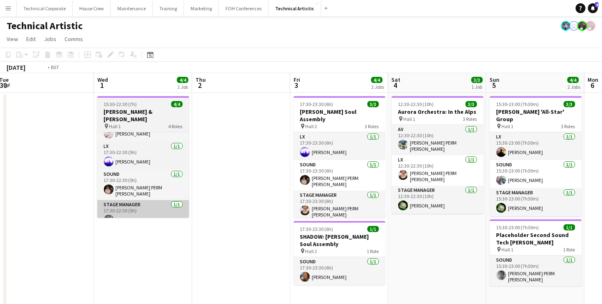
drag, startPoint x: 82, startPoint y: 236, endPoint x: 461, endPoint y: 217, distance: 379.3
click at [414, 221] on app-calendar-viewport "Fri 26 6/6 3 Jobs Sat 27 8/8 2 Jobs Sun 28 11/11 2 Jobs Mon 29 Tue 30 Wed 1 4/4…" at bounding box center [301, 308] width 602 height 470
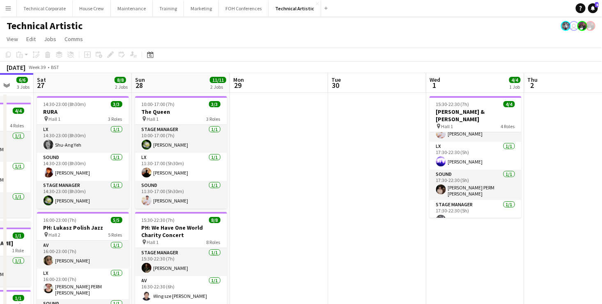
drag, startPoint x: 317, startPoint y: 211, endPoint x: 545, endPoint y: 188, distance: 229.0
click at [584, 180] on app-calendar-viewport "Wed 24 Thu 25 10/10 2 Jobs Fri 26 6/6 3 Jobs Sat 27 8/8 2 Jobs Sun 28 11/11 2 J…" at bounding box center [301, 308] width 602 height 470
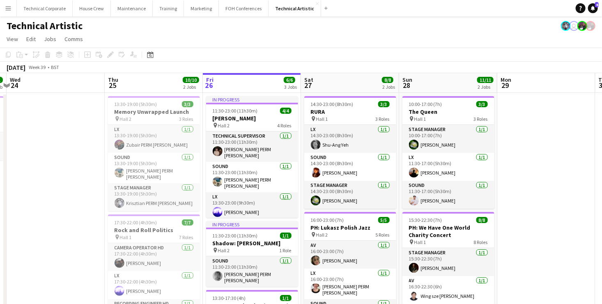
click at [248, 86] on app-board-header-date "Fri 26 6/6 3 Jobs" at bounding box center [252, 83] width 98 height 20
click at [250, 80] on app-board-header-date "Fri 26 6/6 3 Jobs" at bounding box center [252, 83] width 98 height 20
click at [252, 83] on app-board-header-date "Fri 26 6/6 3 Jobs" at bounding box center [252, 83] width 98 height 20
click at [252, 85] on app-board-header-date "Fri 26 6/6 3 Jobs" at bounding box center [252, 83] width 98 height 20
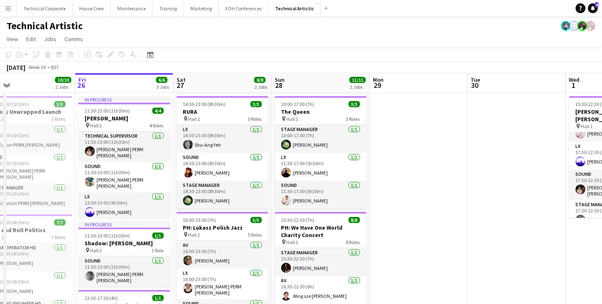
scroll to position [0, 346]
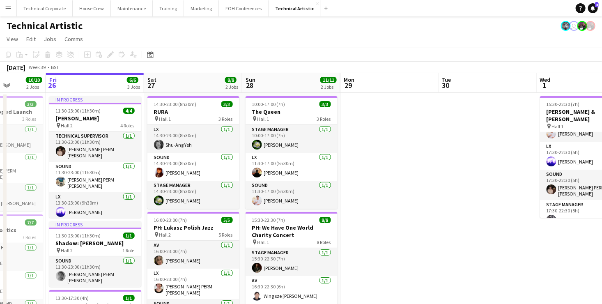
drag, startPoint x: 523, startPoint y: 159, endPoint x: 409, endPoint y: 162, distance: 113.7
click at [409, 162] on app-calendar-viewport "Mon 22 Tue 23 1/1 1 Job Wed 24 Thu 25 10/10 2 Jobs Fri 26 6/6 3 Jobs Sat 27 8/8…" at bounding box center [301, 308] width 602 height 470
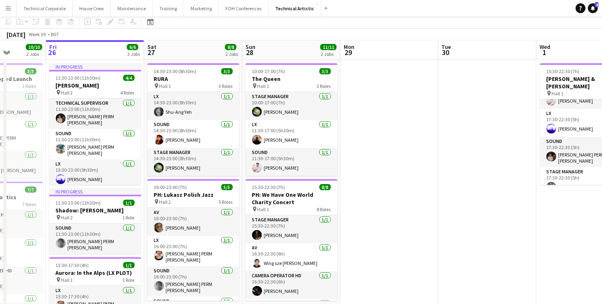
scroll to position [0, 0]
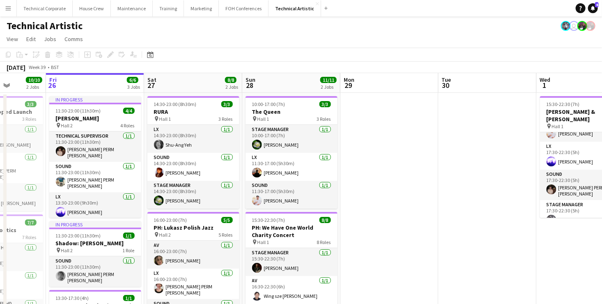
click at [186, 84] on app-board-header-date "Sat 27 8/8 2 Jobs" at bounding box center [193, 83] width 98 height 20
click at [291, 82] on app-board-header-date "Sun 28 11/11 2 Jobs" at bounding box center [291, 83] width 98 height 20
click at [287, 84] on app-board-header-date "Sun 28 11/11 2 Jobs" at bounding box center [291, 83] width 98 height 20
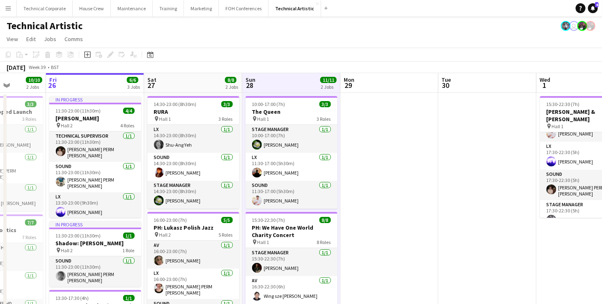
click at [291, 85] on app-board-header-date "Sun 28 11/11 2 Jobs" at bounding box center [291, 83] width 98 height 20
click at [287, 85] on app-board-header-date "Sun 28 11/11 2 Jobs" at bounding box center [291, 83] width 98 height 20
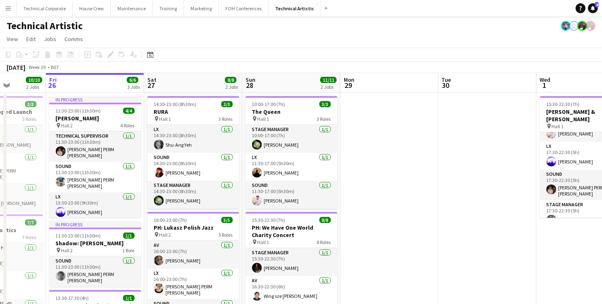
click at [287, 85] on app-board-header-date "Sun 28 11/11 2 Jobs" at bounding box center [291, 83] width 98 height 20
click at [191, 85] on app-board-header-date "Sat 27 8/8 2 Jobs" at bounding box center [193, 83] width 98 height 20
click at [190, 84] on app-board-header-date "Sat 27 8/8 2 Jobs" at bounding box center [193, 83] width 98 height 20
click at [189, 84] on app-board-header-date "Sat 27 8/8 2 Jobs" at bounding box center [193, 83] width 98 height 20
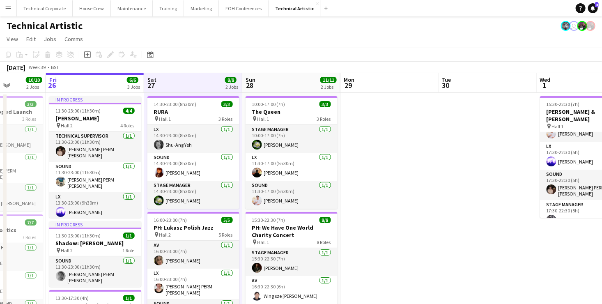
click at [191, 82] on app-board-header-date "Sat 27 8/8 2 Jobs" at bounding box center [193, 83] width 98 height 20
click at [97, 85] on app-board-header-date "Fri 26 6/6 3 Jobs" at bounding box center [95, 83] width 98 height 20
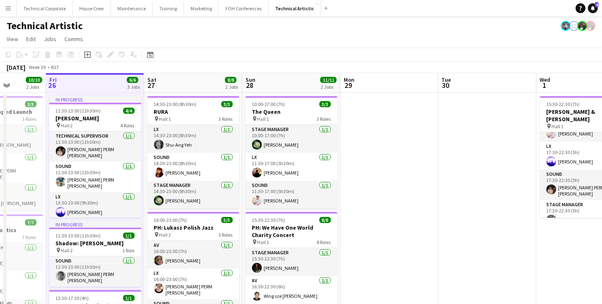
click at [97, 85] on app-board-header-date "Fri 26 6/6 3 Jobs" at bounding box center [95, 83] width 98 height 20
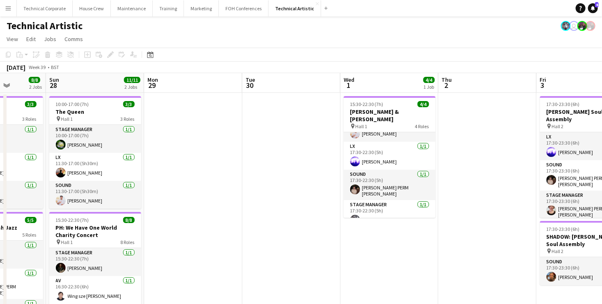
scroll to position [0, 364]
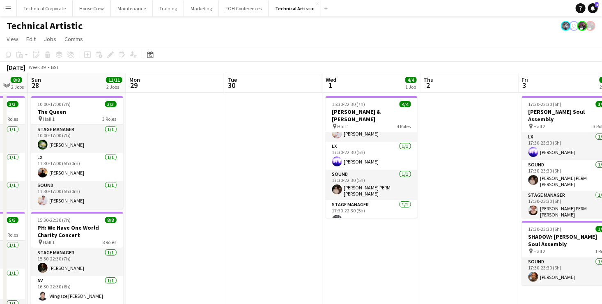
drag, startPoint x: 473, startPoint y: 139, endPoint x: 259, endPoint y: 138, distance: 214.3
click at [259, 138] on app-calendar-viewport "Wed 24 Thu 25 10/10 2 Jobs Fri 26 6/6 3 Jobs Sat 27 8/8 2 Jobs Sun 28 11/11 2 J…" at bounding box center [301, 308] width 602 height 470
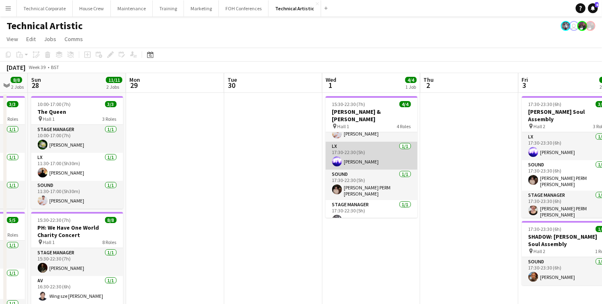
scroll to position [0, 0]
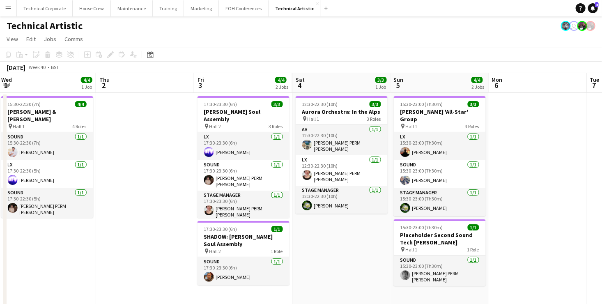
drag, startPoint x: 456, startPoint y: 156, endPoint x: 125, endPoint y: 143, distance: 331.1
click at [125, 143] on app-calendar-viewport "Sat 27 8/8 2 Jobs Sun 28 11/11 2 Jobs Mon 29 Tue 30 Wed 1 4/4 1 Job Thu 2 Fri 3…" at bounding box center [301, 308] width 602 height 470
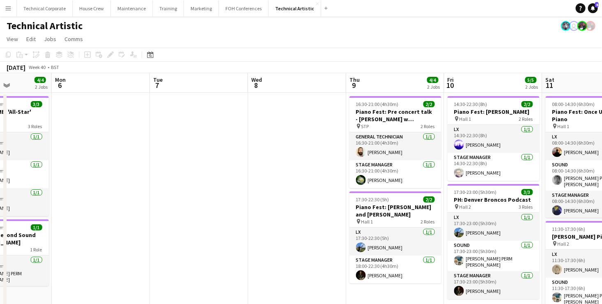
drag, startPoint x: 554, startPoint y: 157, endPoint x: 119, endPoint y: 131, distance: 435.8
click at [114, 132] on app-calendar-viewport "Thu 2 Fri 3 4/4 2 Jobs Sat 4 3/3 1 Job Sun 5 4/4 2 Jobs Mon 6 Tue 7 Wed 8 Thu 9…" at bounding box center [301, 308] width 602 height 470
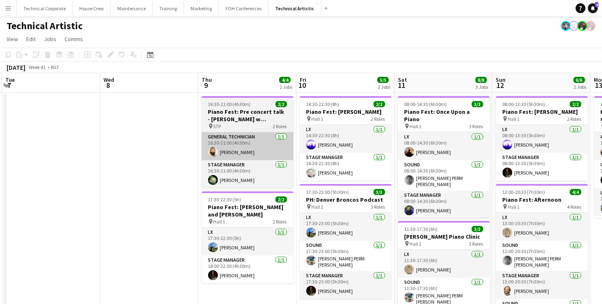
drag, startPoint x: 414, startPoint y: 148, endPoint x: 84, endPoint y: 139, distance: 330.1
click at [74, 139] on app-calendar-viewport "Sat 4 3/3 1 Job Sun 5 4/4 2 Jobs Mon 6 Tue 7 Wed 8 Thu 9 4/4 2 Jobs Fri 10 5/5 …" at bounding box center [301, 308] width 602 height 470
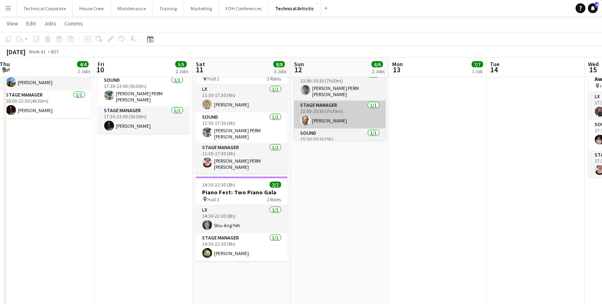
scroll to position [0, 0]
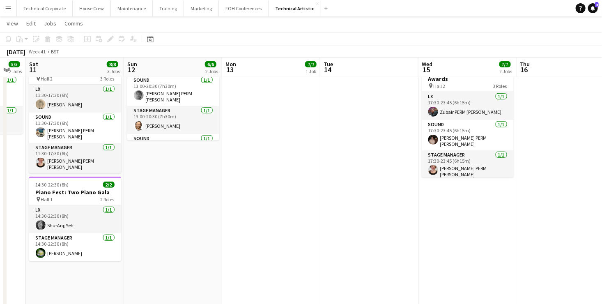
drag, startPoint x: 448, startPoint y: 150, endPoint x: 277, endPoint y: 151, distance: 170.3
click at [277, 151] on app-calendar-viewport "Wed 8 Thu 9 4/4 2 Jobs Fri 10 5/5 2 Jobs Sat 11 8/8 3 Jobs Sun 12 6/6 2 Jobs Mo…" at bounding box center [301, 123] width 602 height 510
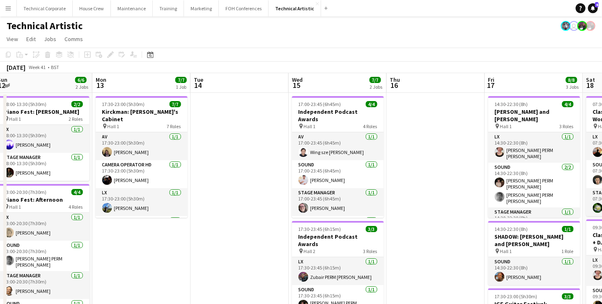
drag, startPoint x: 380, startPoint y: 138, endPoint x: 245, endPoint y: 140, distance: 134.6
click at [245, 140] on app-calendar-viewport "Wed 8 Thu 9 4/4 2 Jobs Fri 10 5/5 2 Jobs Sat 11 8/8 3 Jobs Sun 12 6/6 2 Jobs Mo…" at bounding box center [301, 308] width 602 height 470
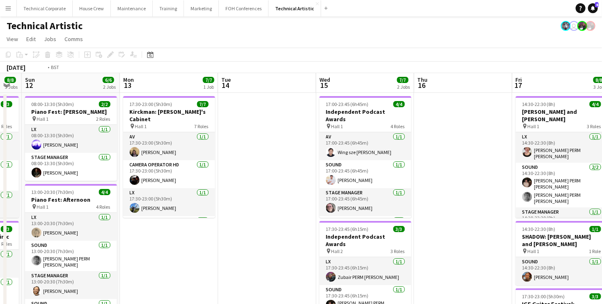
drag, startPoint x: 250, startPoint y: 143, endPoint x: 89, endPoint y: 133, distance: 161.6
click at [89, 133] on app-calendar-viewport "Wed 8 Thu 9 4/4 2 Jobs Fri 10 5/5 2 Jobs Sat 11 8/8 3 Jobs Sun 12 6/6 2 Jobs Mo…" at bounding box center [301, 308] width 602 height 470
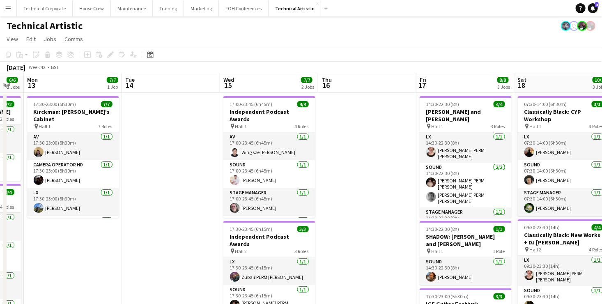
drag, startPoint x: 279, startPoint y: 146, endPoint x: 182, endPoint y: 139, distance: 96.7
click at [183, 139] on app-calendar-viewport "Fri 10 5/5 2 Jobs Sat 11 8/8 3 Jobs Sun 12 6/6 2 Jobs Mon 13 7/7 1 Job Tue 14 W…" at bounding box center [301, 308] width 602 height 470
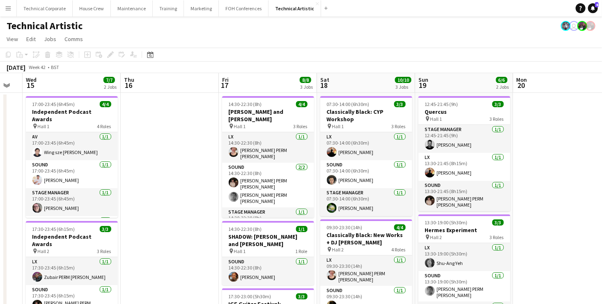
drag, startPoint x: 186, startPoint y: 139, endPoint x: 10, endPoint y: 128, distance: 175.6
click at [12, 128] on app-calendar-viewport "Sun 12 6/6 2 Jobs Mon 13 7/7 1 Job Tue 14 Wed 15 7/7 2 Jobs Thu 16 Fri 17 8/8 3…" at bounding box center [301, 308] width 602 height 470
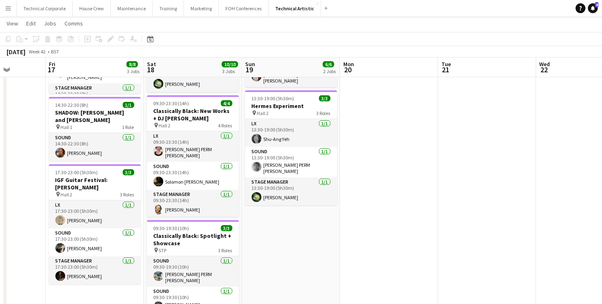
drag, startPoint x: 209, startPoint y: 151, endPoint x: 194, endPoint y: 151, distance: 14.4
click at [195, 151] on app-calendar-viewport "Tue 14 Wed 15 7/7 2 Jobs Thu 16 Fri 17 8/8 3 Jobs Sat 18 10/10 3 Jobs Sun 19 6/…" at bounding box center [301, 164] width 602 height 510
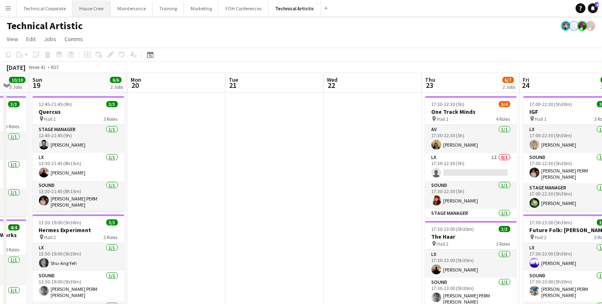
click at [81, 7] on button "House Crew Close" at bounding box center [92, 8] width 38 height 16
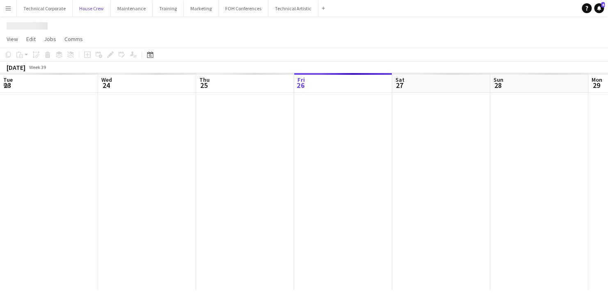
scroll to position [0, 196]
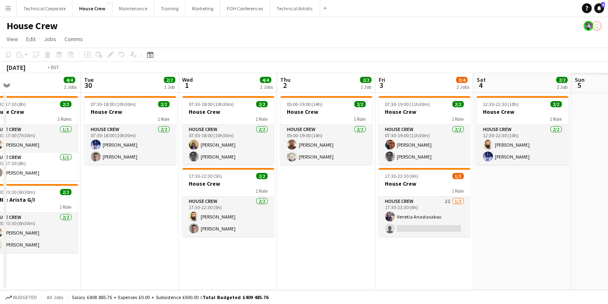
drag, startPoint x: 520, startPoint y: 184, endPoint x: 105, endPoint y: 192, distance: 414.2
click at [68, 201] on app-calendar-viewport "Thu 25 4/4 2 Jobs Fri 26 2/2 1 Job Sat 27 2/2 1 Job Sun 28 2/2 1 Job Mon 29 4/4…" at bounding box center [304, 181] width 608 height 217
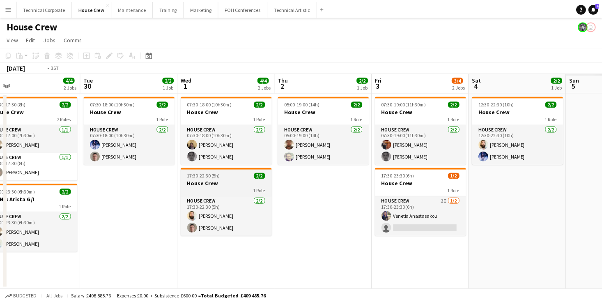
scroll to position [0, 256]
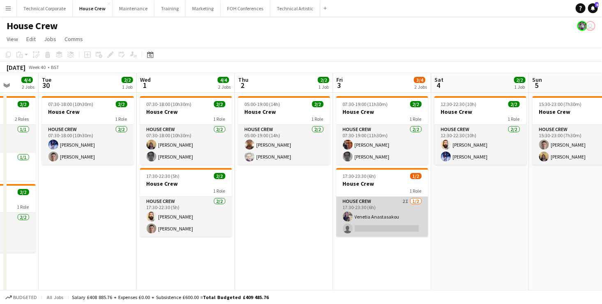
click at [396, 222] on app-card-role "House Crew 2I [DATE] 17:30-23:30 (6h) Venetia Anastasakou single-neutral-actions" at bounding box center [382, 217] width 92 height 40
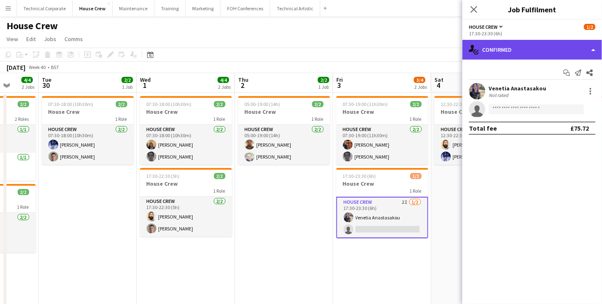
click at [550, 46] on div "single-neutral-actions-check-2 Confirmed" at bounding box center [532, 50] width 140 height 20
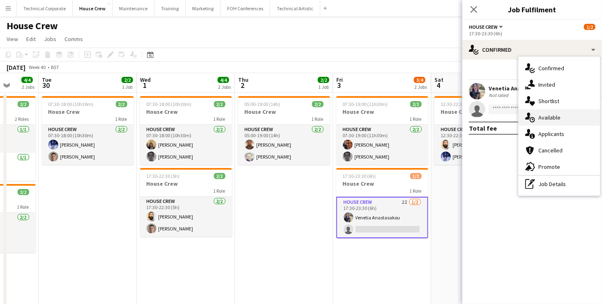
click at [563, 119] on div "single-neutral-actions-upload Available" at bounding box center [558, 117] width 81 height 16
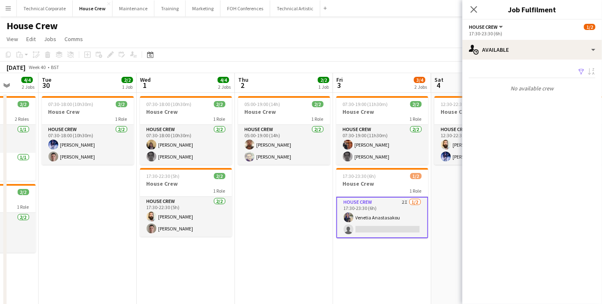
click at [401, 257] on app-date-cell "07:30-19:00 (11h30m) 2/2 House Crew 1 Role House Crew [DATE] 07:30-19:00 (11h30…" at bounding box center [382, 221] width 98 height 257
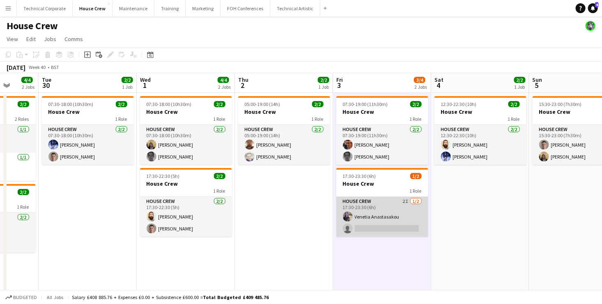
click at [394, 231] on app-card-role "House Crew 2I [DATE] 17:30-23:30 (6h) Venetia Anastasakou single-neutral-actions" at bounding box center [382, 217] width 92 height 40
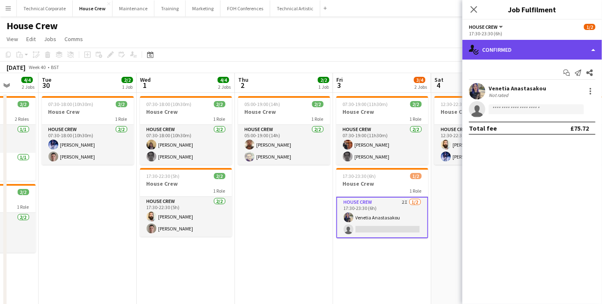
click at [521, 52] on div "single-neutral-actions-check-2 Confirmed" at bounding box center [532, 50] width 140 height 20
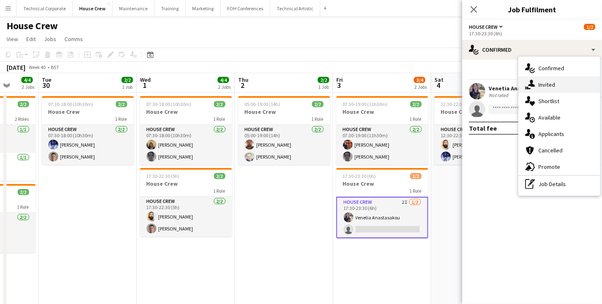
click at [558, 90] on div "single-neutral-actions-share-1 Invited" at bounding box center [558, 84] width 81 height 16
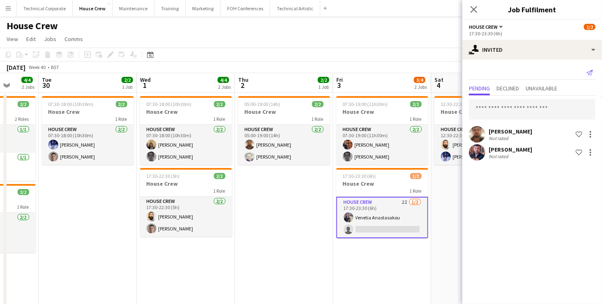
click at [591, 71] on icon "Send notification" at bounding box center [589, 72] width 7 height 7
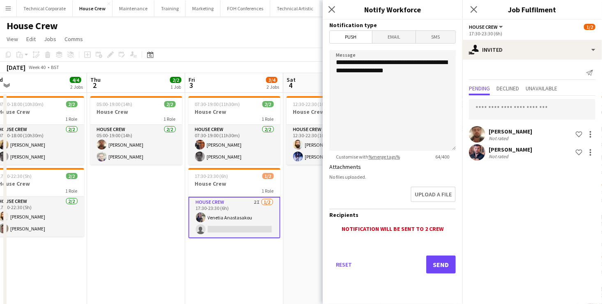
scroll to position [0, 405]
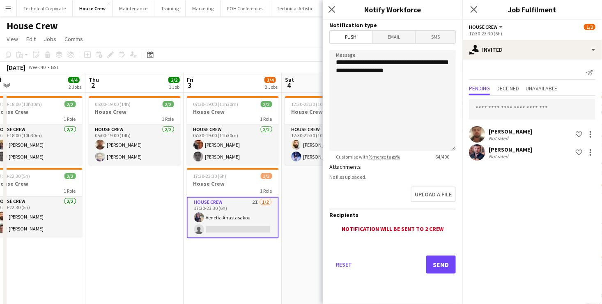
drag, startPoint x: 254, startPoint y: 212, endPoint x: 105, endPoint y: 205, distance: 149.6
click at [105, 205] on app-calendar-viewport "Sat 27 2/2 1 Job Sun 28 2/2 1 Job Mon 29 4/4 2 Jobs Tue 30 2/2 1 Job Wed 1 4/4 …" at bounding box center [301, 211] width 602 height 277
drag, startPoint x: 368, startPoint y: 70, endPoint x: 326, endPoint y: 70, distance: 41.9
click at [326, 70] on form "**********" at bounding box center [393, 158] width 140 height 277
type textarea "**********"
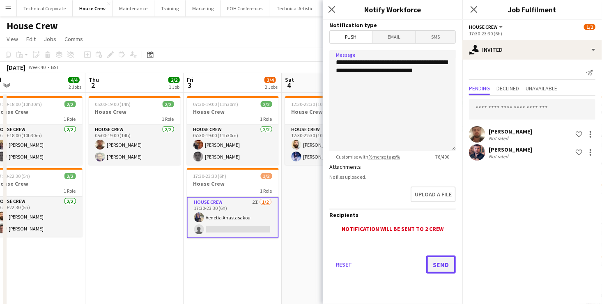
click at [445, 266] on button "Send" at bounding box center [441, 264] width 30 height 18
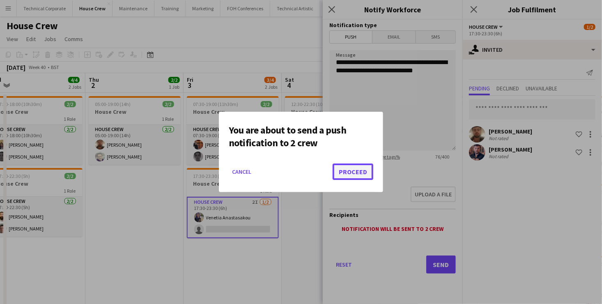
click at [360, 171] on button "Proceed" at bounding box center [352, 171] width 41 height 16
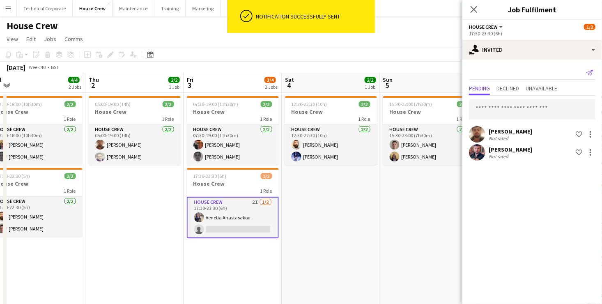
click at [589, 70] on icon "Send notification" at bounding box center [589, 72] width 7 height 7
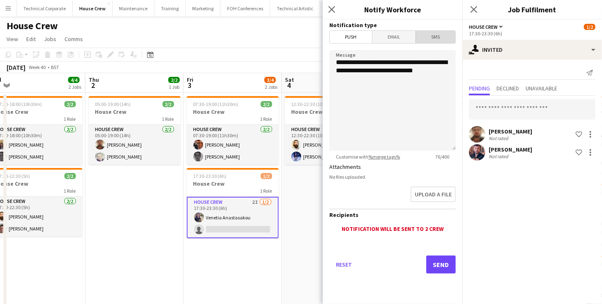
click at [432, 34] on span "SMS" at bounding box center [435, 37] width 39 height 12
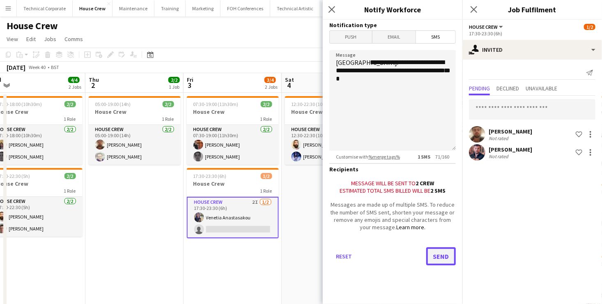
click at [444, 259] on button "Send" at bounding box center [441, 256] width 30 height 18
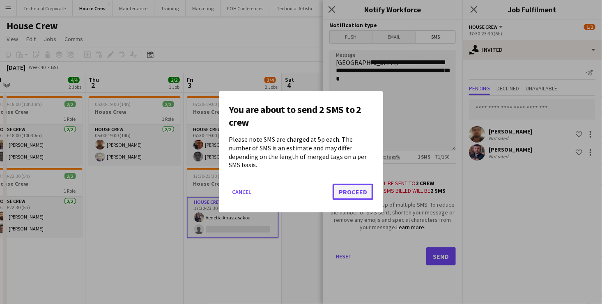
click at [353, 184] on button "Proceed" at bounding box center [352, 192] width 41 height 16
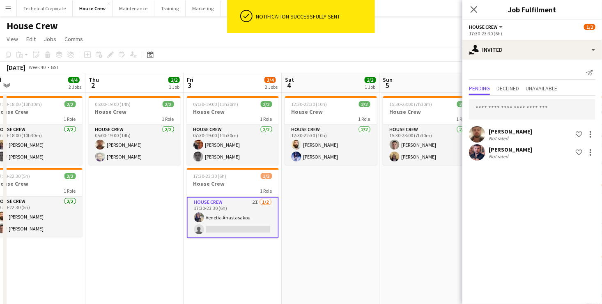
click at [340, 190] on app-date-cell "12:30-22:30 (10h) 2/2 House Crew 1 Role House Crew [DATE] 12:30-22:30 (10h) [PE…" at bounding box center [331, 221] width 98 height 257
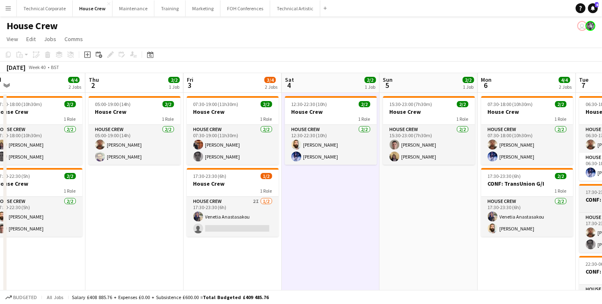
drag, startPoint x: 566, startPoint y: 199, endPoint x: 383, endPoint y: 196, distance: 183.1
click at [334, 194] on app-calendar-viewport "Sat 27 2/2 1 Job Sun 28 2/2 1 Job Mon 29 4/4 2 Jobs Tue 30 2/2 1 Job Wed 1 4/4 …" at bounding box center [301, 211] width 602 height 277
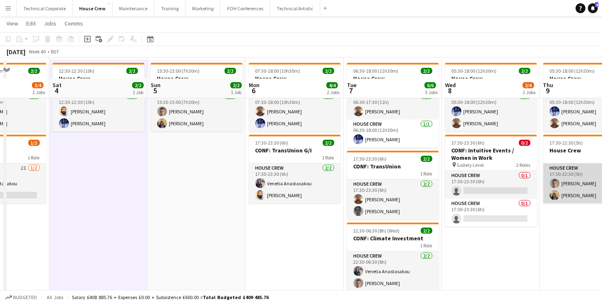
scroll to position [59, 0]
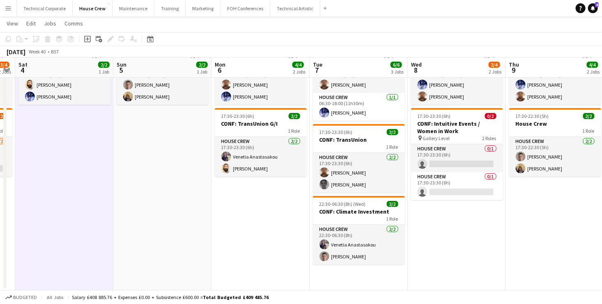
drag, startPoint x: 567, startPoint y: 212, endPoint x: 334, endPoint y: 206, distance: 233.2
click at [334, 206] on app-calendar-viewport "Wed 1 4/4 2 Jobs Thu 2 2/2 1 Job Fri 3 3/4 2 Jobs Sat 4 2/2 1 Job Sun 5 2/2 1 J…" at bounding box center [301, 131] width 602 height 317
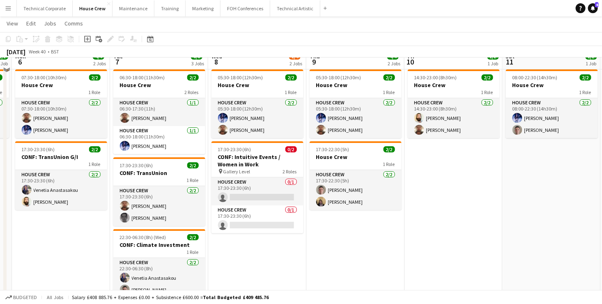
scroll to position [0, 0]
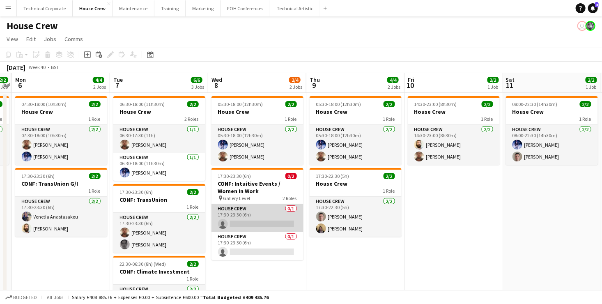
click at [271, 216] on app-card-role "House Crew 0/1 17:30-23:30 (6h) single-neutral-actions" at bounding box center [257, 218] width 92 height 28
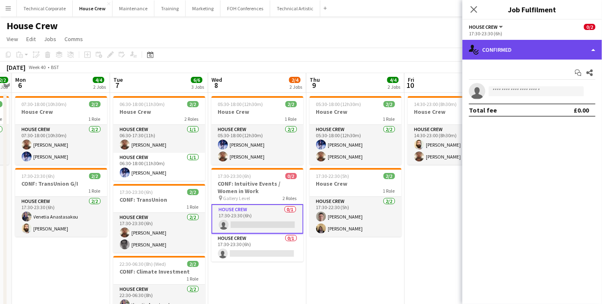
click at [541, 46] on div "single-neutral-actions-check-2 Confirmed" at bounding box center [532, 50] width 140 height 20
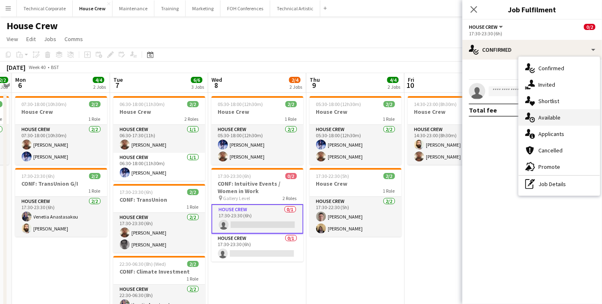
click at [564, 120] on div "single-neutral-actions-upload Available" at bounding box center [558, 117] width 81 height 16
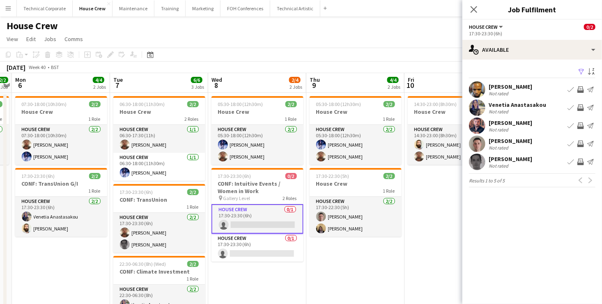
click at [582, 88] on app-icon "Invite crew" at bounding box center [580, 89] width 7 height 7
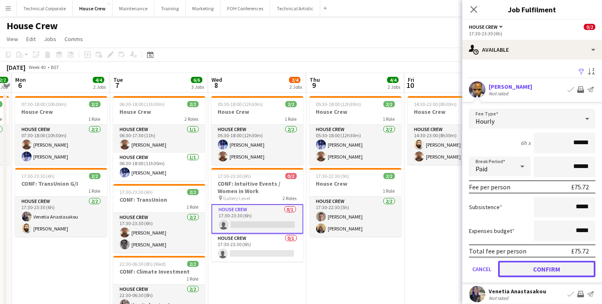
click at [577, 268] on button "Confirm" at bounding box center [546, 269] width 97 height 16
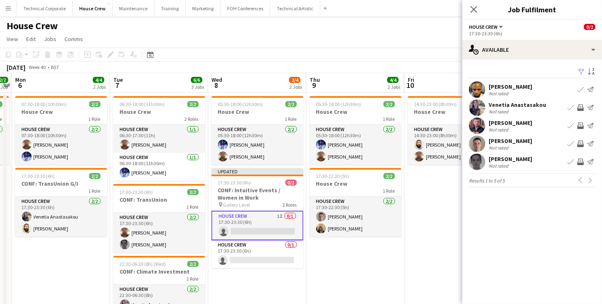
click at [582, 107] on app-icon "Invite crew" at bounding box center [580, 107] width 7 height 7
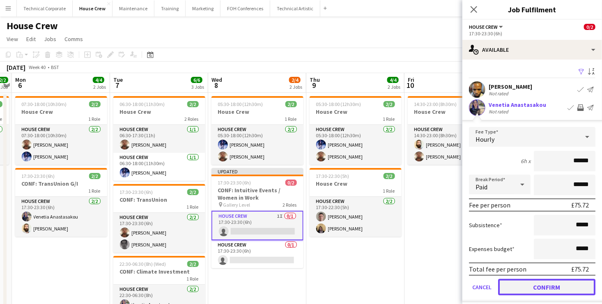
click at [562, 286] on button "Confirm" at bounding box center [546, 287] width 97 height 16
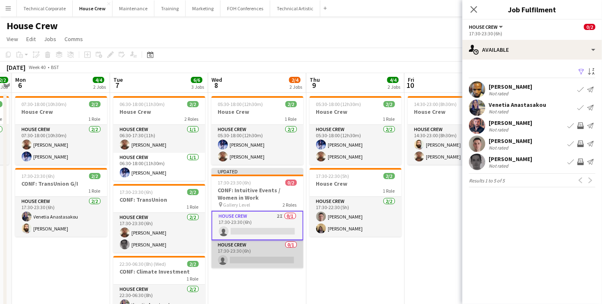
click at [266, 258] on app-card-role "House Crew 0/1 17:30-23:30 (6h) single-neutral-actions" at bounding box center [257, 254] width 92 height 28
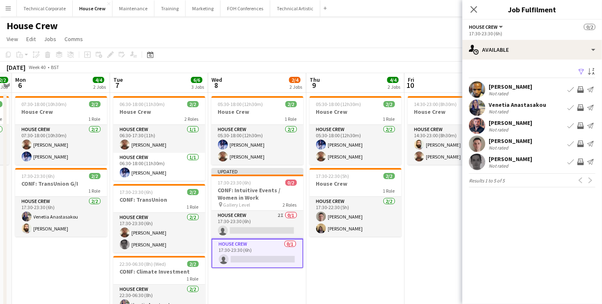
click at [578, 140] on app-icon "Invite crew" at bounding box center [580, 143] width 7 height 7
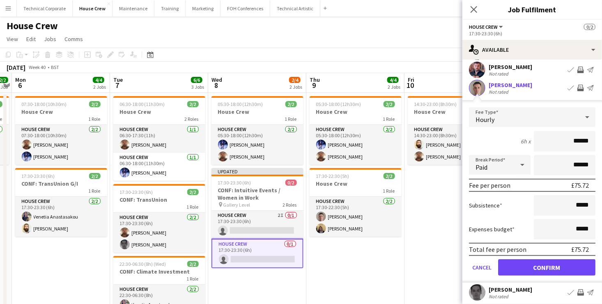
scroll to position [78, 0]
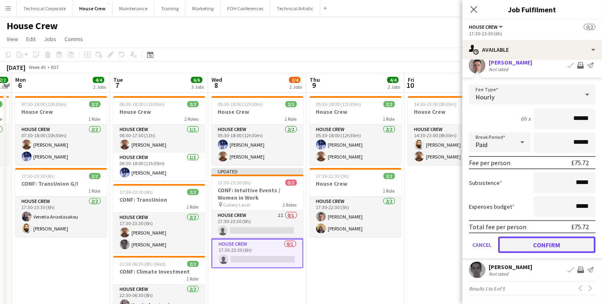
click at [567, 245] on button "Confirm" at bounding box center [546, 244] width 97 height 16
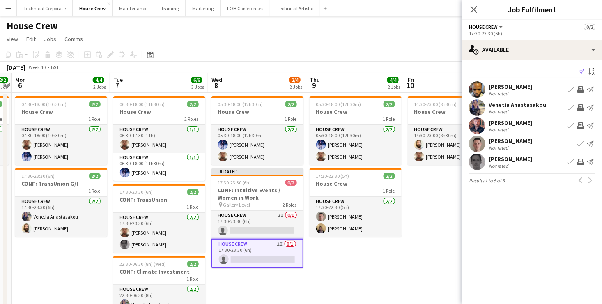
click at [580, 158] on button "Invite crew" at bounding box center [580, 162] width 10 height 10
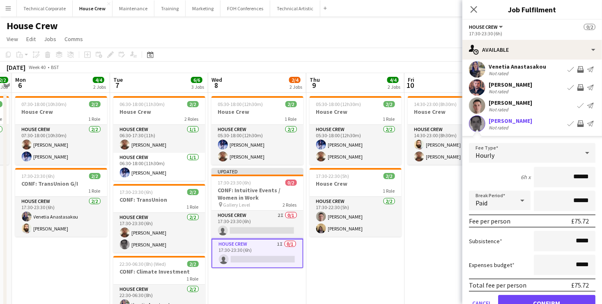
scroll to position [78, 0]
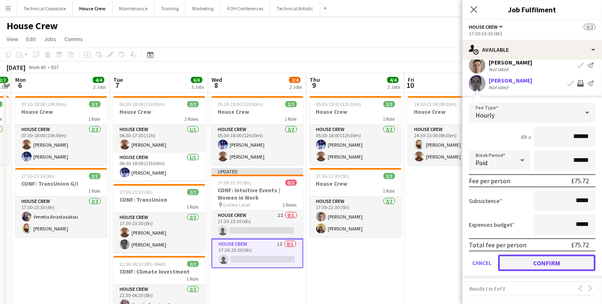
click at [570, 259] on button "Confirm" at bounding box center [546, 262] width 97 height 16
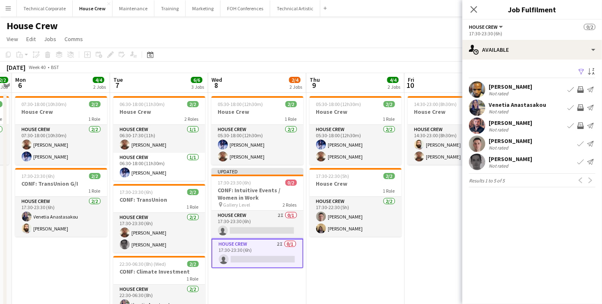
scroll to position [0, 0]
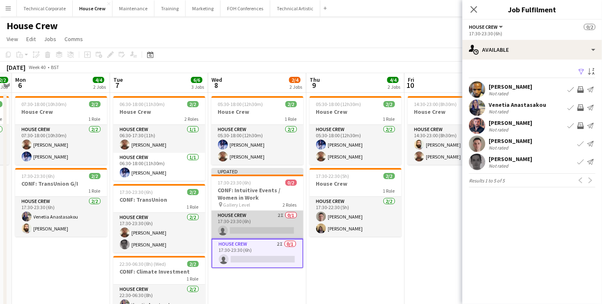
click at [271, 223] on app-card-role "House Crew 2I 0/1 17:30-23:30 (6h) single-neutral-actions" at bounding box center [257, 225] width 92 height 28
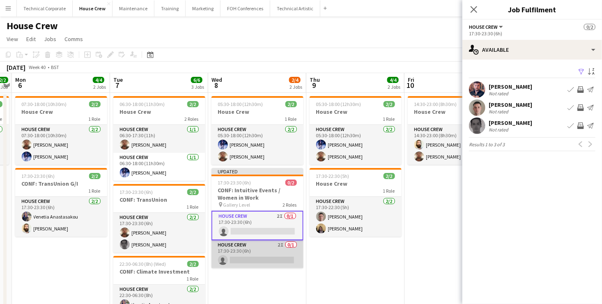
click at [273, 254] on app-card-role "House Crew 2I 0/1 17:30-23:30 (6h) single-neutral-actions" at bounding box center [257, 254] width 92 height 28
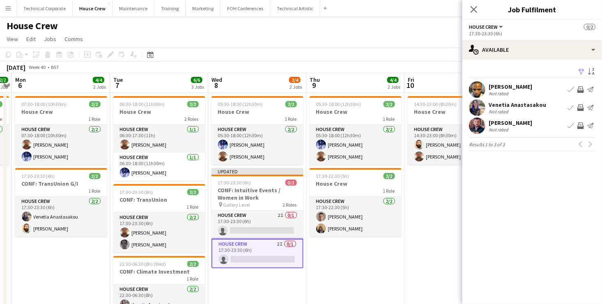
click at [342, 261] on app-date-cell "05:30-18:00 (12h30m) 2/2 House Crew 1 Role House Crew [DATE] 05:30-18:00 (12h30…" at bounding box center [355, 221] width 98 height 257
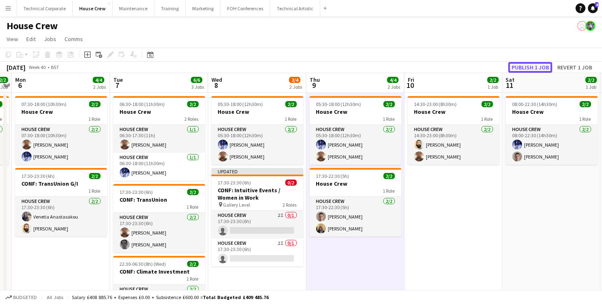
click at [535, 66] on button "Publish 1 job" at bounding box center [530, 67] width 44 height 11
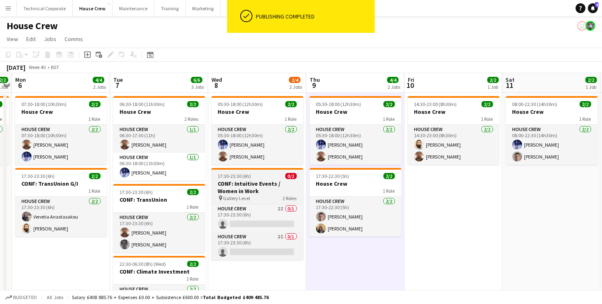
click at [270, 194] on h3 "CONF: Intuitive Events / Women in Work" at bounding box center [257, 187] width 92 height 15
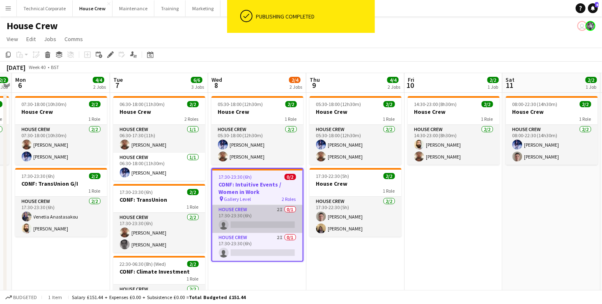
click at [277, 223] on app-card-role "House Crew 2I 0/1 17:30-23:30 (6h) single-neutral-actions" at bounding box center [257, 219] width 90 height 28
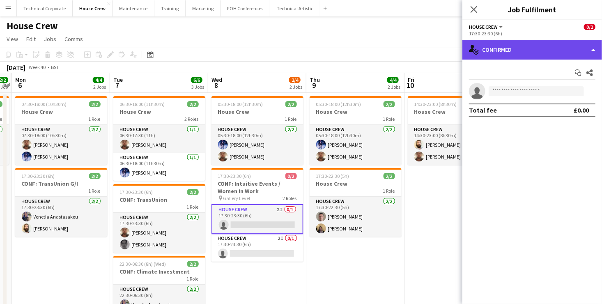
click at [536, 49] on div "single-neutral-actions-check-2 Confirmed" at bounding box center [532, 50] width 140 height 20
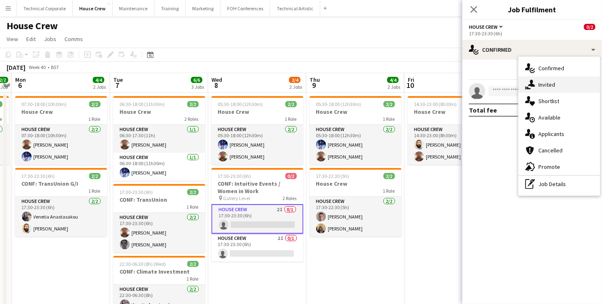
click at [559, 92] on div "single-neutral-actions-share-1 Invited" at bounding box center [558, 84] width 81 height 16
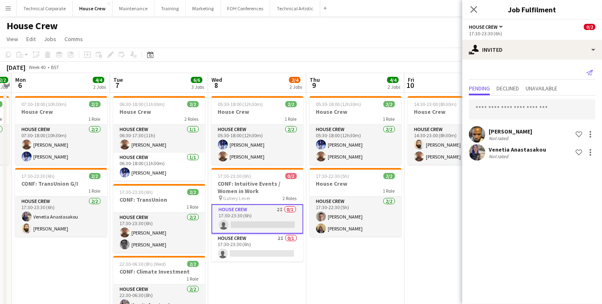
click at [590, 72] on icon "Send notification" at bounding box center [589, 72] width 7 height 7
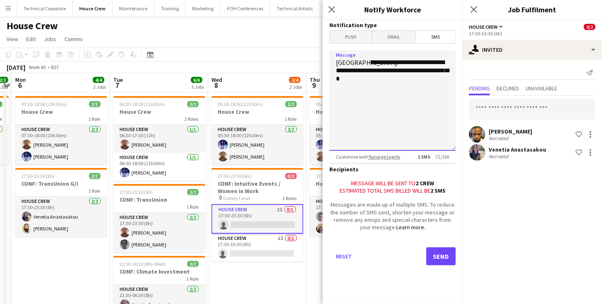
drag, startPoint x: 355, startPoint y: 69, endPoint x: 392, endPoint y: 68, distance: 37.0
click at [392, 68] on textarea "**********" at bounding box center [392, 100] width 126 height 101
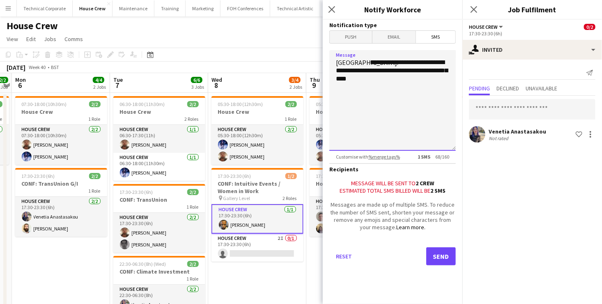
type textarea "**********"
click at [446, 253] on button "Send" at bounding box center [441, 256] width 30 height 18
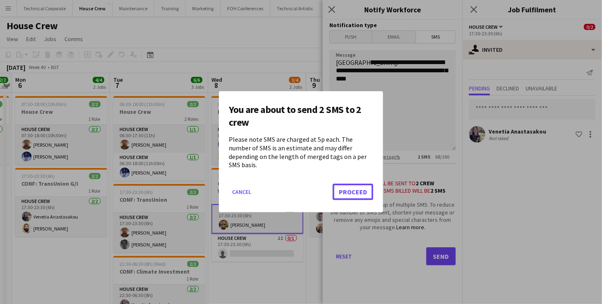
drag, startPoint x: 358, startPoint y: 186, endPoint x: 364, endPoint y: 196, distance: 12.0
click at [358, 186] on button "Proceed" at bounding box center [352, 192] width 41 height 16
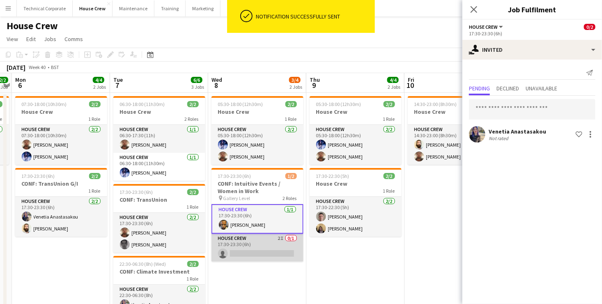
click at [256, 239] on app-card-role "House Crew 2I 0/1 17:30-23:30 (6h) single-neutral-actions" at bounding box center [257, 248] width 92 height 28
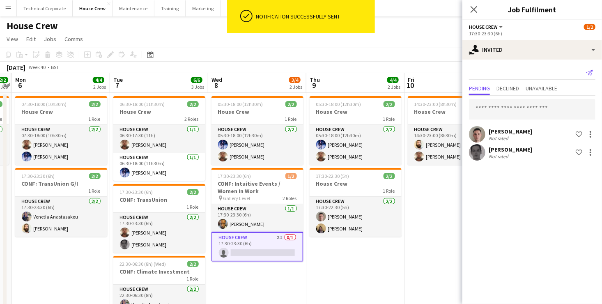
click at [587, 72] on icon "Send notification" at bounding box center [589, 72] width 7 height 7
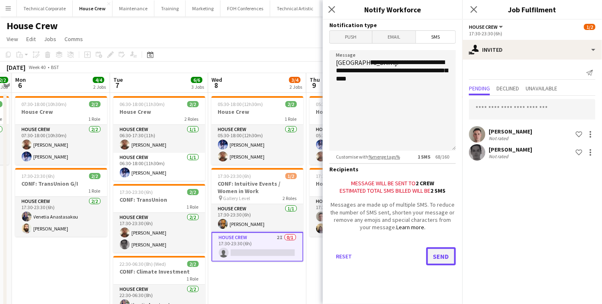
click at [445, 258] on button "Send" at bounding box center [441, 256] width 30 height 18
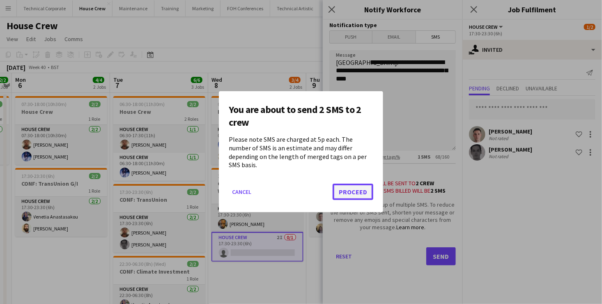
click at [354, 184] on button "Proceed" at bounding box center [352, 192] width 41 height 16
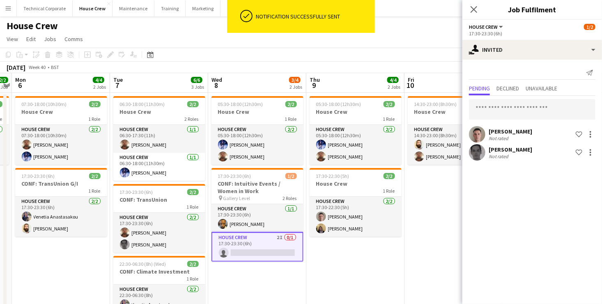
click at [255, 243] on app-card-role "House Crew 2I 0/1 17:30-23:30 (6h) single-neutral-actions" at bounding box center [257, 247] width 92 height 30
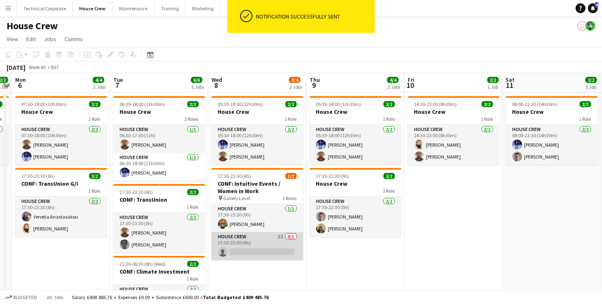
click at [257, 243] on app-card-role "House Crew 2I 0/1 17:30-23:30 (6h) single-neutral-actions" at bounding box center [257, 246] width 92 height 28
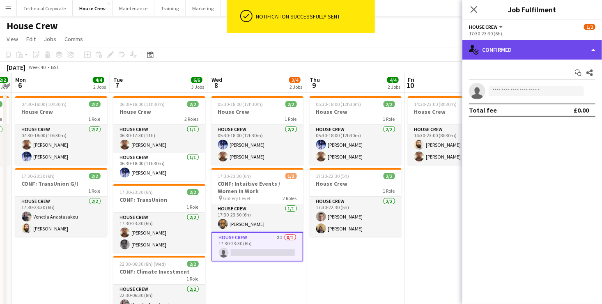
click at [562, 50] on div "single-neutral-actions-check-2 Confirmed" at bounding box center [532, 50] width 140 height 20
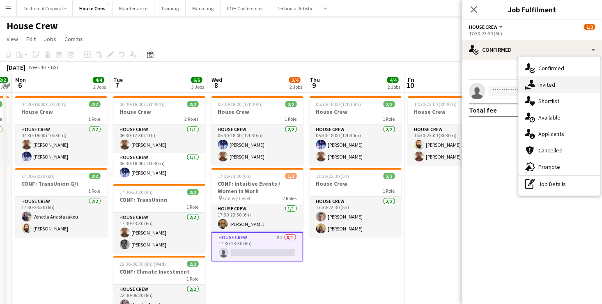
click at [570, 85] on div "single-neutral-actions-share-1 Invited" at bounding box center [558, 84] width 81 height 16
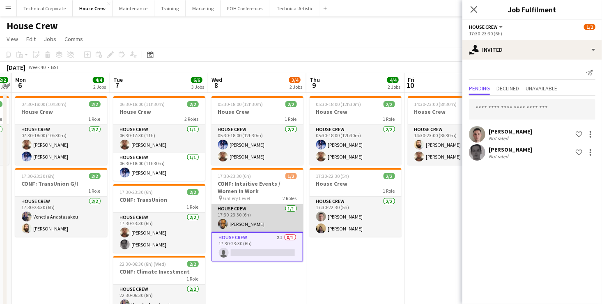
click at [268, 209] on app-card-role "House Crew [DATE] 17:30-23:30 (6h) [PERSON_NAME]" at bounding box center [257, 218] width 92 height 28
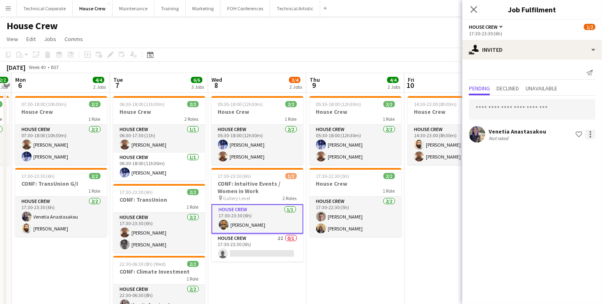
click at [589, 136] on div at bounding box center [590, 134] width 10 height 10
click at [564, 202] on button "Cancel invitation" at bounding box center [565, 208] width 62 height 20
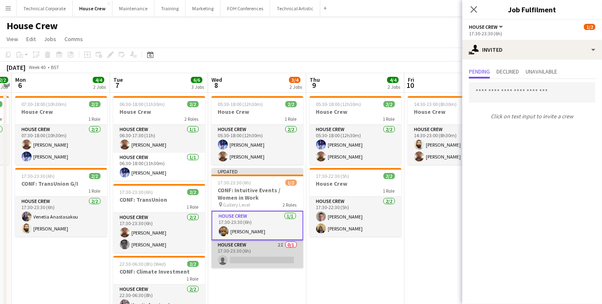
click at [232, 250] on app-card-role "House Crew 2I 0/1 17:30-23:30 (6h) single-neutral-actions" at bounding box center [257, 254] width 92 height 28
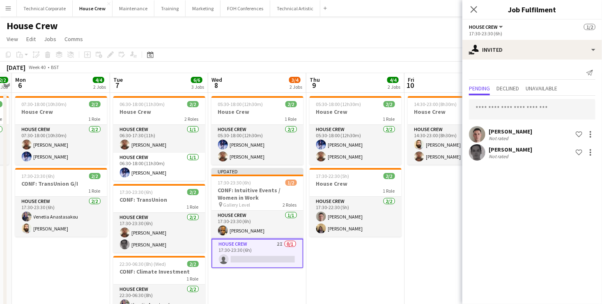
click at [428, 39] on app-page-menu "View Day view expanded Day view collapsed Month view Date picker Jump to [DATE]…" at bounding box center [301, 40] width 602 height 16
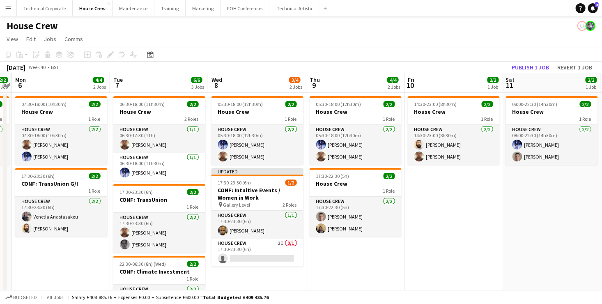
click at [537, 59] on app-toolbar "Copy Paste Paste Ctrl+V Paste with crew Ctrl+Shift+V Paste linked Job [GEOGRAPH…" at bounding box center [301, 55] width 602 height 14
click at [537, 62] on button "Publish 1 job" at bounding box center [530, 67] width 44 height 11
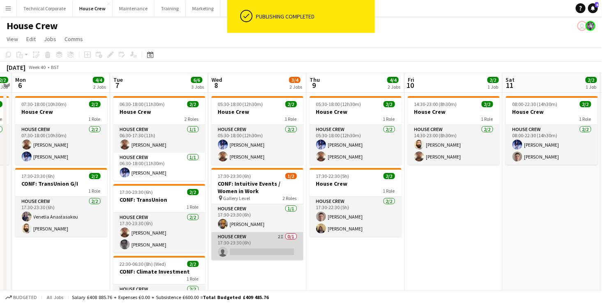
click at [240, 247] on app-card-role "House Crew 2I 0/1 17:30-23:30 (6h) single-neutral-actions" at bounding box center [257, 246] width 92 height 28
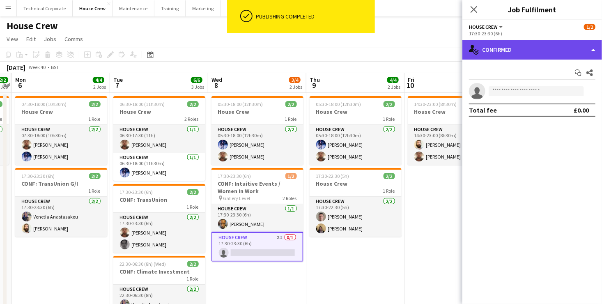
click at [541, 49] on div "single-neutral-actions-check-2 Confirmed" at bounding box center [532, 50] width 140 height 20
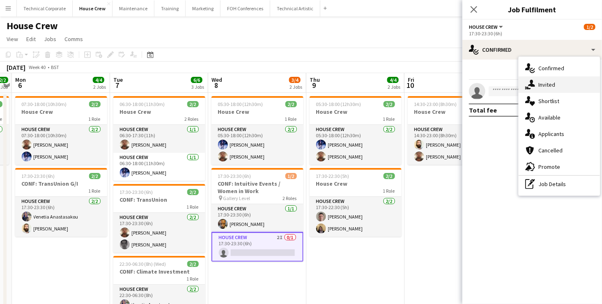
click at [556, 85] on div "single-neutral-actions-share-1 Invited" at bounding box center [558, 84] width 81 height 16
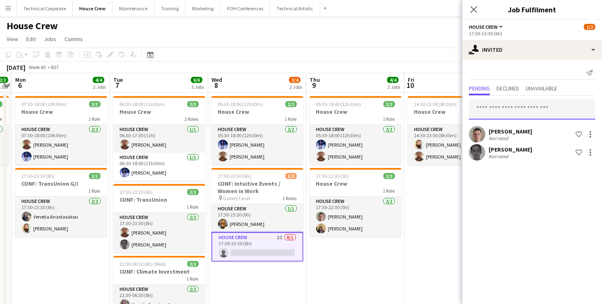
click at [503, 107] on input "text" at bounding box center [532, 109] width 126 height 21
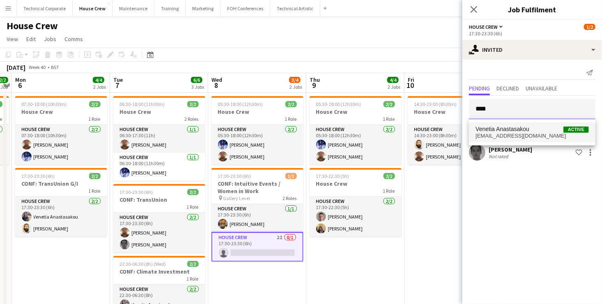
type input "****"
click at [523, 134] on span "[EMAIL_ADDRESS][DOMAIN_NAME]" at bounding box center [531, 136] width 113 height 7
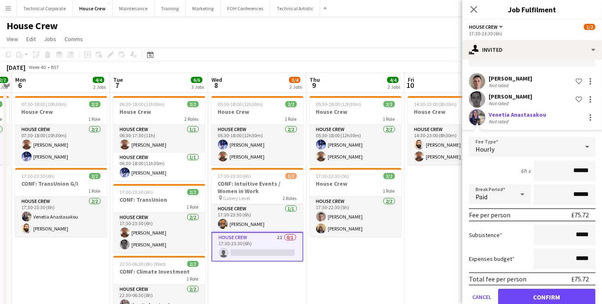
scroll to position [68, 0]
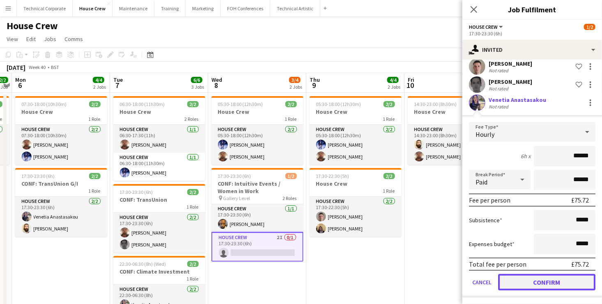
click at [563, 283] on button "Confirm" at bounding box center [546, 282] width 97 height 16
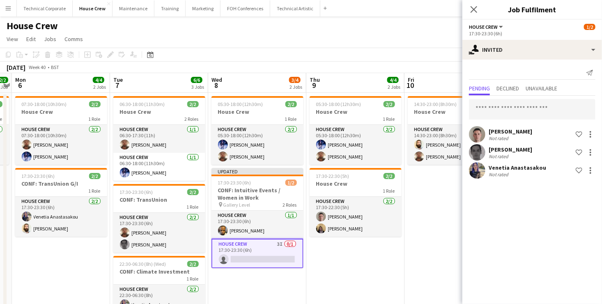
drag, startPoint x: 284, startPoint y: 275, endPoint x: 288, endPoint y: 268, distance: 7.2
click at [284, 275] on app-date-cell "05:30-18:00 (12h30m) 2/2 House Crew 1 Role House Crew [DATE] 05:30-18:00 (12h30…" at bounding box center [257, 221] width 98 height 257
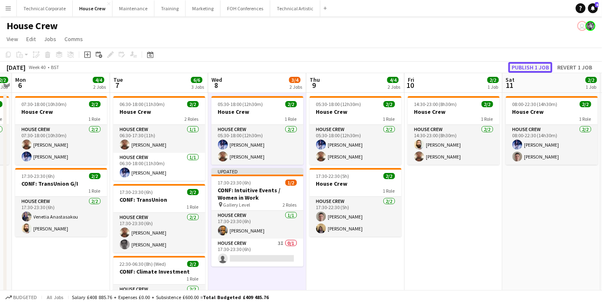
click at [543, 69] on button "Publish 1 job" at bounding box center [530, 67] width 44 height 11
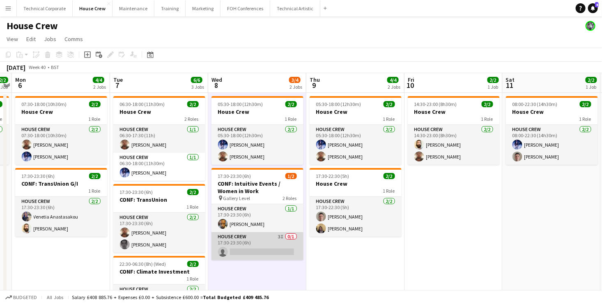
click at [262, 243] on app-card-role "House Crew 3I 0/1 17:30-23:30 (6h) single-neutral-actions" at bounding box center [257, 246] width 92 height 28
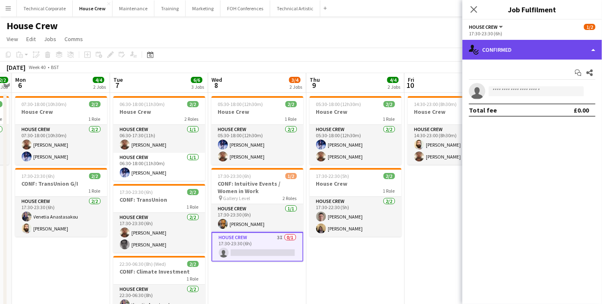
click at [557, 57] on div "single-neutral-actions-check-2 Confirmed" at bounding box center [532, 50] width 140 height 20
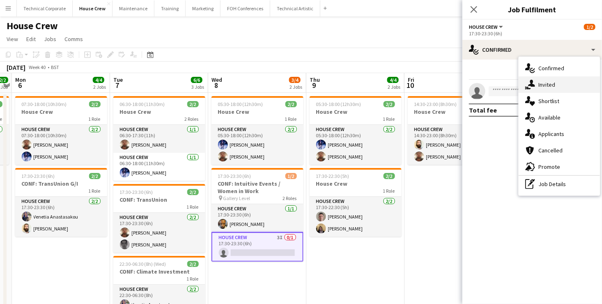
click at [569, 83] on div "single-neutral-actions-share-1 Invited" at bounding box center [558, 84] width 81 height 16
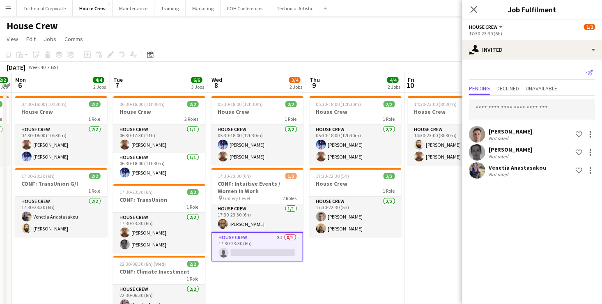
click at [591, 71] on icon at bounding box center [589, 73] width 7 height 6
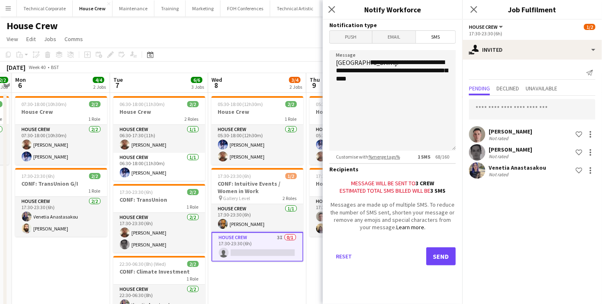
click at [354, 39] on span "Push" at bounding box center [351, 37] width 42 height 12
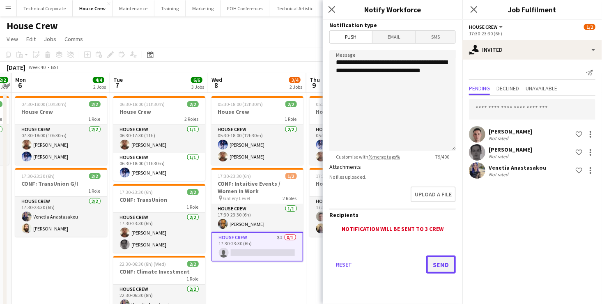
click at [438, 270] on button "Send" at bounding box center [441, 264] width 30 height 18
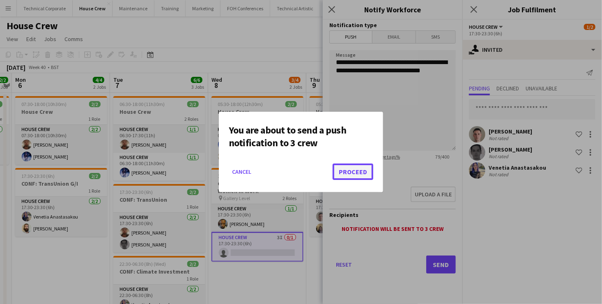
click at [354, 168] on button "Proceed" at bounding box center [352, 171] width 41 height 16
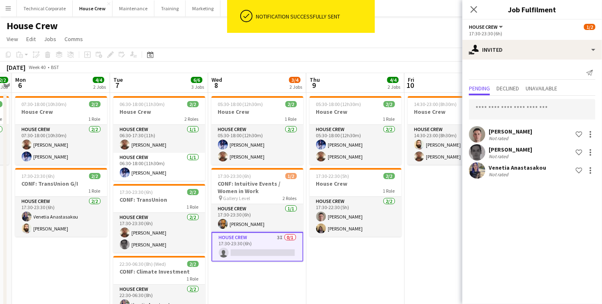
click at [258, 271] on app-date-cell "05:30-18:00 (12h30m) 2/2 House Crew 1 Role House Crew [DATE] 05:30-18:00 (12h30…" at bounding box center [257, 221] width 98 height 257
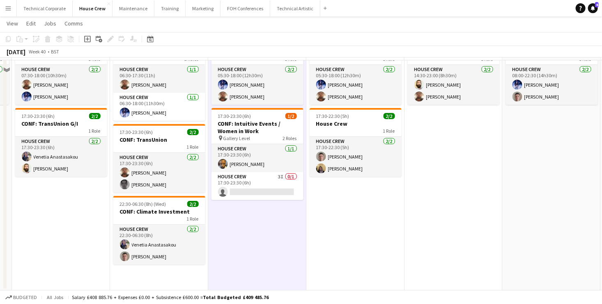
scroll to position [0, 0]
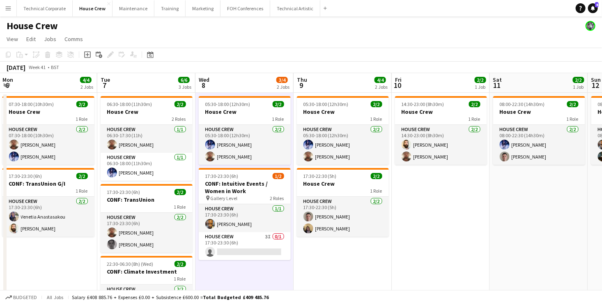
drag, startPoint x: 523, startPoint y: 196, endPoint x: 268, endPoint y: 198, distance: 254.5
click at [295, 198] on app-calendar-viewport "Fri 3 3/4 2 Jobs Sat 4 2/2 1 Job Sun 5 2/2 1 Job Mon 6 4/4 2 Jobs Tue 7 6/6 3 J…" at bounding box center [301, 211] width 602 height 277
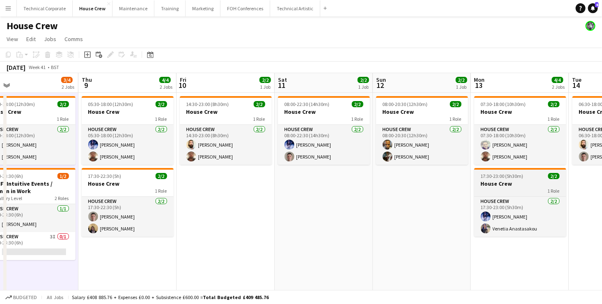
drag, startPoint x: 575, startPoint y: 204, endPoint x: 321, endPoint y: 193, distance: 253.5
click at [346, 200] on app-calendar-viewport "Sun 5 2/2 1 Job Mon 6 4/4 2 Jobs Tue 7 6/6 3 Jobs Wed 8 3/4 2 Jobs Thu 9 4/4 2 …" at bounding box center [301, 211] width 602 height 277
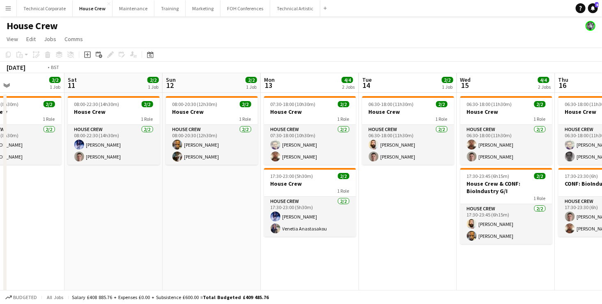
drag, startPoint x: 516, startPoint y: 200, endPoint x: 232, endPoint y: 198, distance: 283.6
click at [235, 198] on app-calendar-viewport "Tue 7 6/6 3 Jobs Wed 8 3/4 2 Jobs Thu 9 4/4 2 Jobs Fri 10 2/2 1 Job Sat 11 2/2 …" at bounding box center [301, 211] width 602 height 277
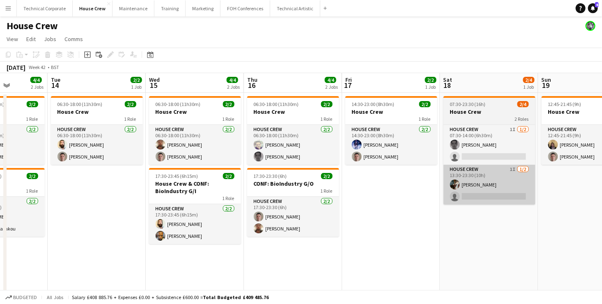
drag, startPoint x: 507, startPoint y: 213, endPoint x: 303, endPoint y: 202, distance: 203.9
click at [306, 204] on app-calendar-viewport "Fri 10 2/2 1 Job Sat 11 2/2 1 Job Sun 12 2/2 1 Job Mon 13 4/4 2 Jobs Tue 14 2/2…" at bounding box center [301, 211] width 602 height 277
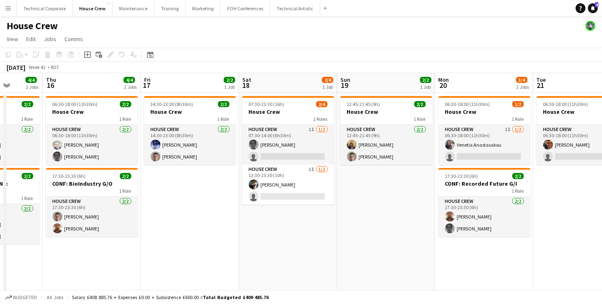
drag, startPoint x: 154, startPoint y: 199, endPoint x: 486, endPoint y: 180, distance: 333.4
click at [440, 177] on app-calendar-viewport "Sun 12 2/2 1 Job Mon 13 4/4 2 Jobs Tue 14 2/2 1 Job Wed 15 4/4 2 Jobs Thu 16 4/…" at bounding box center [301, 211] width 602 height 277
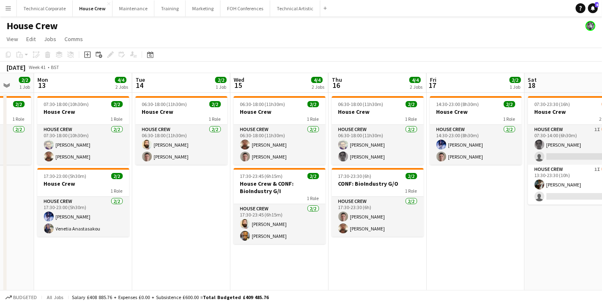
drag, startPoint x: 201, startPoint y: 209, endPoint x: 459, endPoint y: 191, distance: 258.8
click at [459, 191] on app-calendar-viewport "Fri 10 2/2 1 Job Sat 11 2/2 1 Job Sun 12 2/2 1 Job Mon 13 4/4 2 Jobs Tue 14 2/2…" at bounding box center [301, 211] width 602 height 277
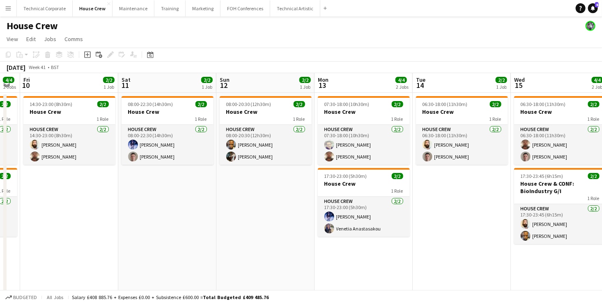
drag, startPoint x: 420, startPoint y: 182, endPoint x: 480, endPoint y: 181, distance: 59.9
click at [477, 173] on app-calendar-viewport "Wed 8 3/4 2 Jobs Thu 9 4/4 2 Jobs Fri 10 2/2 1 Job Sat 11 2/2 1 Job Sun 12 2/2 …" at bounding box center [301, 211] width 602 height 277
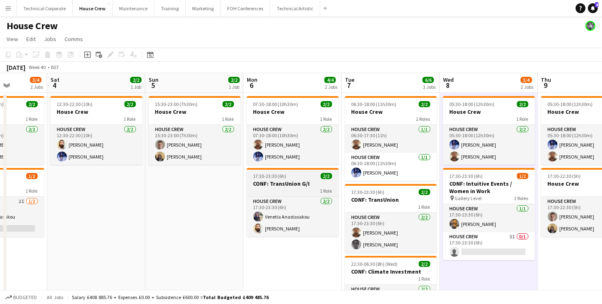
drag, startPoint x: 411, startPoint y: 182, endPoint x: 325, endPoint y: 181, distance: 86.6
click at [526, 174] on app-calendar-viewport "Wed 1 4/4 2 Jobs Thu 2 2/2 1 Job Fri 3 3/4 2 Jobs Sat 4 2/2 1 Job Sun 5 2/2 1 J…" at bounding box center [301, 211] width 602 height 277
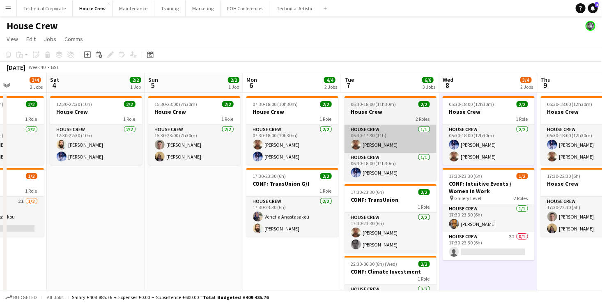
drag, startPoint x: 371, startPoint y: 160, endPoint x: 149, endPoint y: 149, distance: 222.7
click at [131, 148] on app-calendar-viewport "Wed 1 4/4 2 Jobs Thu 2 2/2 1 Job Fri 3 3/4 2 Jobs Sat 4 2/2 1 Job Sun 5 2/2 1 J…" at bounding box center [301, 211] width 602 height 277
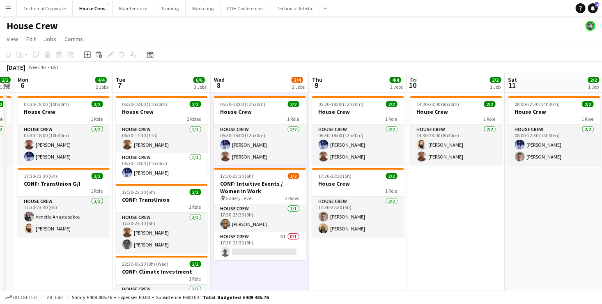
click at [246, 85] on app-board-header-date "Wed 8 3/4 2 Jobs" at bounding box center [260, 83] width 98 height 20
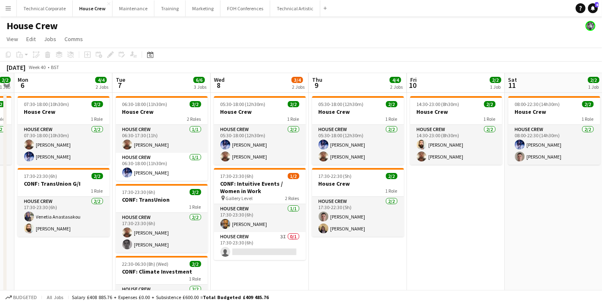
click at [246, 85] on app-board-header-date "Wed 8 3/4 2 Jobs" at bounding box center [260, 83] width 98 height 20
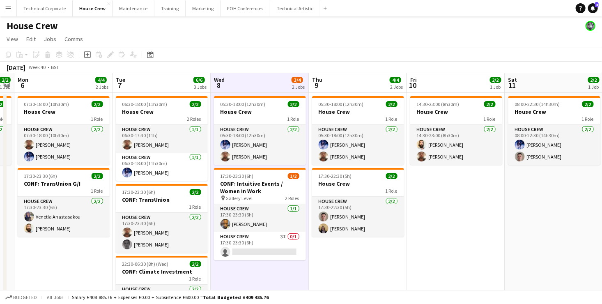
click at [245, 85] on app-board-header-date "Wed 8 3/4 2 Jobs" at bounding box center [260, 83] width 98 height 20
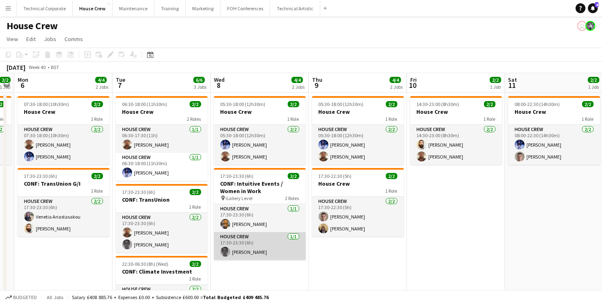
drag, startPoint x: 269, startPoint y: 251, endPoint x: 304, endPoint y: 257, distance: 35.8
click at [269, 251] on app-card-role "House Crew [DATE] 17:30-23:30 (6h) [PERSON_NAME]" at bounding box center [260, 246] width 92 height 28
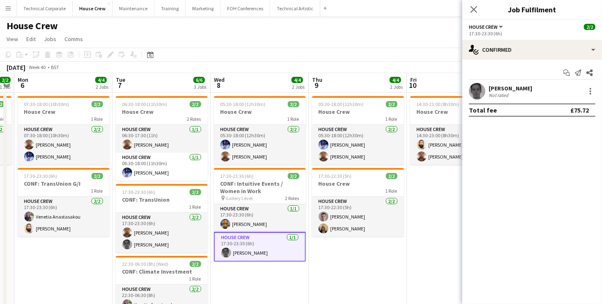
click at [541, 36] on div "17:30-23:30 (6h)" at bounding box center [532, 33] width 126 height 6
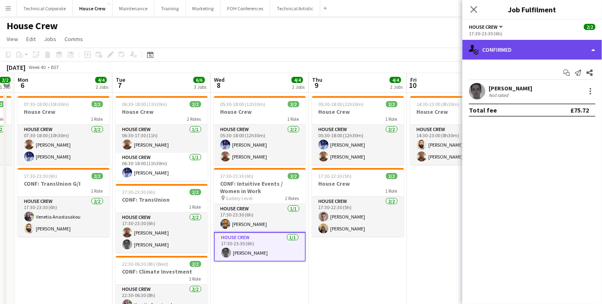
click at [543, 47] on div "single-neutral-actions-check-2 Confirmed" at bounding box center [532, 50] width 140 height 20
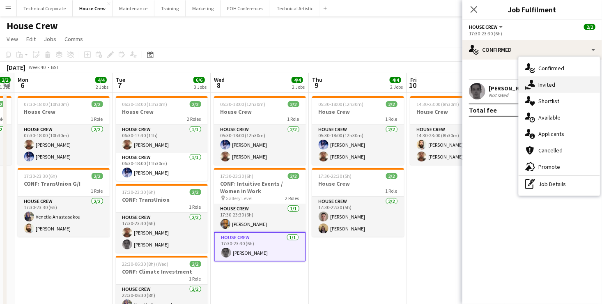
click at [557, 87] on div "single-neutral-actions-share-1 Invited" at bounding box center [558, 84] width 81 height 16
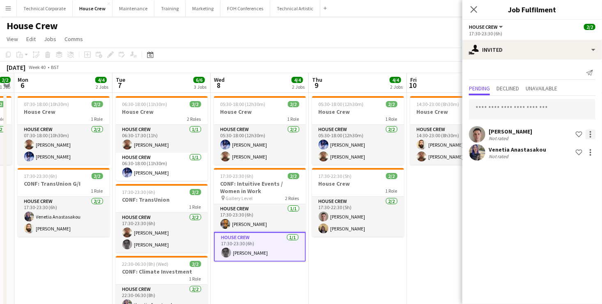
click at [589, 133] on div at bounding box center [590, 134] width 10 height 10
click at [575, 203] on button "Cancel invitation" at bounding box center [565, 208] width 62 height 20
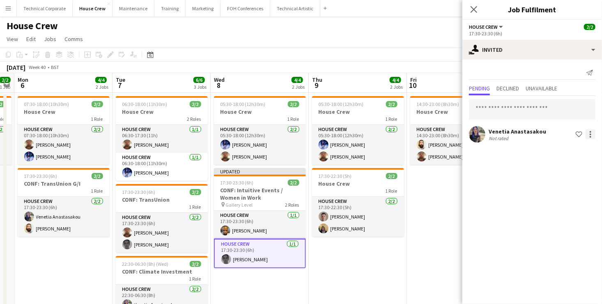
click at [591, 133] on div at bounding box center [590, 134] width 2 height 2
drag, startPoint x: 576, startPoint y: 205, endPoint x: 575, endPoint y: 199, distance: 5.4
click at [576, 205] on span "Cancel invitation" at bounding box center [564, 207] width 48 height 7
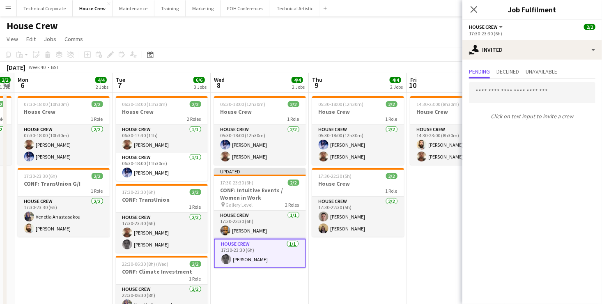
click at [414, 47] on app-page-menu "View Day view expanded Day view collapsed Month view Date picker Jump to [DATE]…" at bounding box center [301, 40] width 602 height 16
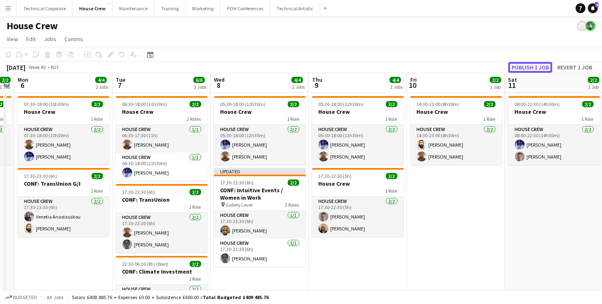
click at [547, 68] on button "Publish 1 job" at bounding box center [530, 67] width 44 height 11
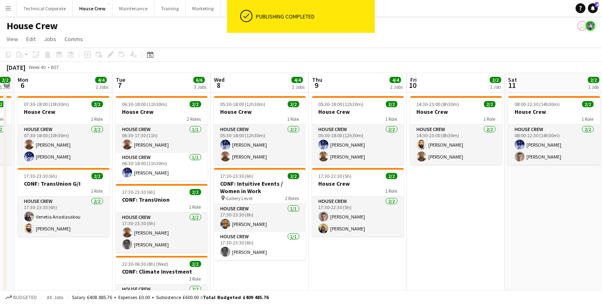
click at [257, 274] on app-date-cell "05:30-18:00 (12h30m) 2/2 House Crew 1 Role House Crew [DATE] 05:30-18:00 (12h30…" at bounding box center [260, 221] width 98 height 257
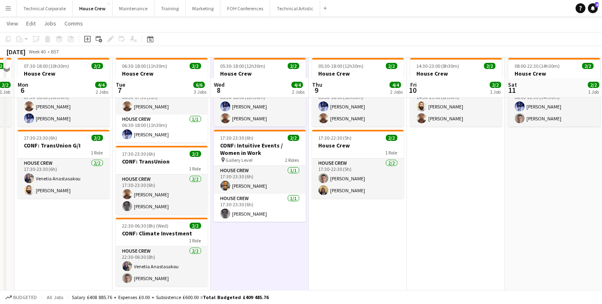
scroll to position [59, 0]
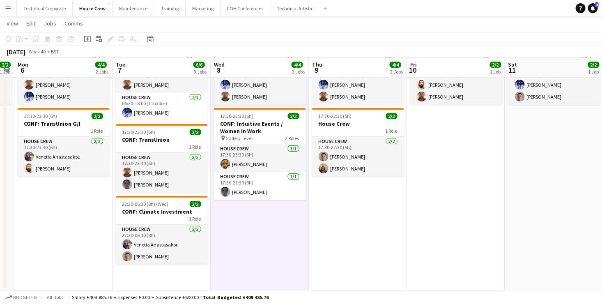
drag, startPoint x: 41, startPoint y: 228, endPoint x: 347, endPoint y: 230, distance: 305.4
click at [277, 233] on app-calendar-viewport "Fri 3 3/4 2 Jobs Sat 4 2/2 1 Job Sun 5 2/2 1 Job Mon 6 4/4 2 Jobs Tue 7 6/6 3 J…" at bounding box center [301, 131] width 602 height 317
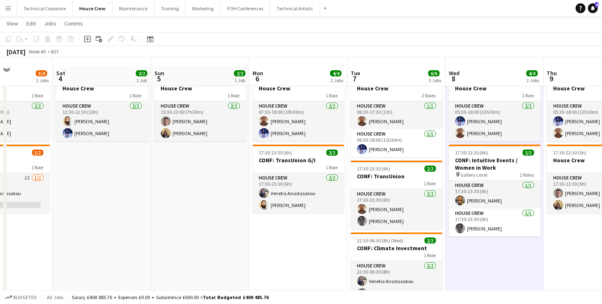
scroll to position [0, 0]
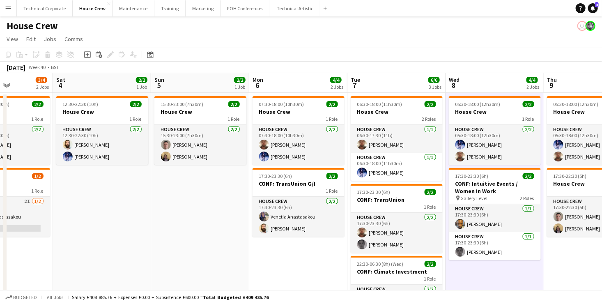
drag, startPoint x: 287, startPoint y: 218, endPoint x: 398, endPoint y: 212, distance: 111.0
click at [394, 212] on app-calendar-viewport "Wed 1 4/4 2 Jobs Thu 2 2/2 1 Job Fri 3 3/4 2 Jobs Sat 4 2/2 1 Job Sun 5 2/2 1 J…" at bounding box center [301, 211] width 602 height 277
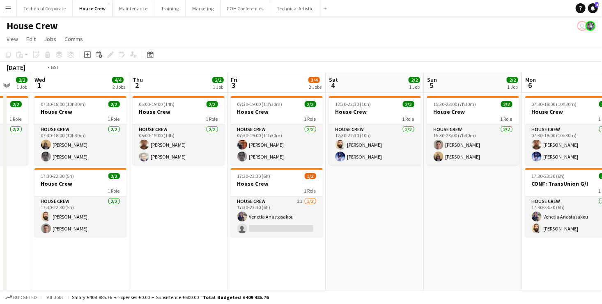
click at [442, 209] on app-calendar-viewport "Mon 29 4/4 2 Jobs Tue 30 2/2 1 Job Wed 1 4/4 2 Jobs Thu 2 2/2 1 Job Fri 3 3/4 2…" at bounding box center [301, 211] width 602 height 277
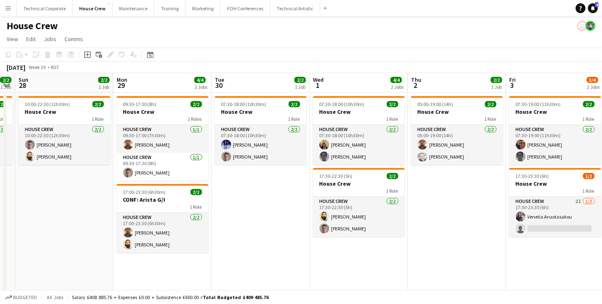
drag, startPoint x: 206, startPoint y: 216, endPoint x: 493, endPoint y: 225, distance: 287.1
click at [467, 222] on app-calendar-viewport "Fri 26 2/2 1 Job Sat 27 2/2 1 Job Sun 28 2/2 1 Job Mon 29 4/4 2 Jobs Tue 30 2/2…" at bounding box center [301, 211] width 602 height 277
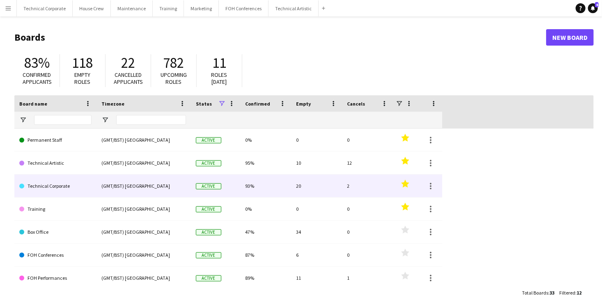
click at [35, 179] on link "Technical Corporate" at bounding box center [55, 185] width 72 height 23
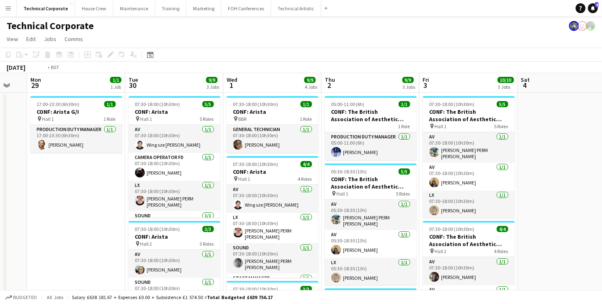
scroll to position [0, 393]
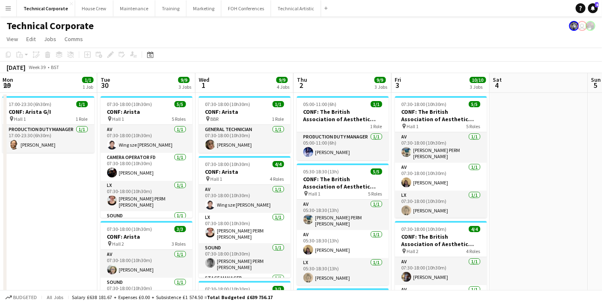
drag, startPoint x: 451, startPoint y: 174, endPoint x: 58, endPoint y: 188, distance: 393.5
click at [58, 188] on app-calendar-viewport "Thu 25 6/6 4 Jobs Fri 26 Sat 27 Sun 28 Mon 29 1/1 1 Job Tue 30 9/9 3 Jobs Wed 1…" at bounding box center [301, 308] width 602 height 470
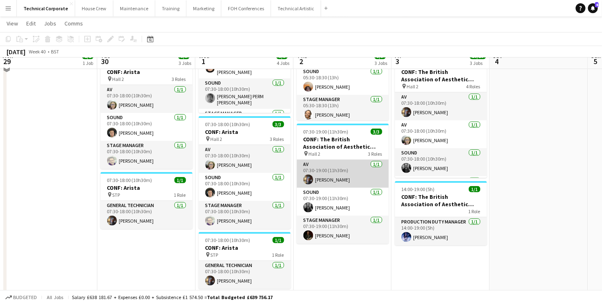
scroll to position [164, 0]
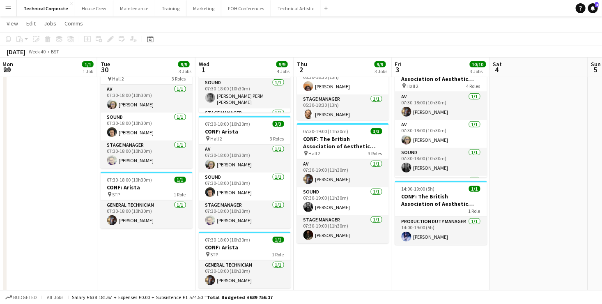
drag, startPoint x: 517, startPoint y: 159, endPoint x: 268, endPoint y: 128, distance: 250.3
click at [0, 108] on html "Menu Boards Boards Boards All jobs Status Workforce Workforce My Workforce Recr…" at bounding box center [301, 114] width 602 height 556
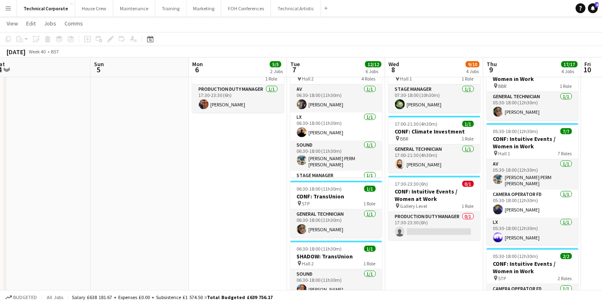
click at [0, 87] on html "Menu Boards Boards Boards All jobs Status Workforce Workforce My Workforce Recr…" at bounding box center [301, 146] width 602 height 621
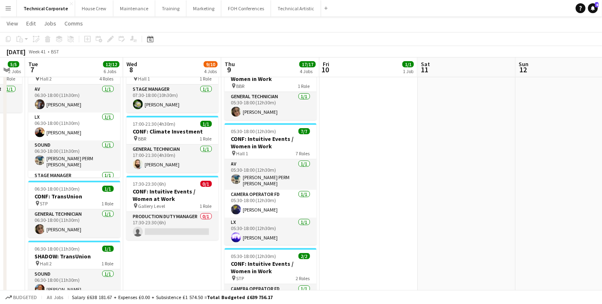
drag, startPoint x: 33, startPoint y: 92, endPoint x: 69, endPoint y: 89, distance: 35.4
click at [0, 84] on html "Menu Boards Boards Boards All jobs Status Workforce Workforce My Workforce Recr…" at bounding box center [301, 146] width 602 height 621
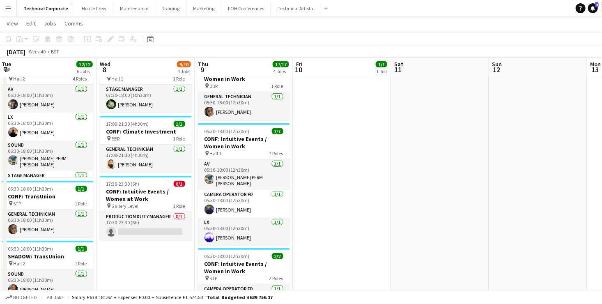
drag, startPoint x: 96, startPoint y: 87, endPoint x: 283, endPoint y: 118, distance: 189.8
click at [17, 78] on app-calendar-viewport "Sat 4 Sun 5 Mon 6 5/5 2 Jobs Tue 7 12/12 6 Jobs Wed 8 9/10 4 Jobs Thu 9 17/17 4…" at bounding box center [301, 155] width 602 height 575
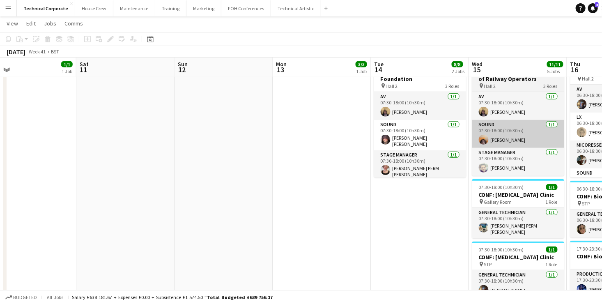
drag, startPoint x: 244, startPoint y: 120, endPoint x: 322, endPoint y: 132, distance: 79.0
click at [0, 94] on html "Menu Boards Boards Boards All jobs Status Workforce Workforce My Workforce Recr…" at bounding box center [301, 146] width 602 height 621
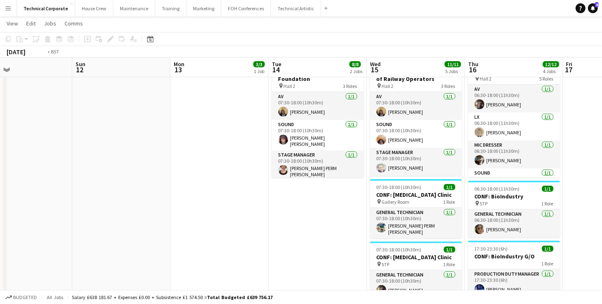
drag, startPoint x: 322, startPoint y: 132, endPoint x: 146, endPoint y: 112, distance: 177.6
click at [0, 91] on html "Menu Boards Boards Boards All jobs Status Workforce Workforce My Workforce Recr…" at bounding box center [301, 146] width 602 height 621
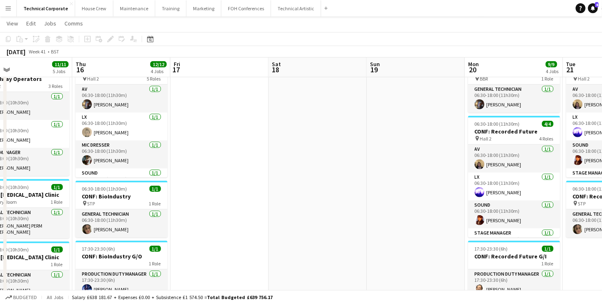
drag, startPoint x: 222, startPoint y: 130, endPoint x: -21, endPoint y: 94, distance: 246.0
click at [0, 94] on html "Menu Boards Boards Boards All jobs Status Workforce Workforce My Workforce Recr…" at bounding box center [301, 146] width 602 height 621
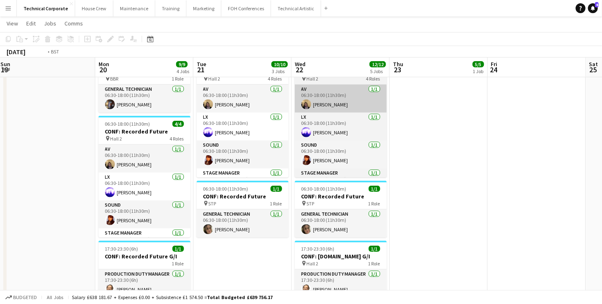
drag, startPoint x: 335, startPoint y: 121, endPoint x: 101, endPoint y: 90, distance: 236.4
click at [56, 89] on app-calendar-viewport "Thu 16 12/12 4 Jobs Fri 17 Sat 18 Sun 19 Mon 20 9/9 4 Jobs Tue 21 10/10 3 Jobs …" at bounding box center [301, 155] width 602 height 575
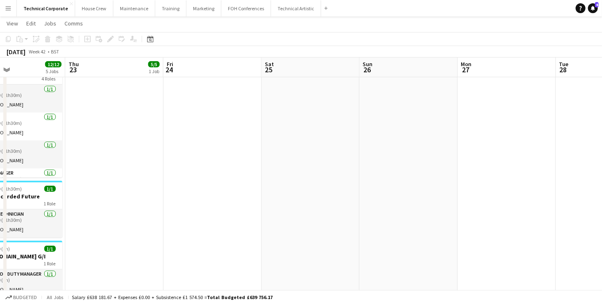
drag, startPoint x: 389, startPoint y: 119, endPoint x: 170, endPoint y: 99, distance: 220.2
click at [62, 89] on app-calendar-viewport "Sat 18 Sun 19 Mon 20 9/9 4 Jobs Tue 21 10/10 3 Jobs Wed 22 12/12 5 Jobs Thu 23 …" at bounding box center [301, 155] width 602 height 575
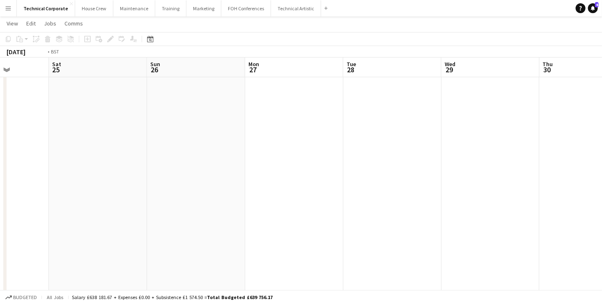
drag, startPoint x: 383, startPoint y: 120, endPoint x: 102, endPoint y: 89, distance: 282.4
click at [68, 89] on app-calendar-viewport "Wed 22 12/12 5 Jobs Thu 23 5/5 1 Job Fri 24 Sat 25 Sun 26 Mon 27 Tue 28 Wed 29 …" at bounding box center [301, 155] width 602 height 575
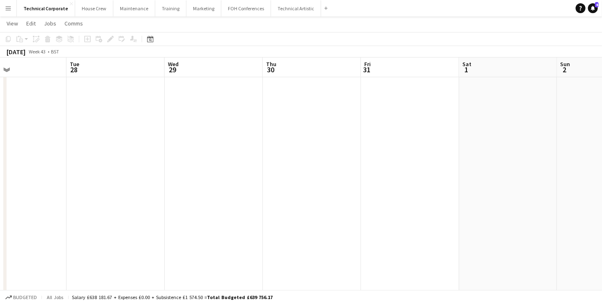
drag, startPoint x: 344, startPoint y: 117, endPoint x: 26, endPoint y: 89, distance: 318.6
click at [24, 88] on app-calendar-viewport "Sat 25 Sun 26 Mon 27 Tue 28 Wed 29 Thu 30 Fri 31 Sat 1 Sun 2 Mon 3 0/1 1 Job Tu…" at bounding box center [301, 155] width 602 height 575
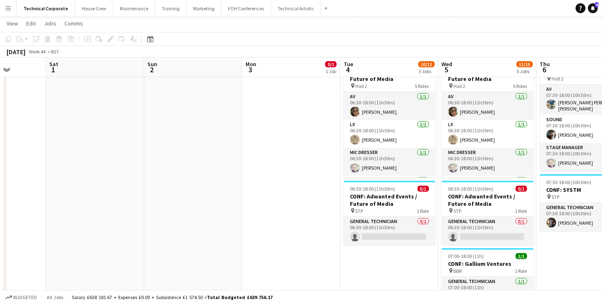
drag, startPoint x: 379, startPoint y: 130, endPoint x: 151, endPoint y: 112, distance: 228.9
click at [130, 111] on app-calendar-viewport "Tue 28 Wed 29 Thu 30 Fri 31 Sat 1 Sun 2 Mon 3 0/1 1 Job Tue 4 10/11 3 Jobs Wed …" at bounding box center [301, 155] width 602 height 575
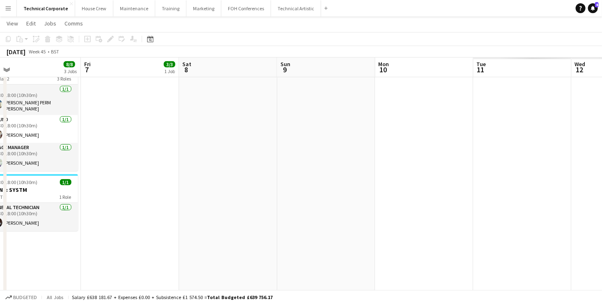
drag, startPoint x: 189, startPoint y: 117, endPoint x: 404, endPoint y: 137, distance: 216.0
click at [107, 108] on app-calendar-viewport "Sun 2 Mon 3 0/1 1 Job Tue 4 10/11 3 Jobs Wed 5 11/13 5 Jobs Thu 6 8/8 3 Jobs Fr…" at bounding box center [301, 155] width 602 height 575
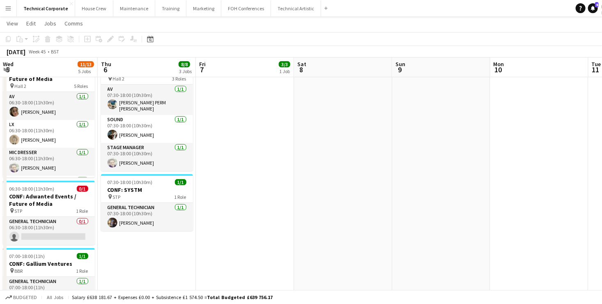
drag, startPoint x: 237, startPoint y: 119, endPoint x: 210, endPoint y: 103, distance: 31.1
click at [32, 94] on app-calendar-viewport "Sun 2 Mon 3 0/1 1 Job Tue 4 10/11 3 Jobs Wed 5 11/13 5 Jobs Thu 6 8/8 3 Jobs Fr…" at bounding box center [301, 248] width 602 height 760
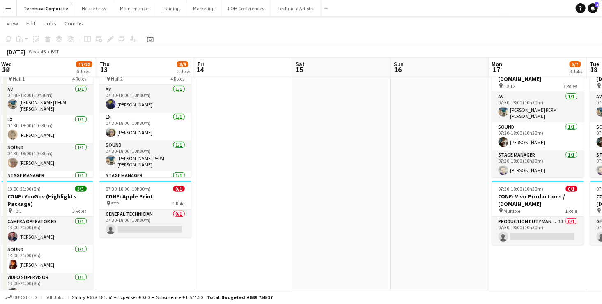
drag, startPoint x: 295, startPoint y: 110, endPoint x: -2, endPoint y: 89, distance: 297.1
click at [0, 89] on html "Menu Boards Boards Boards All jobs Status Workforce Workforce My Workforce Recr…" at bounding box center [301, 239] width 602 height 806
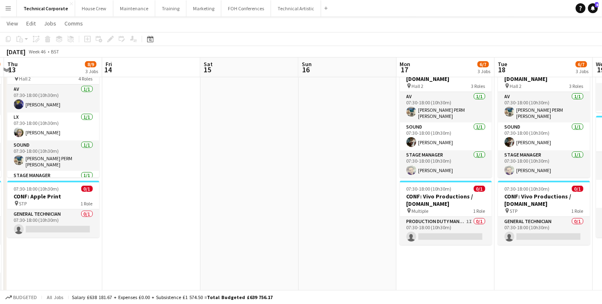
drag, startPoint x: 4, startPoint y: 123, endPoint x: 55, endPoint y: 128, distance: 51.5
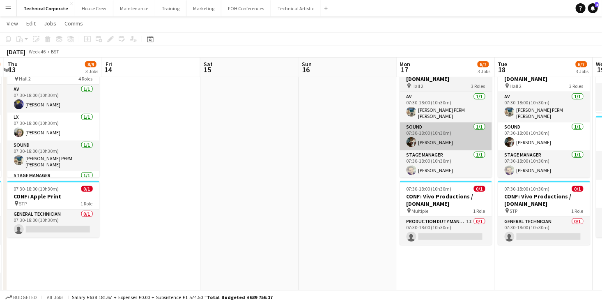
click at [4, 123] on div "Sun 9 Mon 10 Tue 11 2/2 2 Jobs Wed 12 17/20 6 Jobs Thu 13 8/9 3 Jobs Fri 14 Sat…" at bounding box center [301, 248] width 602 height 760
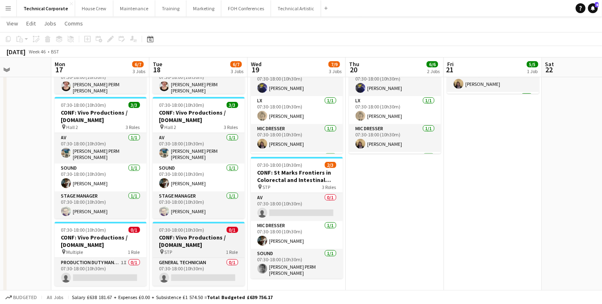
scroll to position [205, 0]
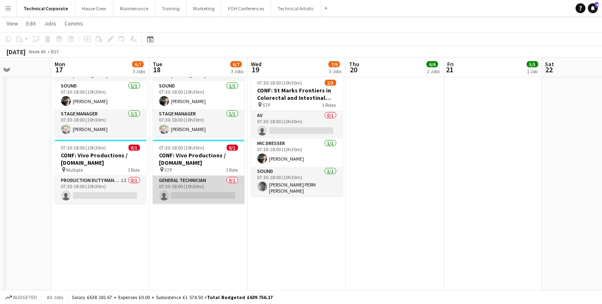
click at [215, 181] on app-card-role "General Technician 0/1 07:30-18:00 (10h30m) single-neutral-actions" at bounding box center [199, 190] width 92 height 28
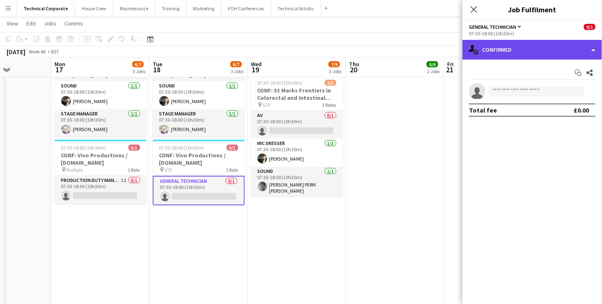
click at [532, 46] on div "single-neutral-actions-check-2 Confirmed" at bounding box center [532, 50] width 140 height 20
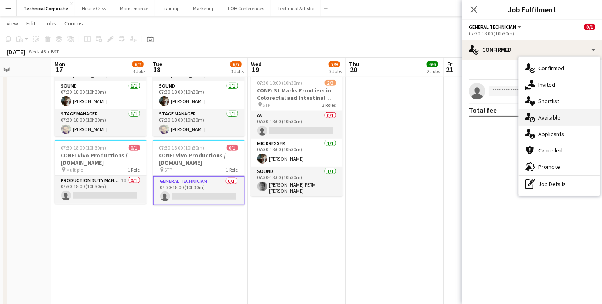
click at [567, 120] on div "single-neutral-actions-upload Available" at bounding box center [558, 117] width 81 height 16
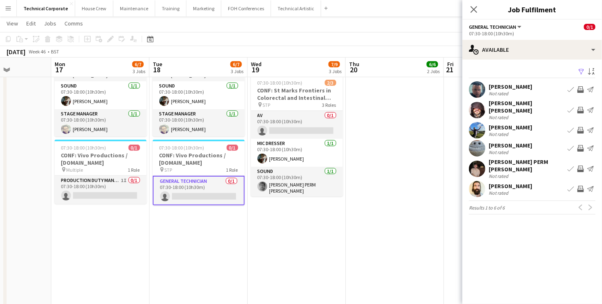
click at [582, 107] on app-icon "Invite crew" at bounding box center [580, 110] width 7 height 7
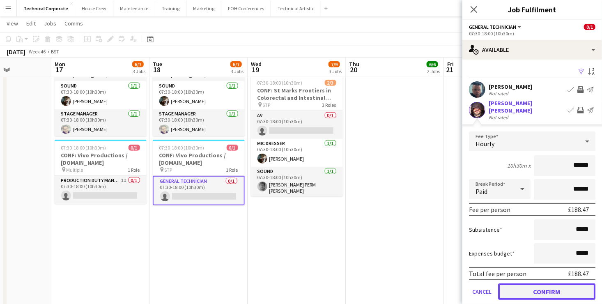
click at [563, 283] on button "Confirm" at bounding box center [546, 291] width 97 height 16
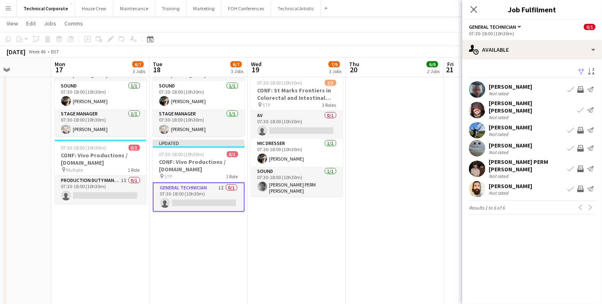
click at [203, 225] on app-date-cell "07:30-18:00 (10h30m) 3/3 CONF: Vivo Productions / Wiz.io pin Hall 1 3 Roles AV …" at bounding box center [198, 237] width 98 height 700
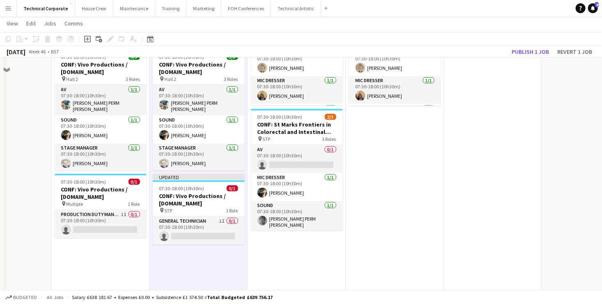
scroll to position [123, 0]
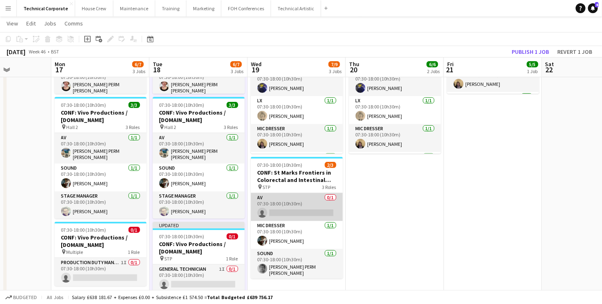
click at [299, 205] on app-card-role "AV 0/1 07:30-18:00 (10h30m) single-neutral-actions" at bounding box center [297, 207] width 92 height 28
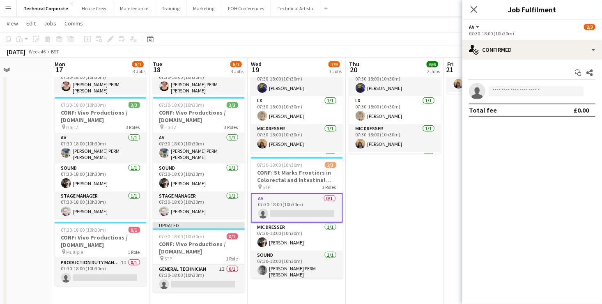
click at [527, 35] on div "07:30-18:00 (10h30m)" at bounding box center [532, 33] width 126 height 6
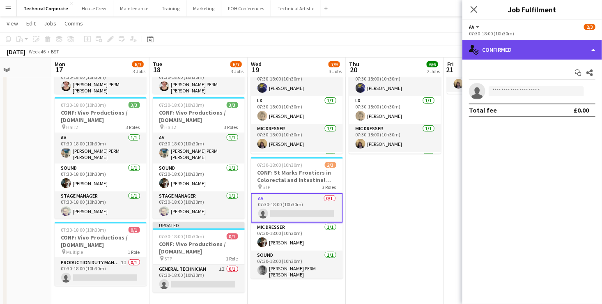
click at [531, 46] on div "single-neutral-actions-check-2 Confirmed" at bounding box center [532, 50] width 140 height 20
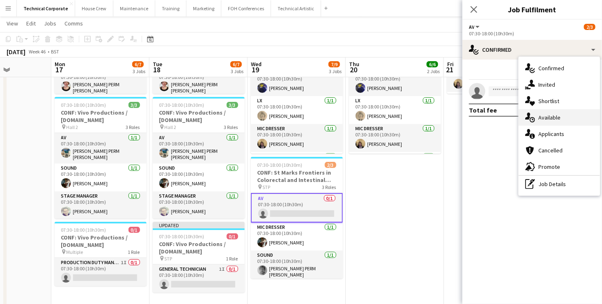
click at [562, 118] on div "single-neutral-actions-upload Available" at bounding box center [558, 117] width 81 height 16
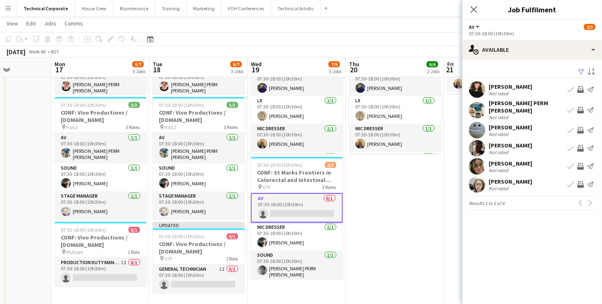
click at [580, 163] on app-icon "Invite crew" at bounding box center [580, 166] width 7 height 7
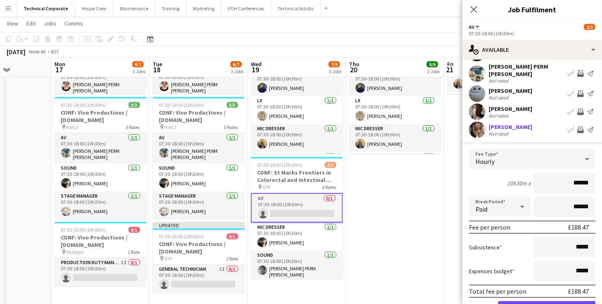
scroll to position [96, 0]
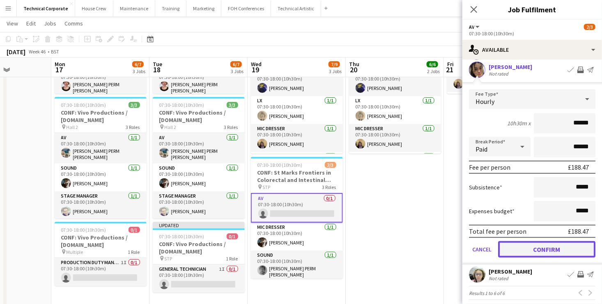
click at [552, 246] on button "Confirm" at bounding box center [546, 249] width 97 height 16
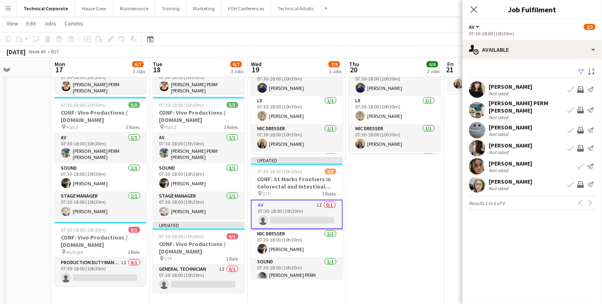
scroll to position [0, 0]
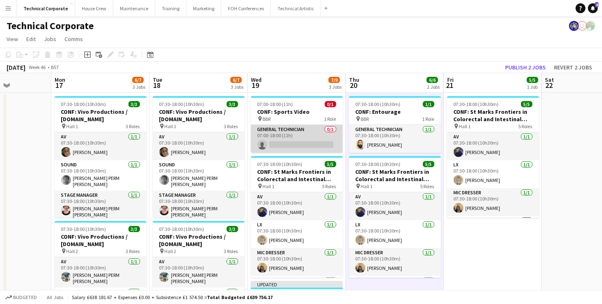
click at [308, 143] on app-card-role "General Technician 0/1 07:00-18:00 (11h) single-neutral-actions" at bounding box center [297, 139] width 92 height 28
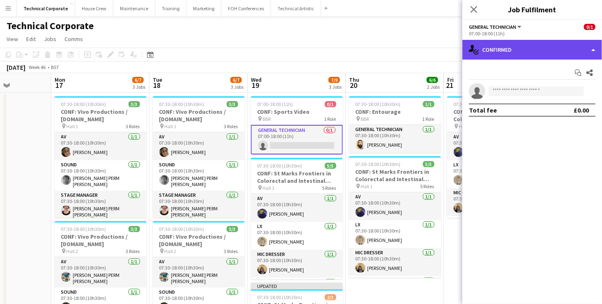
click at [515, 54] on div "single-neutral-actions-check-2 Confirmed" at bounding box center [532, 50] width 140 height 20
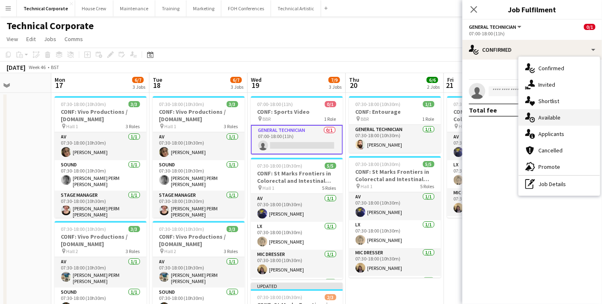
click at [560, 117] on div "single-neutral-actions-upload Available" at bounding box center [558, 117] width 81 height 16
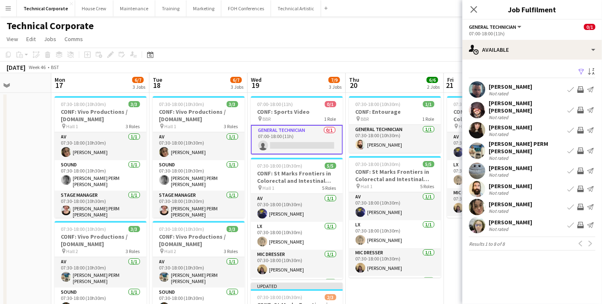
click at [580, 107] on app-icon "Invite crew" at bounding box center [580, 110] width 7 height 7
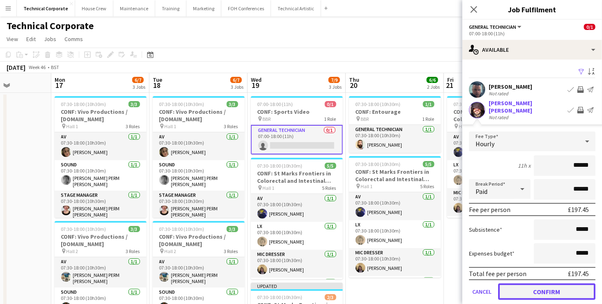
click at [564, 284] on button "Confirm" at bounding box center [546, 291] width 97 height 16
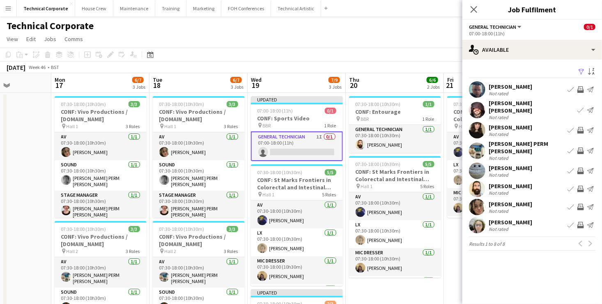
click at [393, 76] on app-board-header-date "Thu 20 6/6 2 Jobs" at bounding box center [395, 83] width 98 height 20
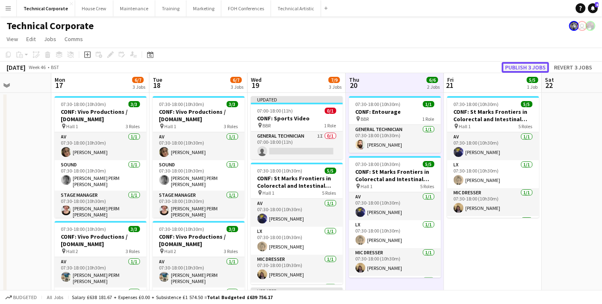
click at [537, 66] on button "Publish 3 jobs" at bounding box center [525, 67] width 47 height 11
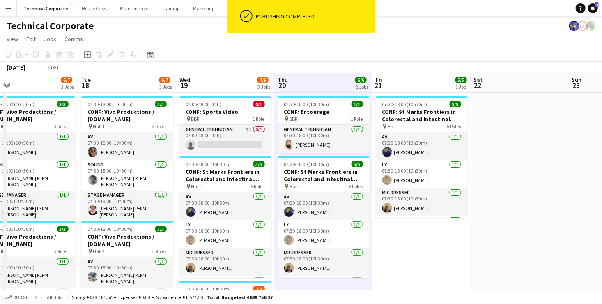
drag, startPoint x: 571, startPoint y: 175, endPoint x: 380, endPoint y: 183, distance: 191.4
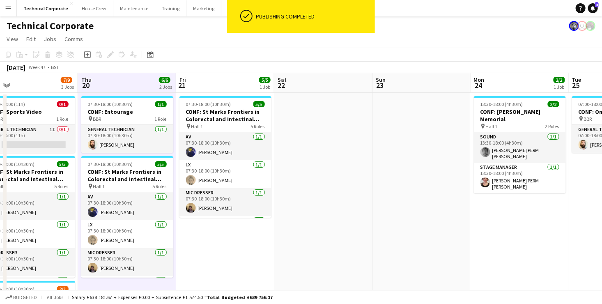
scroll to position [0, 238]
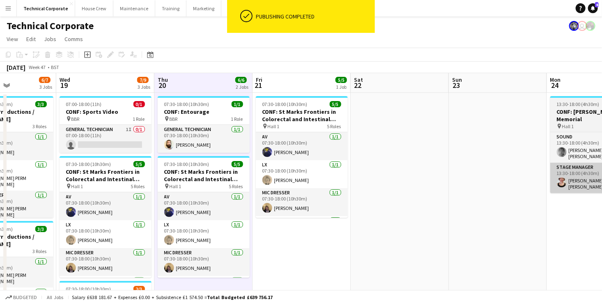
drag, startPoint x: 562, startPoint y: 187, endPoint x: 352, endPoint y: 176, distance: 209.6
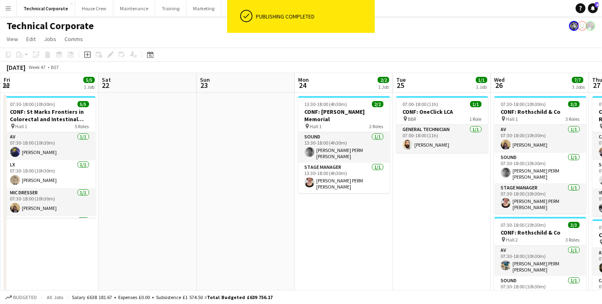
drag, startPoint x: 504, startPoint y: 187, endPoint x: 256, endPoint y: 175, distance: 248.2
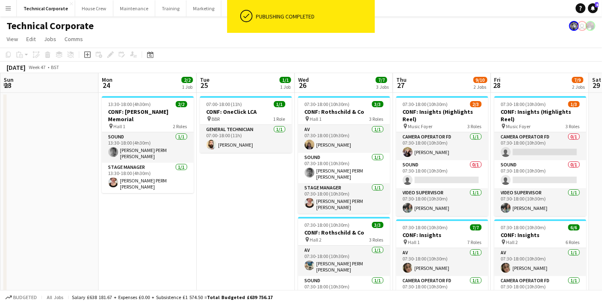
scroll to position [0, 294]
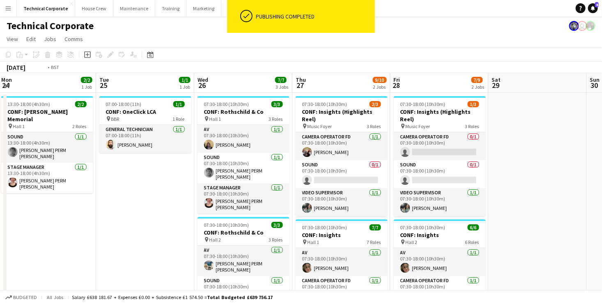
drag, startPoint x: 472, startPoint y: 173, endPoint x: 302, endPoint y: 173, distance: 169.5
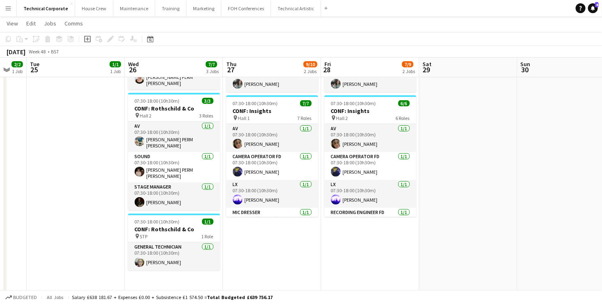
scroll to position [0, 0]
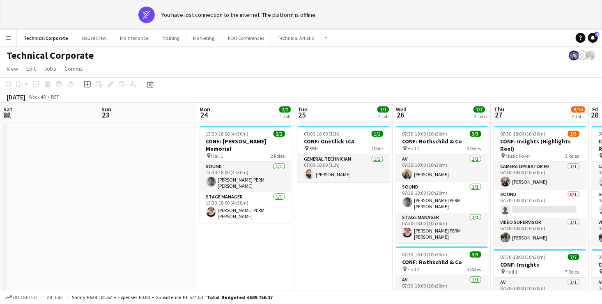
scroll to position [0, 268]
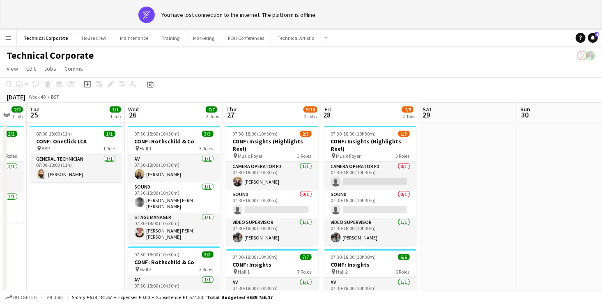
drag, startPoint x: 83, startPoint y: 190, endPoint x: 452, endPoint y: 160, distance: 370.6
click at [200, 179] on app-calendar-viewport "Sat 22 Sun 23 Mon 24 2/2 1 Job Tue 25 1/1 1 Job Wed 26 7/7 3 Jobs Thu 27 9/10 2…" at bounding box center [301, 279] width 602 height 352
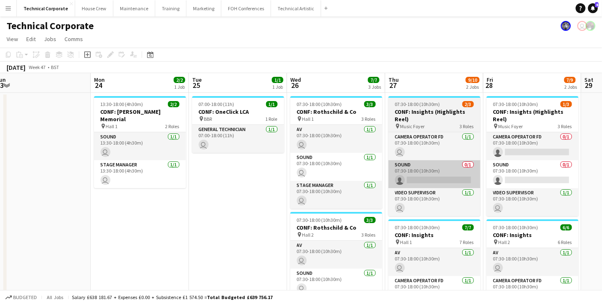
click at [455, 159] on app-calendar-viewport "Fri 21 Sat 22 Sun 23 Mon 24 2/2 1 Job Tue 25 1/1 1 Job Wed 26 7/7 3 Jobs Thu 27…" at bounding box center [301, 249] width 602 height 352
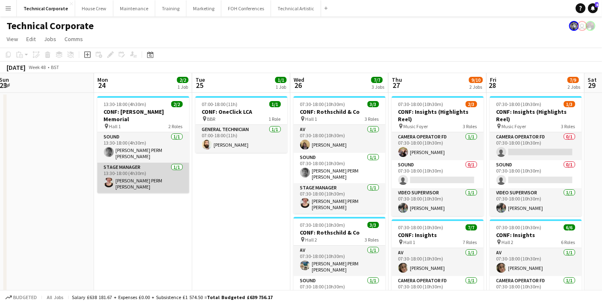
drag, startPoint x: 305, startPoint y: 168, endPoint x: 456, endPoint y: 163, distance: 151.1
click at [421, 163] on app-calendar-viewport "Fri 21 5/5 1 Job Sat 22 Sun 23 Mon 24 2/2 1 Job Tue 25 1/1 1 Job Wed 26 7/7 3 J…" at bounding box center [301, 249] width 602 height 352
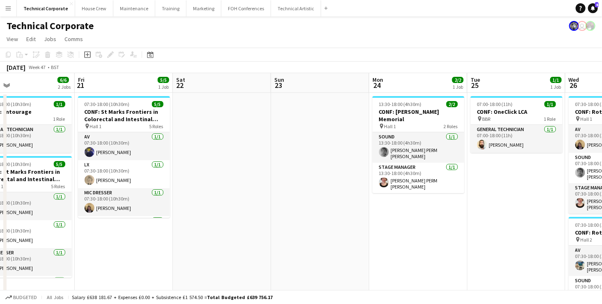
drag, startPoint x: 305, startPoint y: 172, endPoint x: 476, endPoint y: 166, distance: 171.3
click at [453, 169] on app-calendar-viewport "Tue 18 7/7 3 Jobs Wed 19 9/9 3 Jobs Thu 20 6/6 2 Jobs Fri 21 5/5 1 Job Sat 22 S…" at bounding box center [301, 249] width 602 height 352
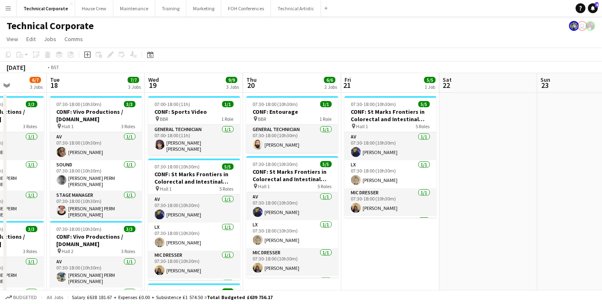
click at [346, 164] on app-calendar-viewport "Sat 15 Sun 16 Mon 17 6/7 3 Jobs Tue 18 7/7 3 Jobs Wed 19 9/9 3 Jobs Thu 20 6/6 …" at bounding box center [301, 249] width 602 height 352
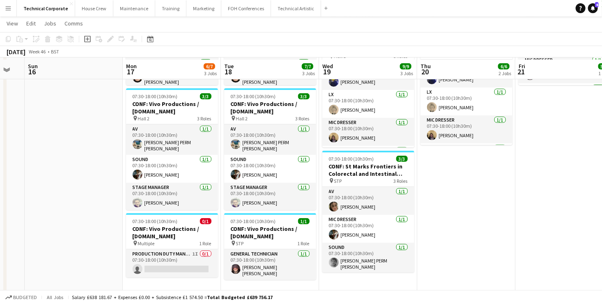
scroll to position [134, 0]
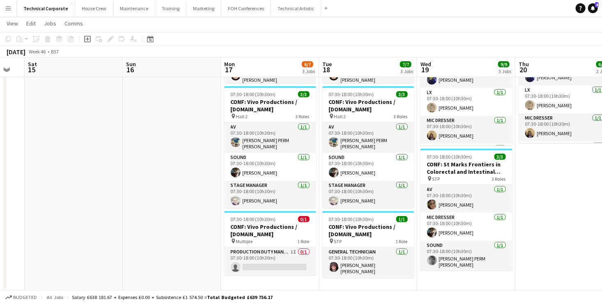
drag, startPoint x: 140, startPoint y: 187, endPoint x: 408, endPoint y: 183, distance: 268.9
click at [383, 184] on app-calendar-viewport "Thu 13 Fri 14 Sat 15 Sun 16 Mon 17 6/7 3 Jobs Tue 18 7/7 3 Jobs Wed 19 9/9 3 Jo…" at bounding box center [301, 94] width 602 height 392
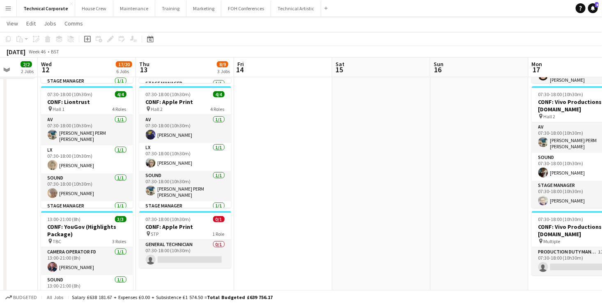
drag, startPoint x: 265, startPoint y: 192, endPoint x: 376, endPoint y: 190, distance: 110.9
click at [376, 190] on app-calendar-viewport "Sun 9 Mon 10 Tue 11 2/2 2 Jobs Wed 12 17/20 6 Jobs Thu 13 8/9 3 Jobs Fri 14 Sat…" at bounding box center [301, 278] width 602 height 760
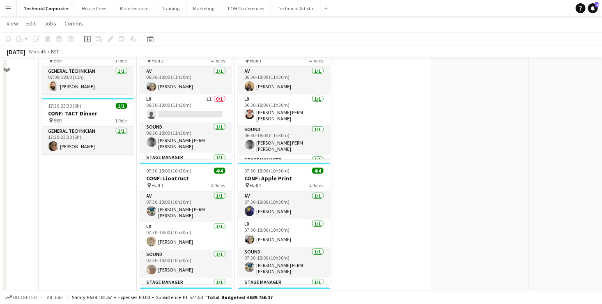
scroll to position [0, 0]
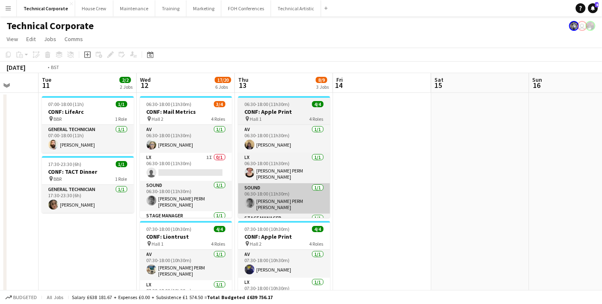
drag, startPoint x: 171, startPoint y: 223, endPoint x: 512, endPoint y: 202, distance: 341.3
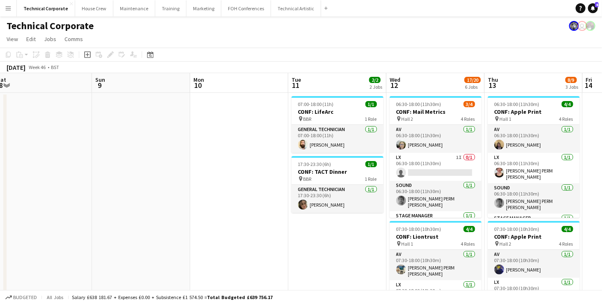
drag, startPoint x: 291, startPoint y: 220, endPoint x: 566, endPoint y: 184, distance: 278.1
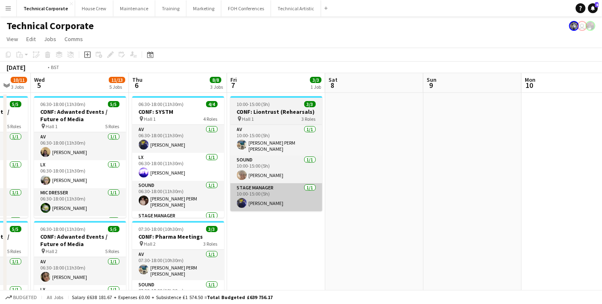
drag, startPoint x: 257, startPoint y: 199, endPoint x: 545, endPoint y: 186, distance: 288.4
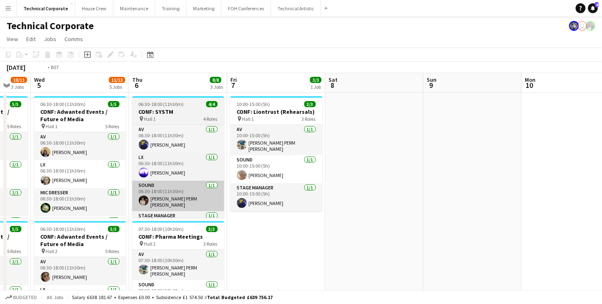
scroll to position [0, 213]
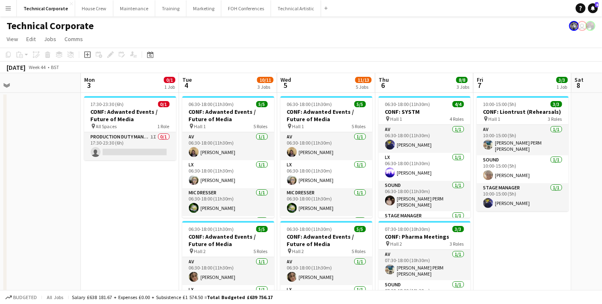
drag, startPoint x: 418, startPoint y: 186, endPoint x: 451, endPoint y: 188, distance: 32.9
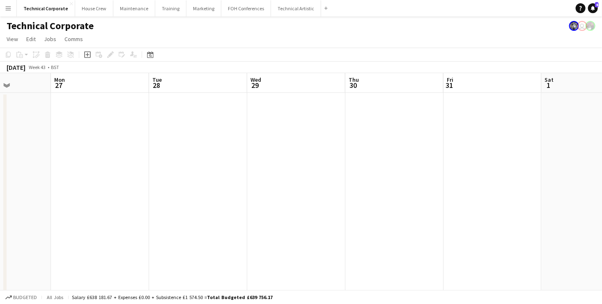
drag, startPoint x: 501, startPoint y: 194, endPoint x: 219, endPoint y: 205, distance: 282.2
drag, startPoint x: 164, startPoint y: 205, endPoint x: 540, endPoint y: 206, distance: 375.6
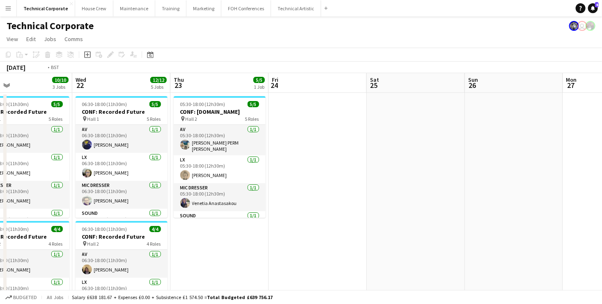
drag, startPoint x: 297, startPoint y: 200, endPoint x: 518, endPoint y: 192, distance: 221.4
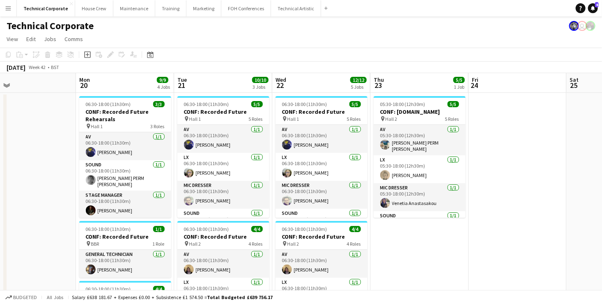
drag, startPoint x: 348, startPoint y: 197, endPoint x: 607, endPoint y: 194, distance: 259.0
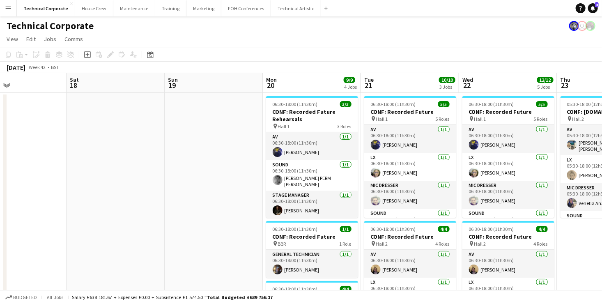
drag, startPoint x: 69, startPoint y: 187, endPoint x: 408, endPoint y: 184, distance: 339.1
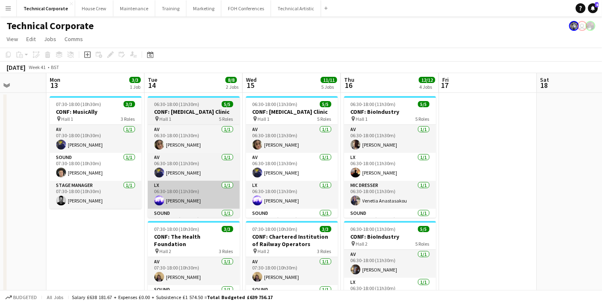
drag, startPoint x: 152, startPoint y: 193, endPoint x: 424, endPoint y: 194, distance: 272.5
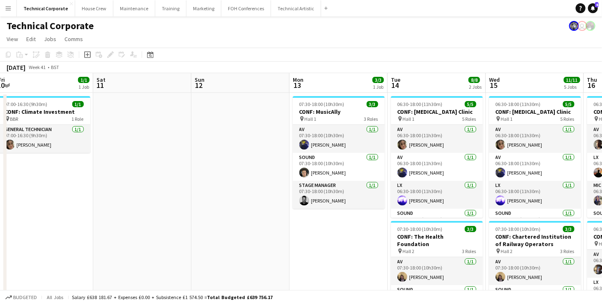
drag, startPoint x: 265, startPoint y: 197, endPoint x: 419, endPoint y: 196, distance: 154.3
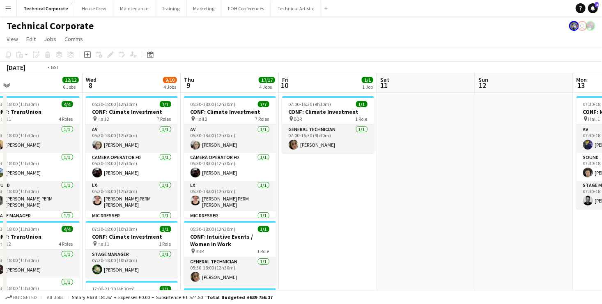
drag, startPoint x: 226, startPoint y: 202, endPoint x: 560, endPoint y: 204, distance: 334.1
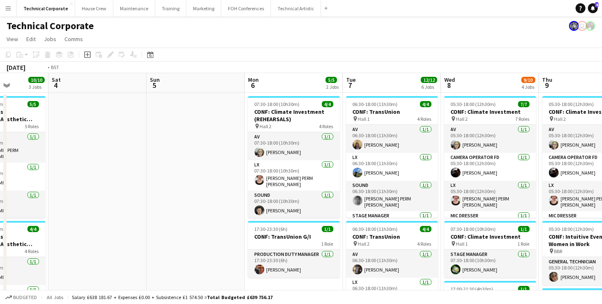
drag, startPoint x: 561, startPoint y: 198, endPoint x: 279, endPoint y: 194, distance: 282.4
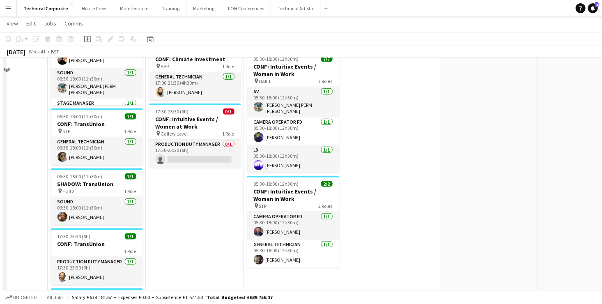
scroll to position [246, 0]
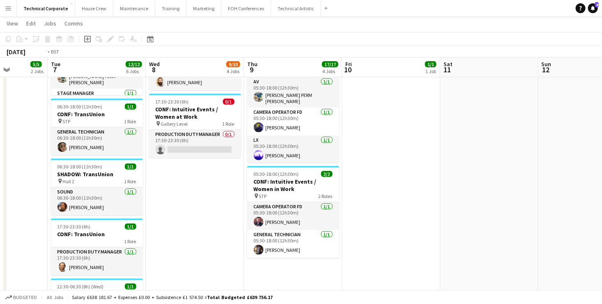
drag, startPoint x: 157, startPoint y: 194, endPoint x: 446, endPoint y: 197, distance: 289.4
click at [449, 196] on app-calendar-viewport "Sat 4 Sun 5 Mon 6 5/5 2 Jobs Tue 7 12/12 6 Jobs Wed 8 9/10 4 Jobs Thu 9 17/17 4…" at bounding box center [301, 166] width 602 height 760
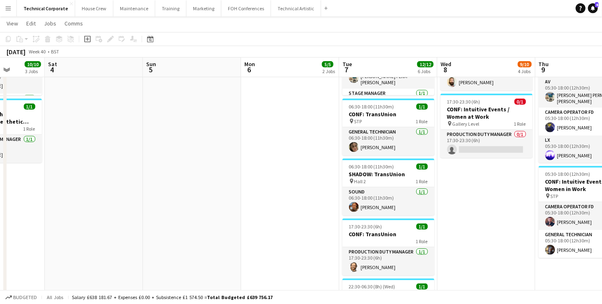
drag, startPoint x: 158, startPoint y: 179, endPoint x: 486, endPoint y: 183, distance: 328.8
click at [486, 183] on app-calendar-viewport "Wed 1 9/9 4 Jobs Thu 2 9/9 3 Jobs Fri 3 10/10 3 Jobs Sat 4 Sun 5 Mon 6 5/5 2 Jo…" at bounding box center [301, 166] width 602 height 760
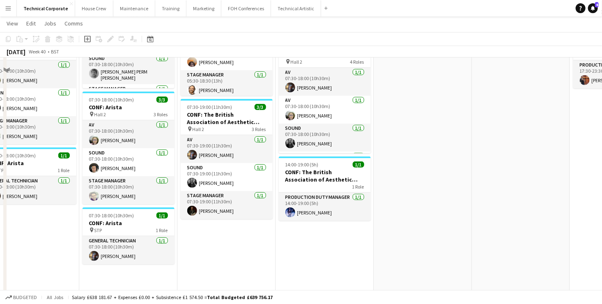
scroll to position [205, 0]
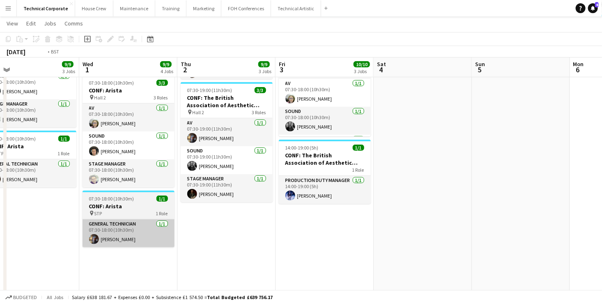
drag, startPoint x: 148, startPoint y: 232, endPoint x: 337, endPoint y: 228, distance: 188.8
click at [322, 223] on app-calendar-viewport "Sun 28 Mon 29 1/1 1 Job Tue 30 9/9 3 Jobs Wed 1 9/9 4 Jobs Thu 2 9/9 3 Jobs Fri…" at bounding box center [301, 207] width 602 height 760
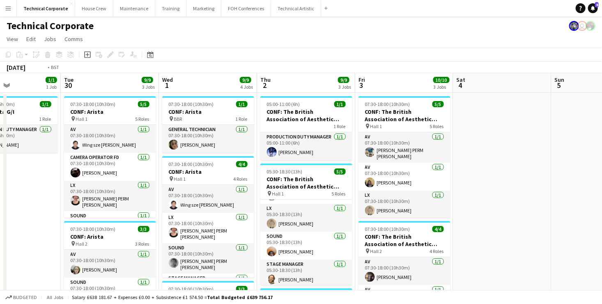
scroll to position [0, 338]
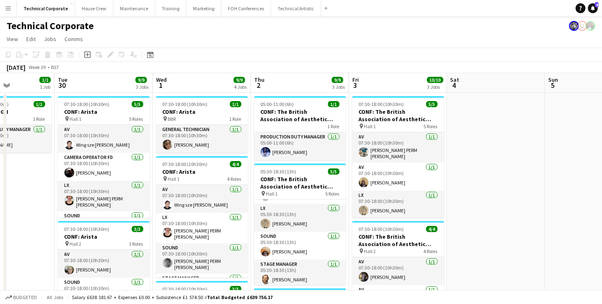
drag, startPoint x: 568, startPoint y: 147, endPoint x: 468, endPoint y: 156, distance: 100.6
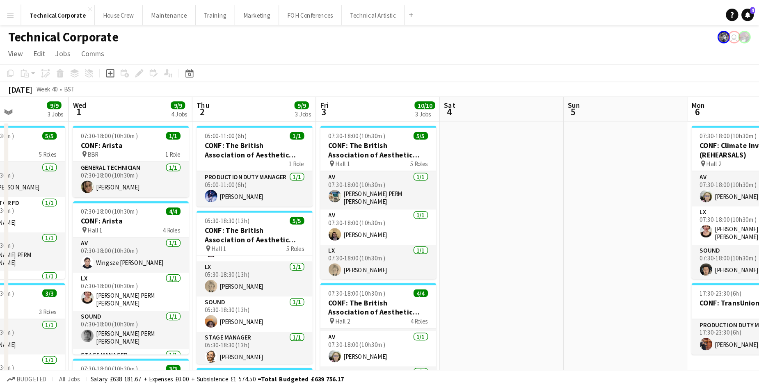
scroll to position [26, 0]
